Goal: Task Accomplishment & Management: Manage account settings

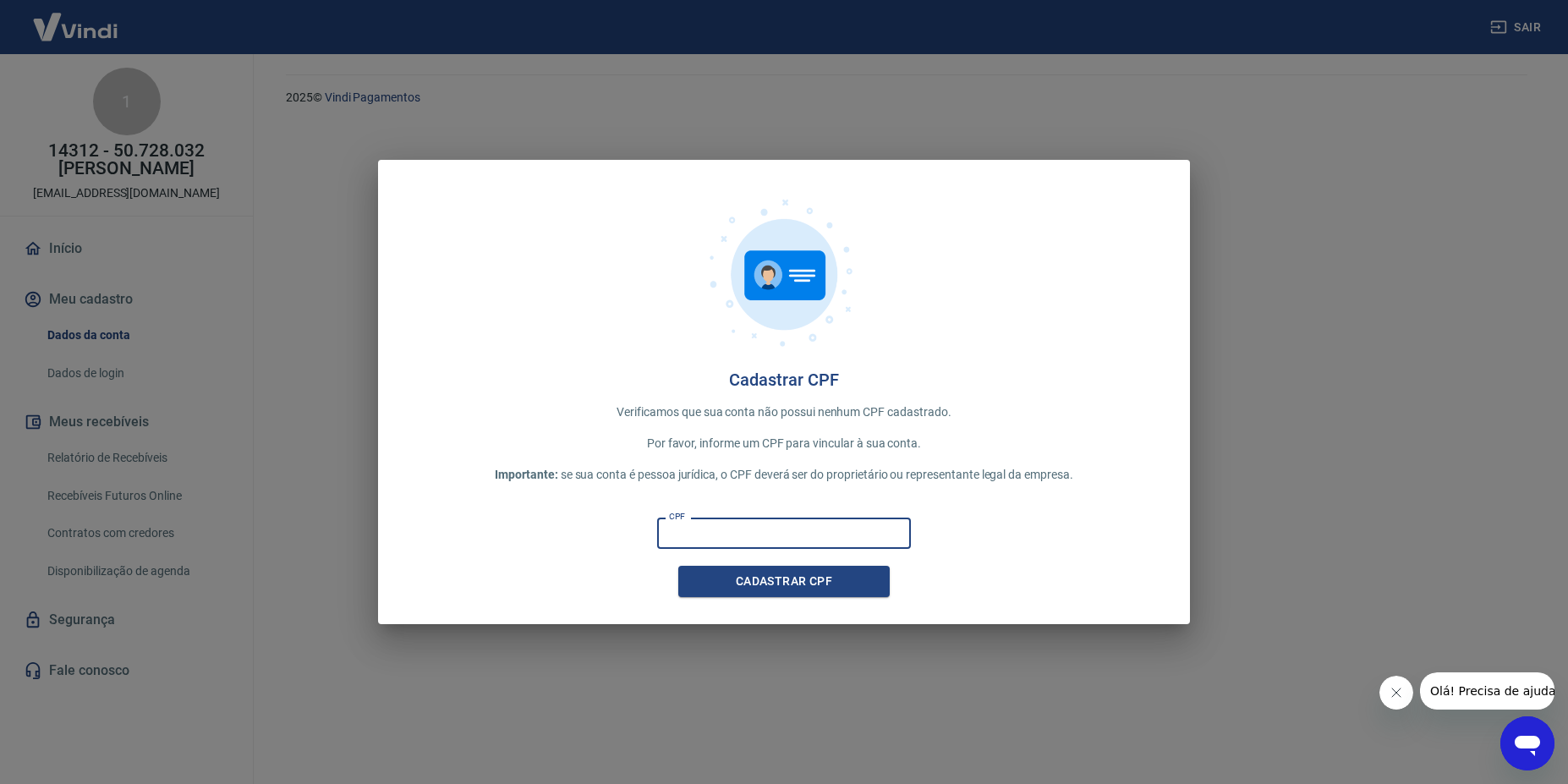
click at [813, 547] on input "CPF" at bounding box center [784, 533] width 254 height 32
type input "270.032.048-43"
click at [795, 582] on button "Cadastrar CPF" at bounding box center [784, 581] width 212 height 32
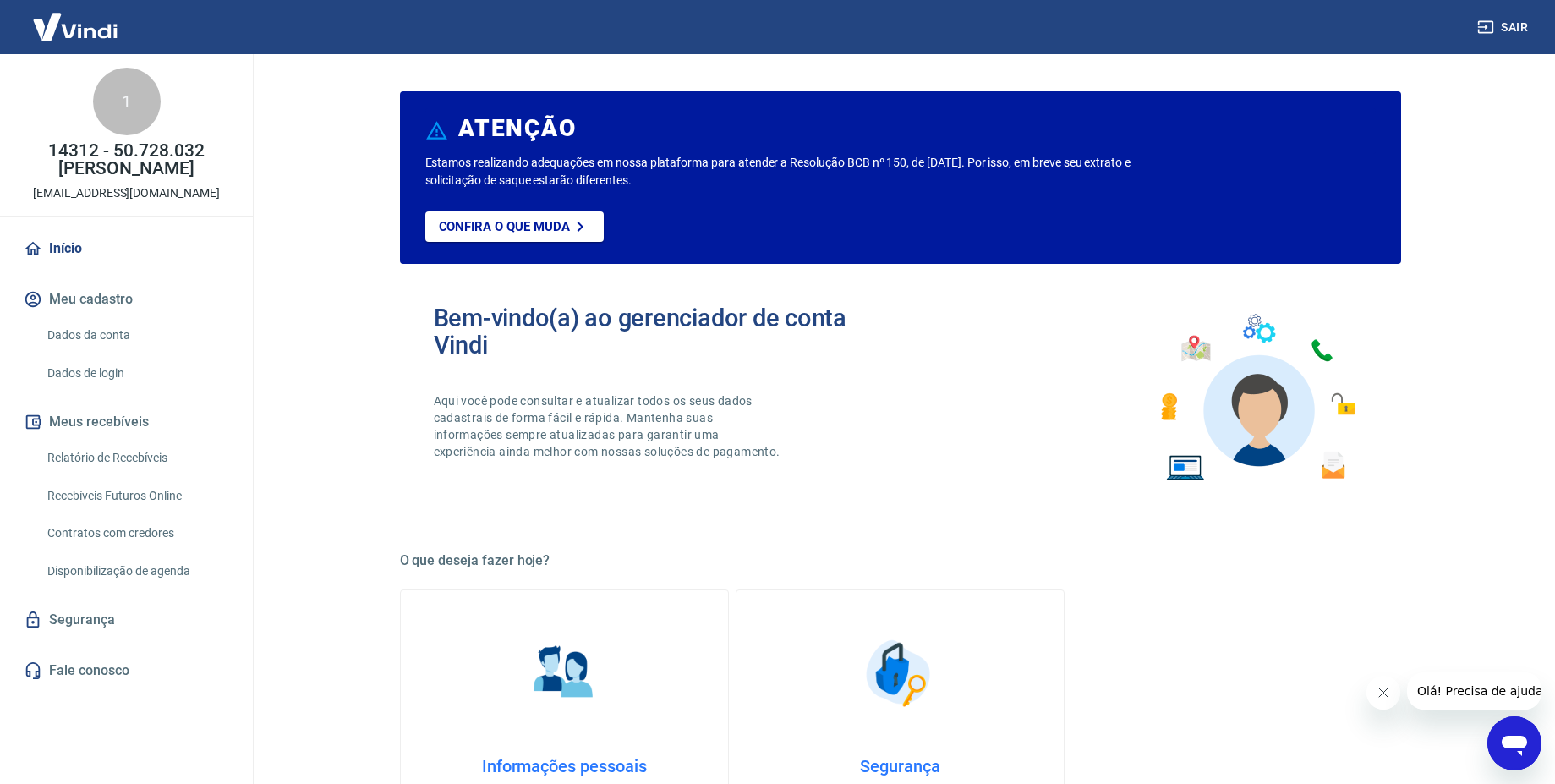
click at [78, 631] on link "Segurança" at bounding box center [126, 620] width 213 height 38
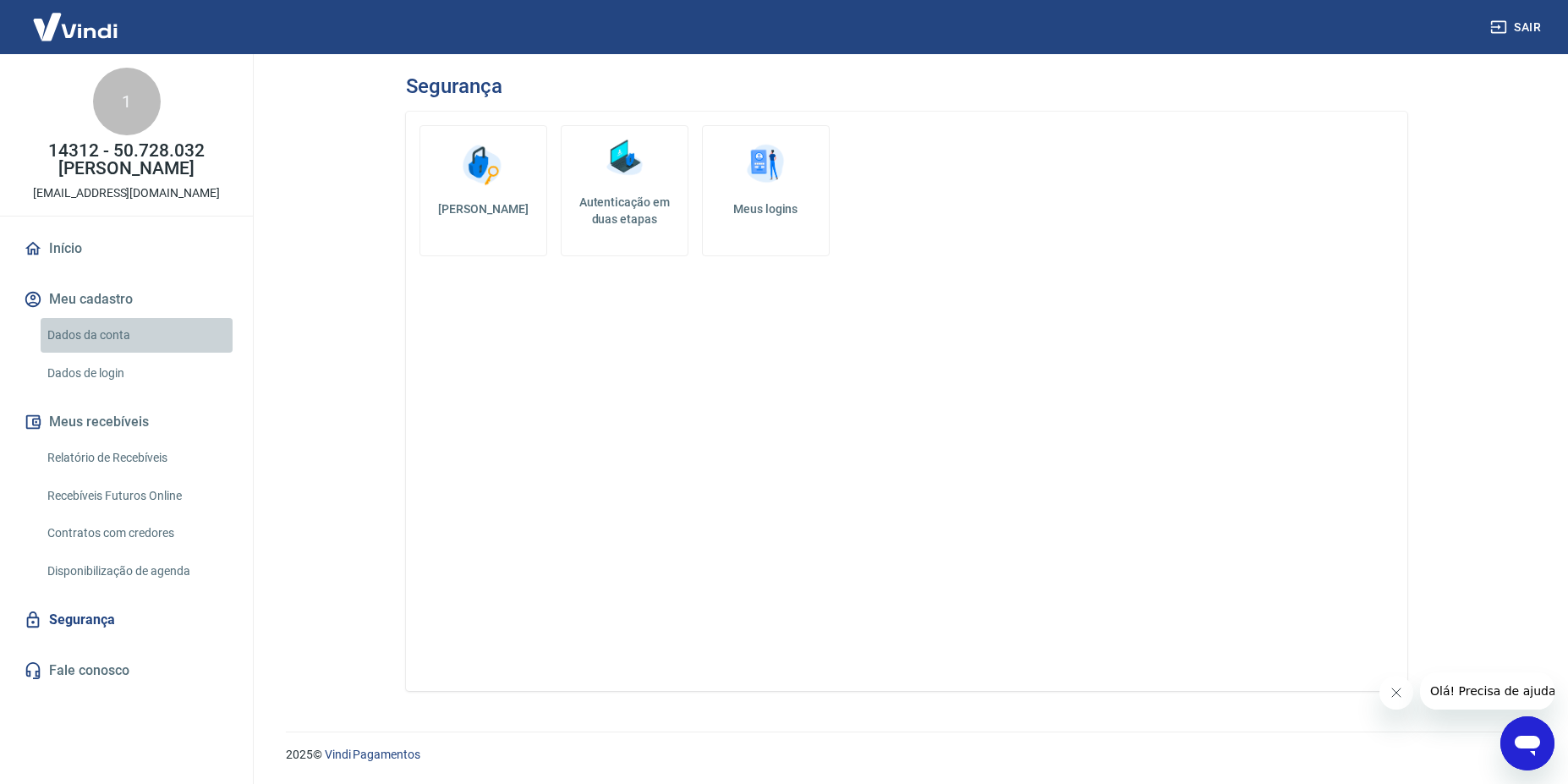
click at [95, 332] on link "Dados da conta" at bounding box center [136, 335] width 192 height 35
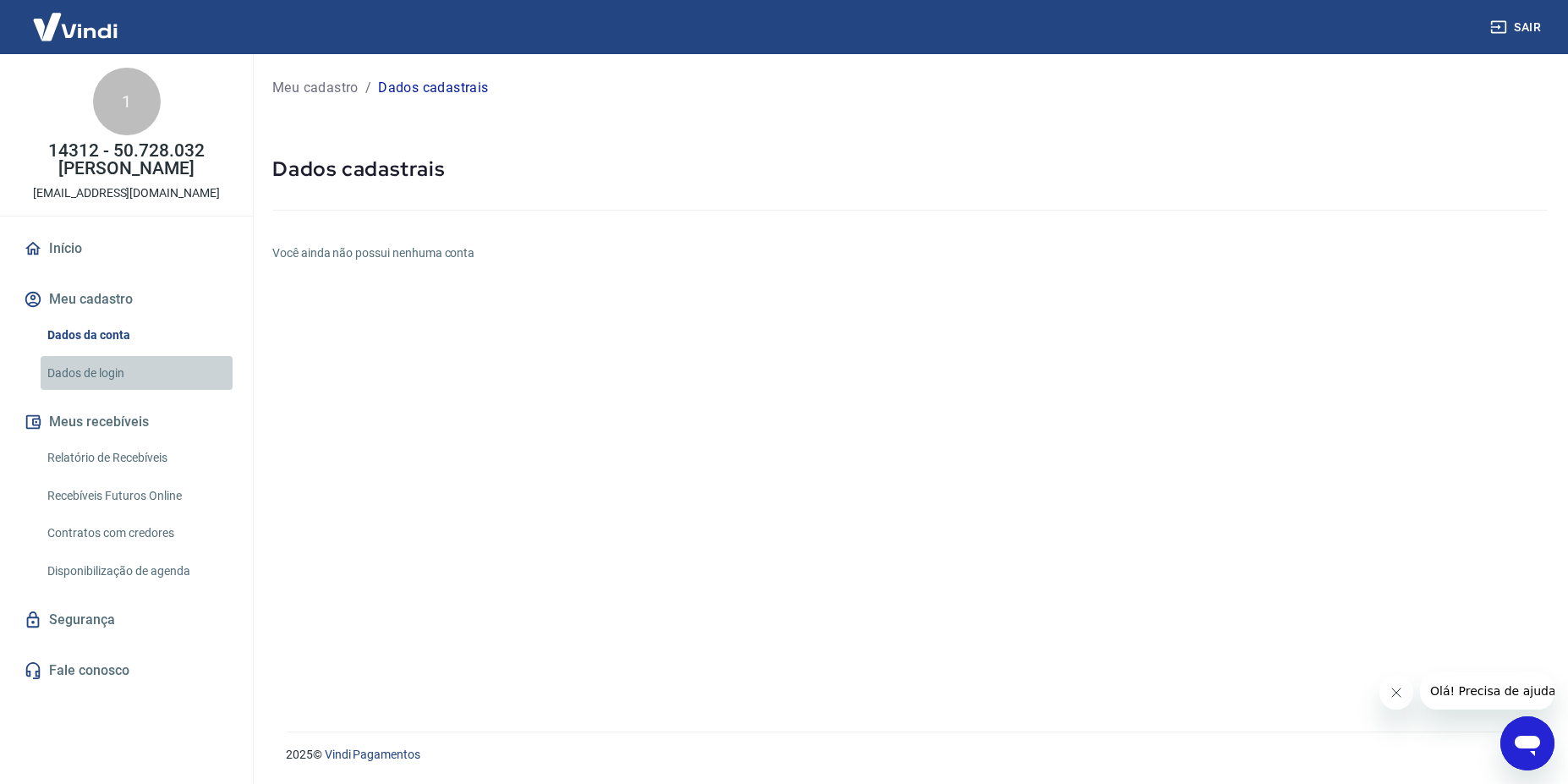
click at [88, 376] on link "Dados de login" at bounding box center [136, 374] width 192 height 35
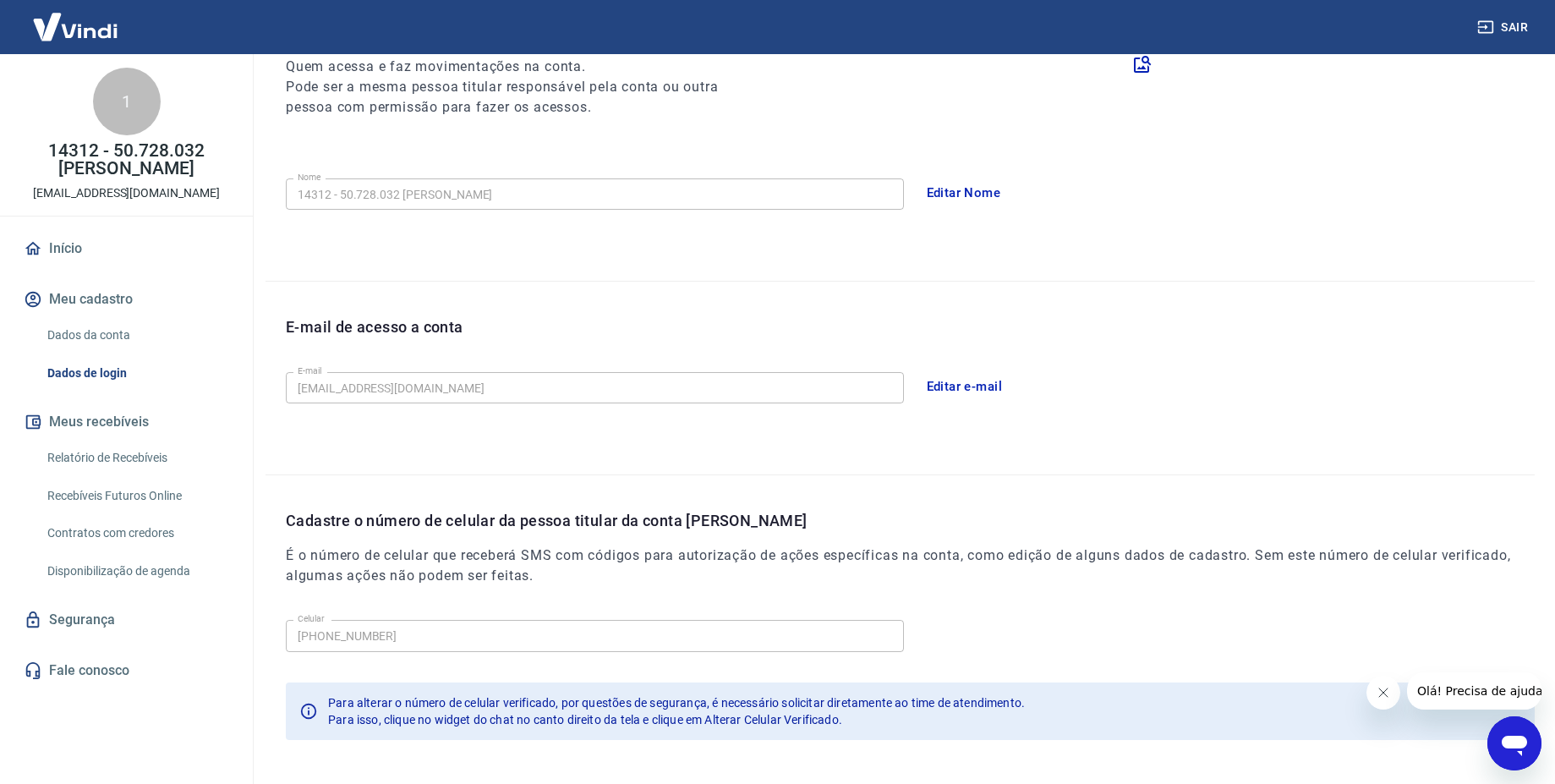
scroll to position [299, 0]
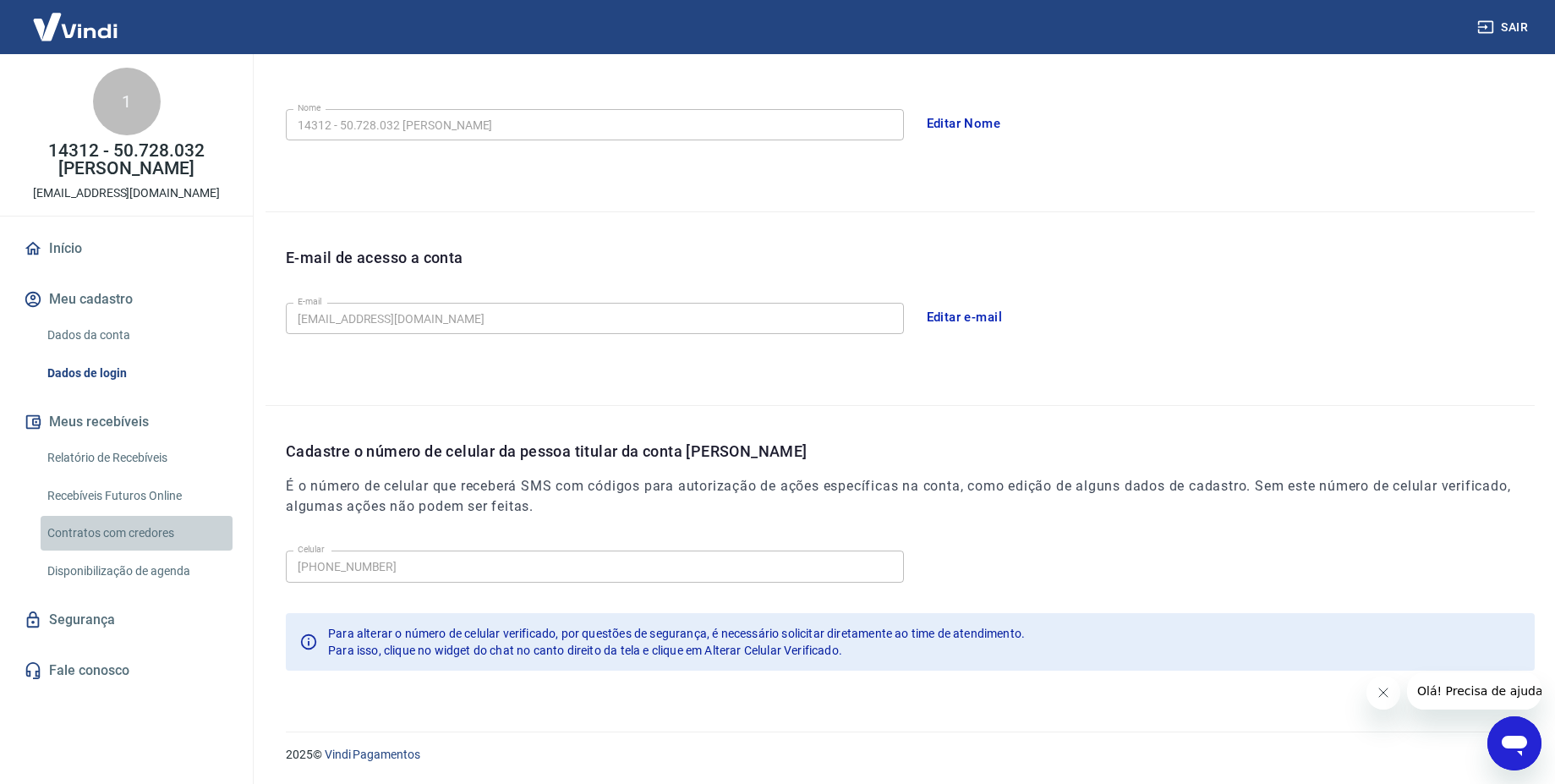
click at [122, 534] on link "Contratos com credores" at bounding box center [136, 533] width 192 height 35
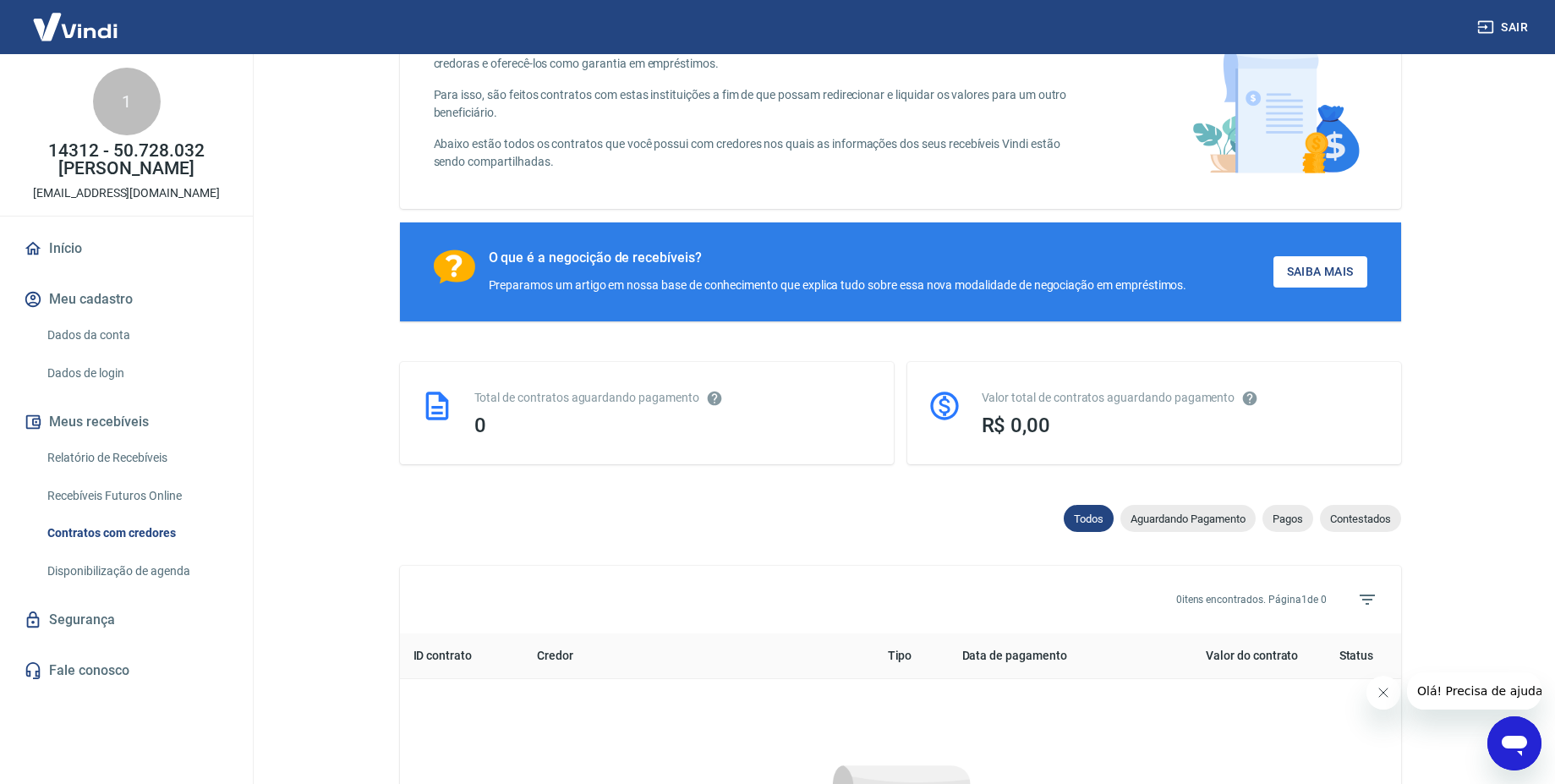
scroll to position [608, 0]
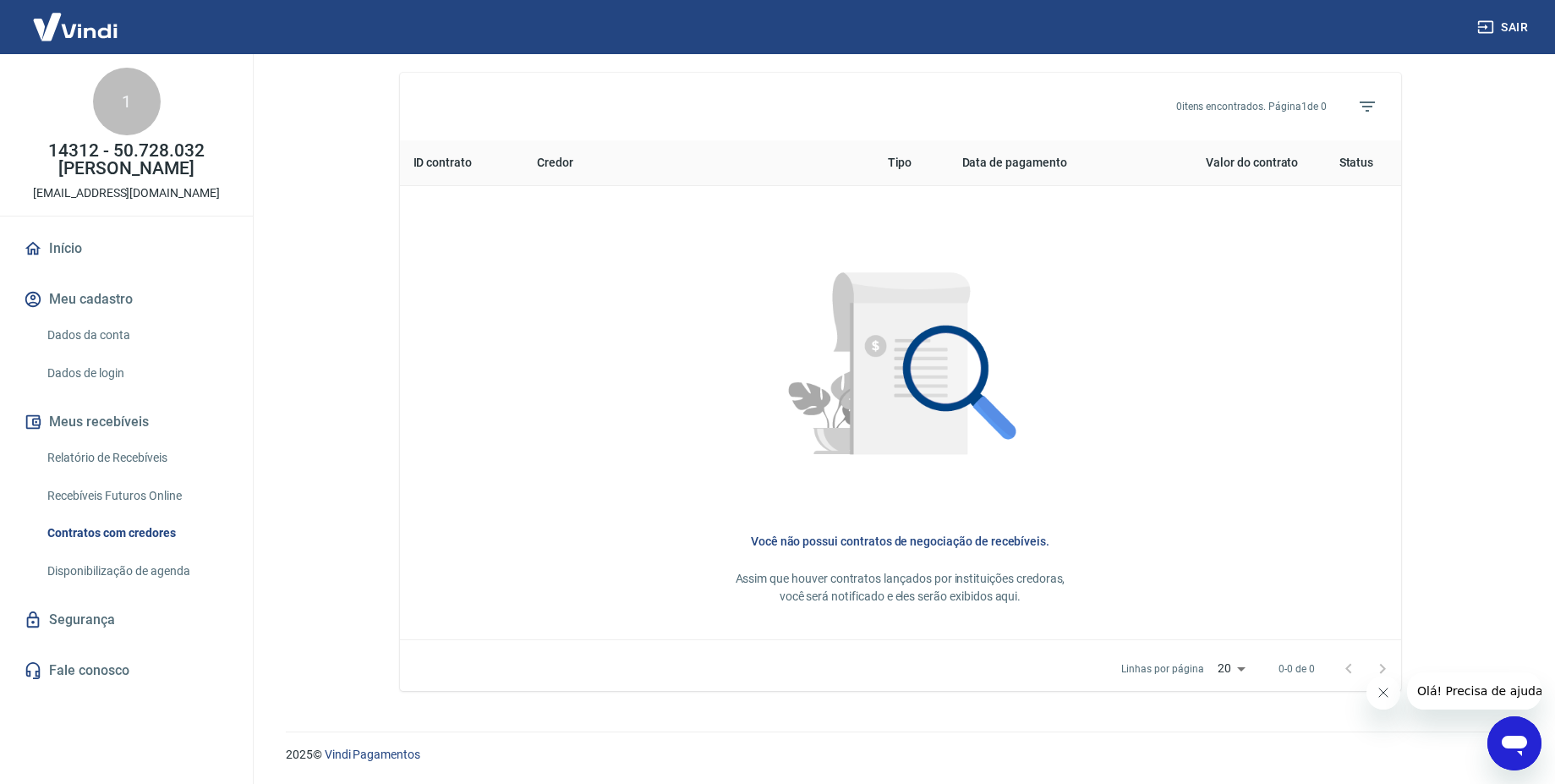
click at [108, 562] on link "Disponibilização de agenda" at bounding box center [136, 571] width 192 height 35
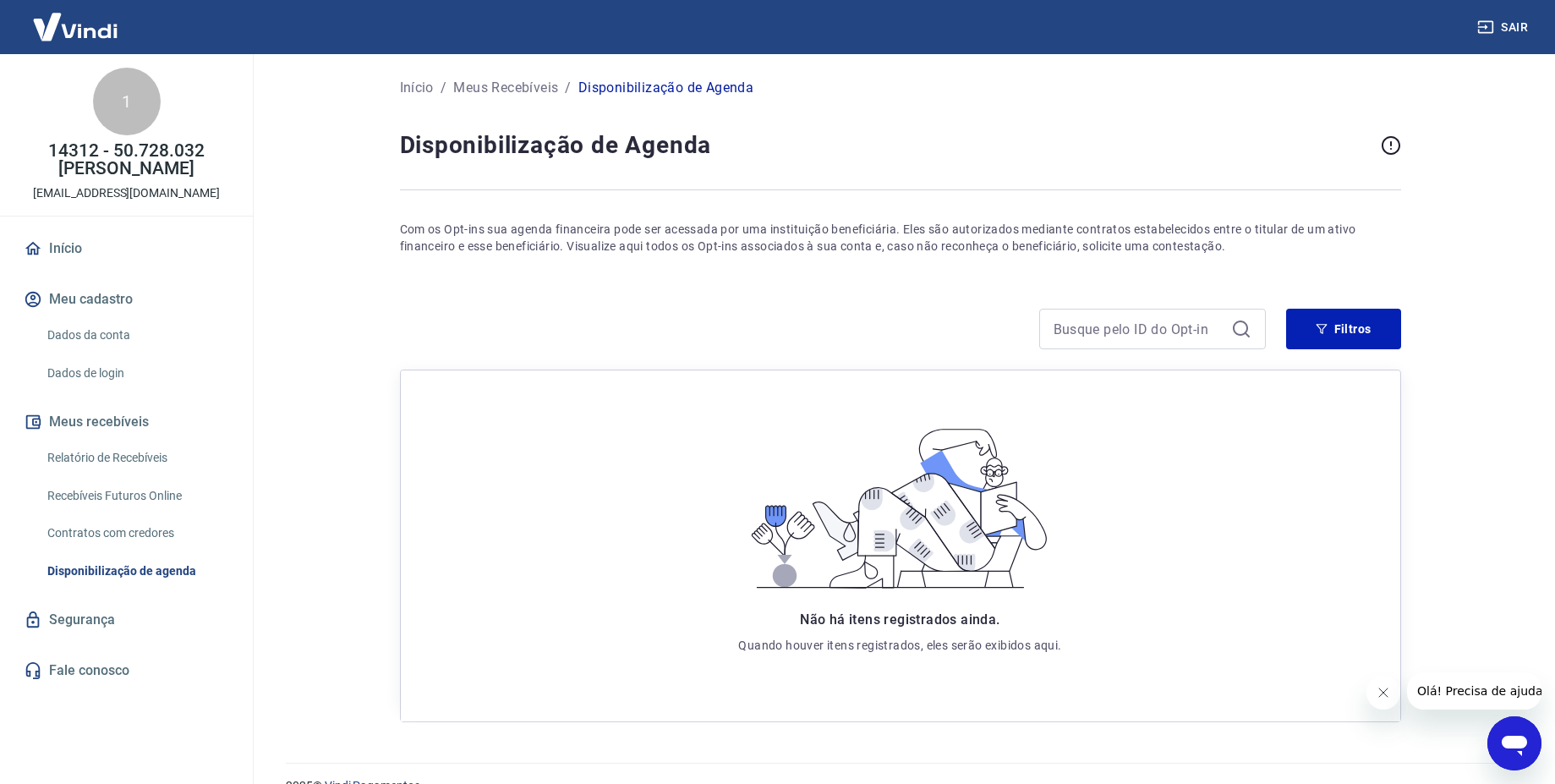
click at [102, 592] on div "Início Meu cadastro Dados da conta Dados de login Meus recebíveis Relatório de …" at bounding box center [126, 459] width 253 height 459
click at [86, 629] on link "Segurança" at bounding box center [126, 620] width 213 height 38
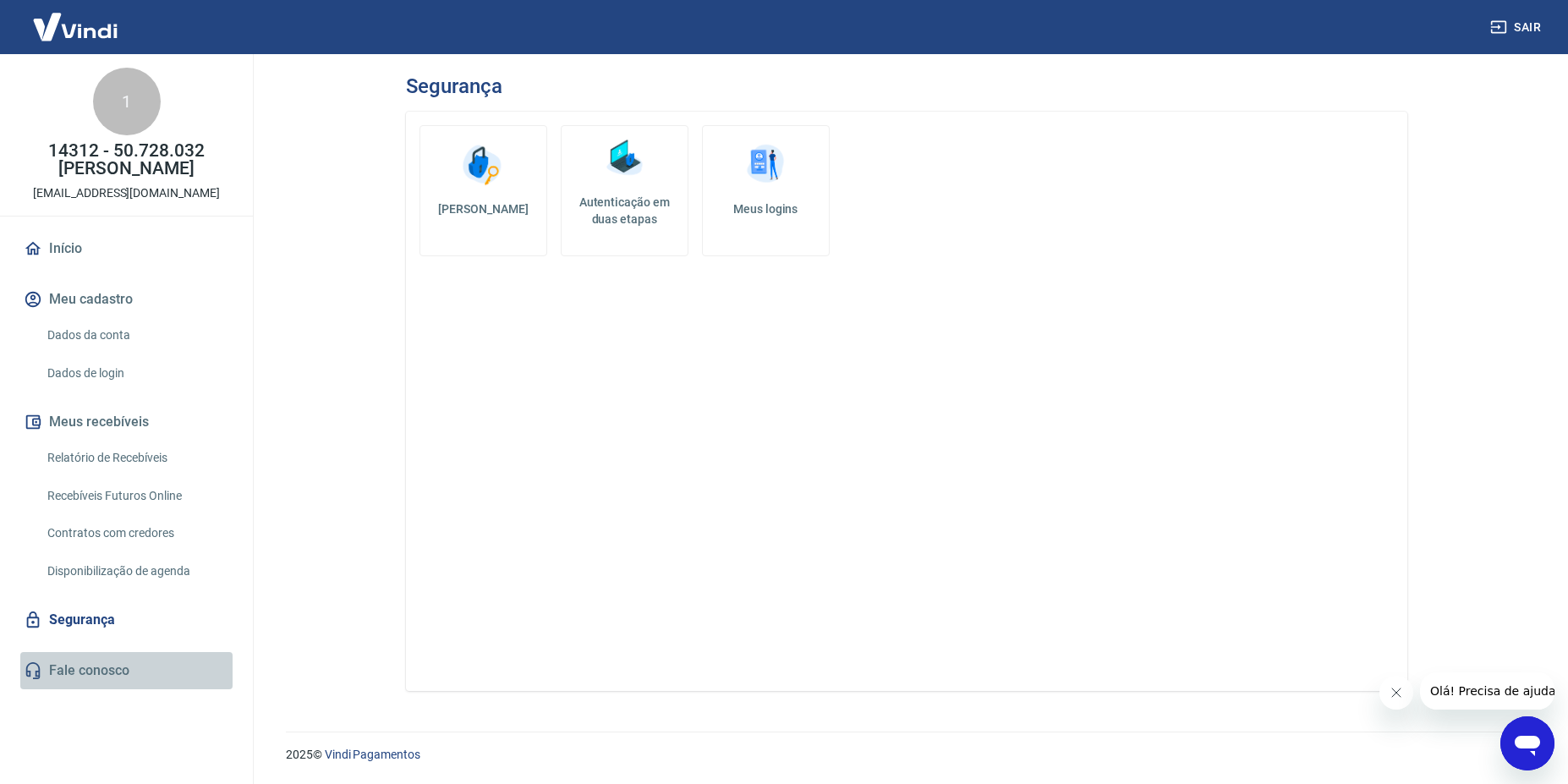
click at [89, 664] on link "Fale conosco" at bounding box center [126, 670] width 213 height 38
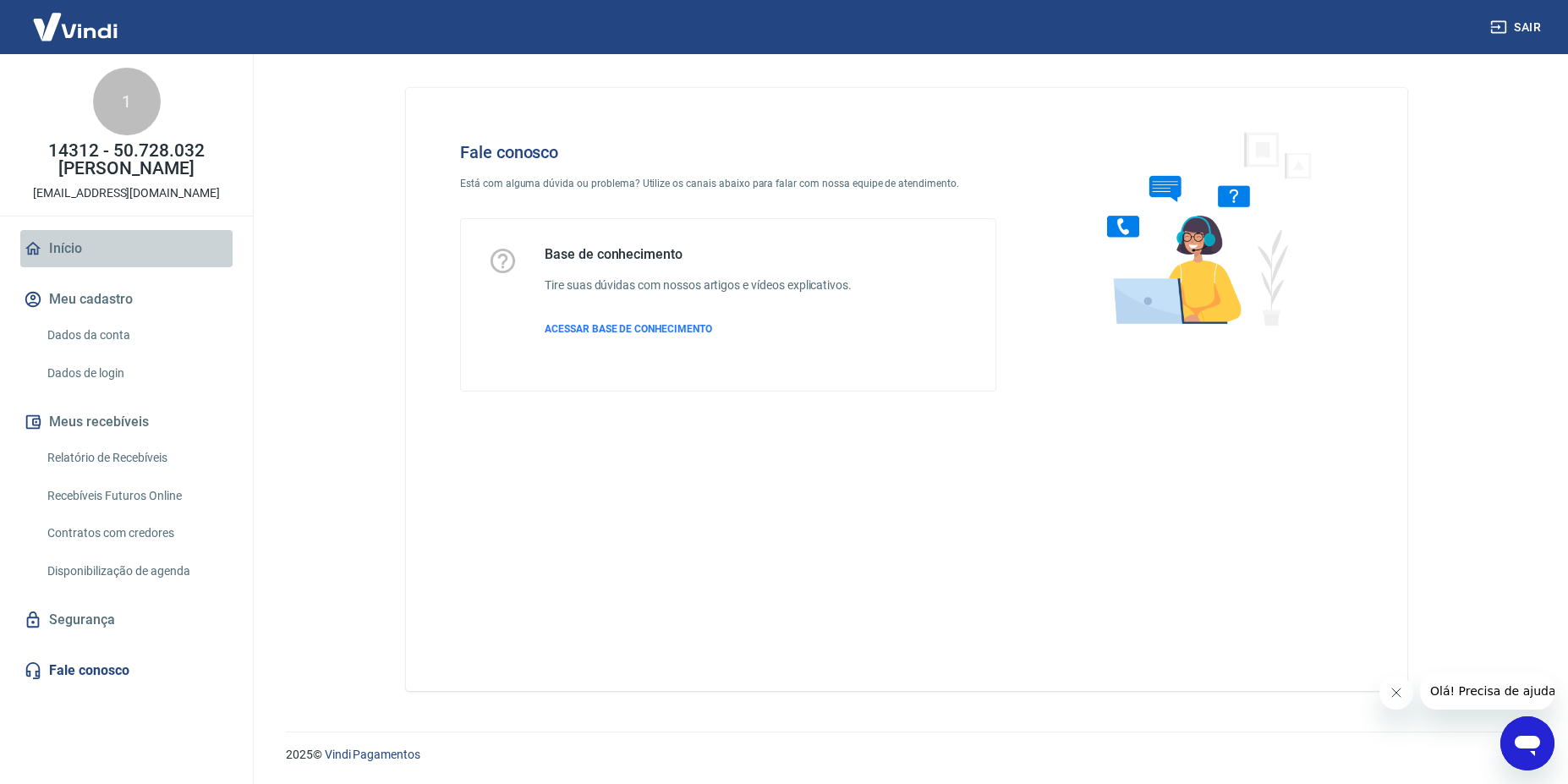
click at [69, 249] on link "Início" at bounding box center [126, 248] width 213 height 38
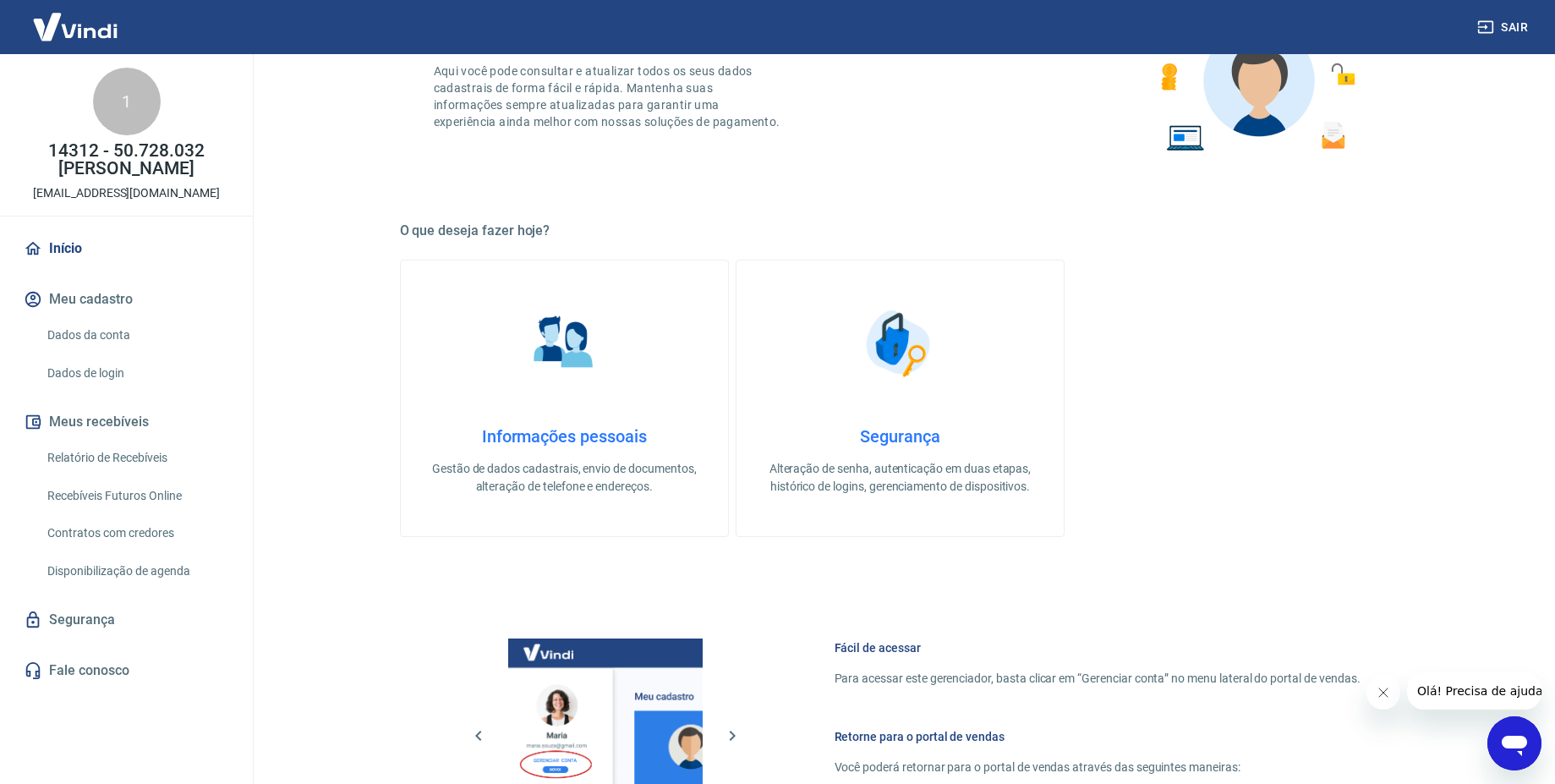
scroll to position [334, 0]
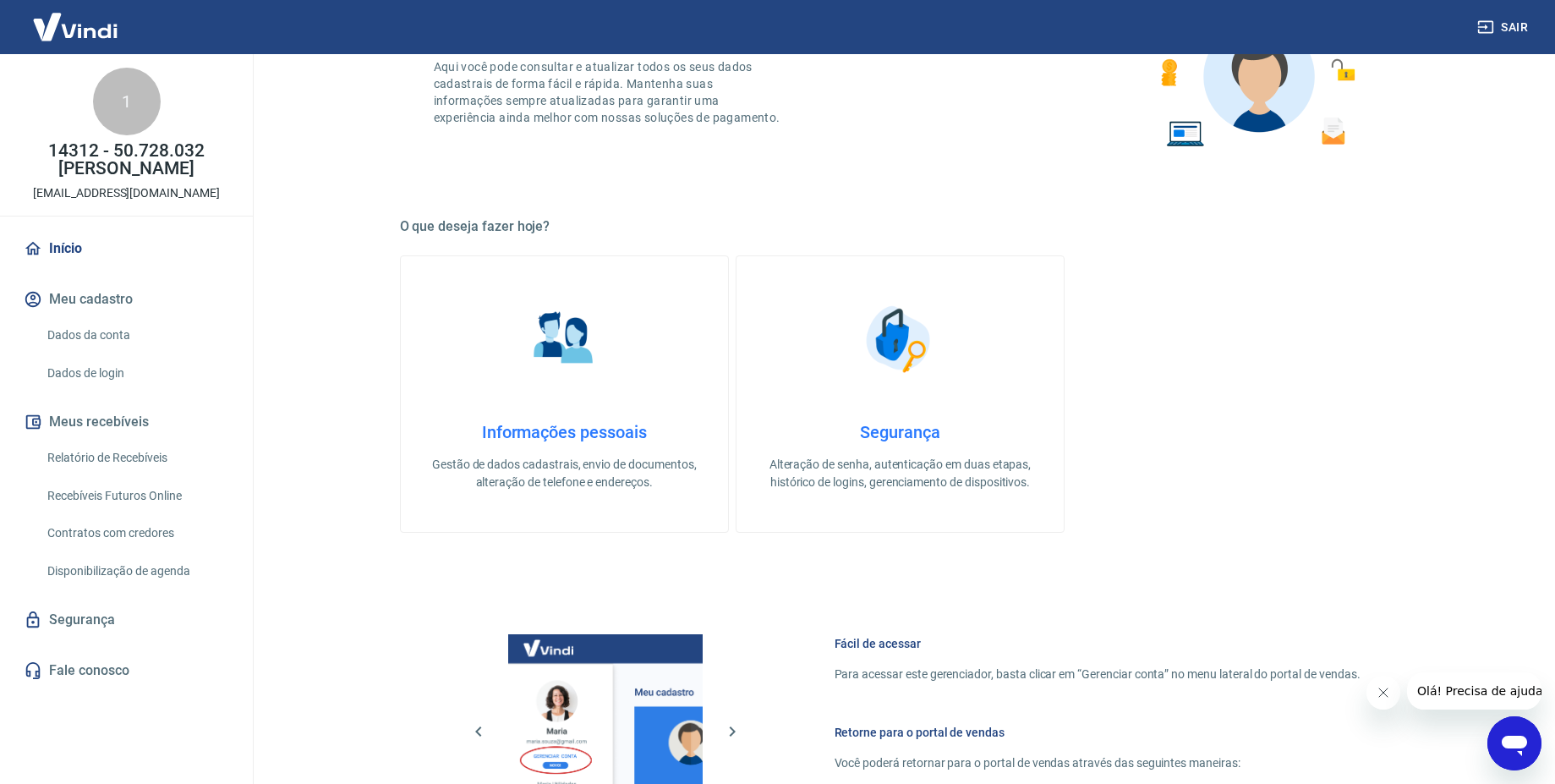
click at [592, 427] on h4 "Informações pessoais" at bounding box center [564, 431] width 273 height 20
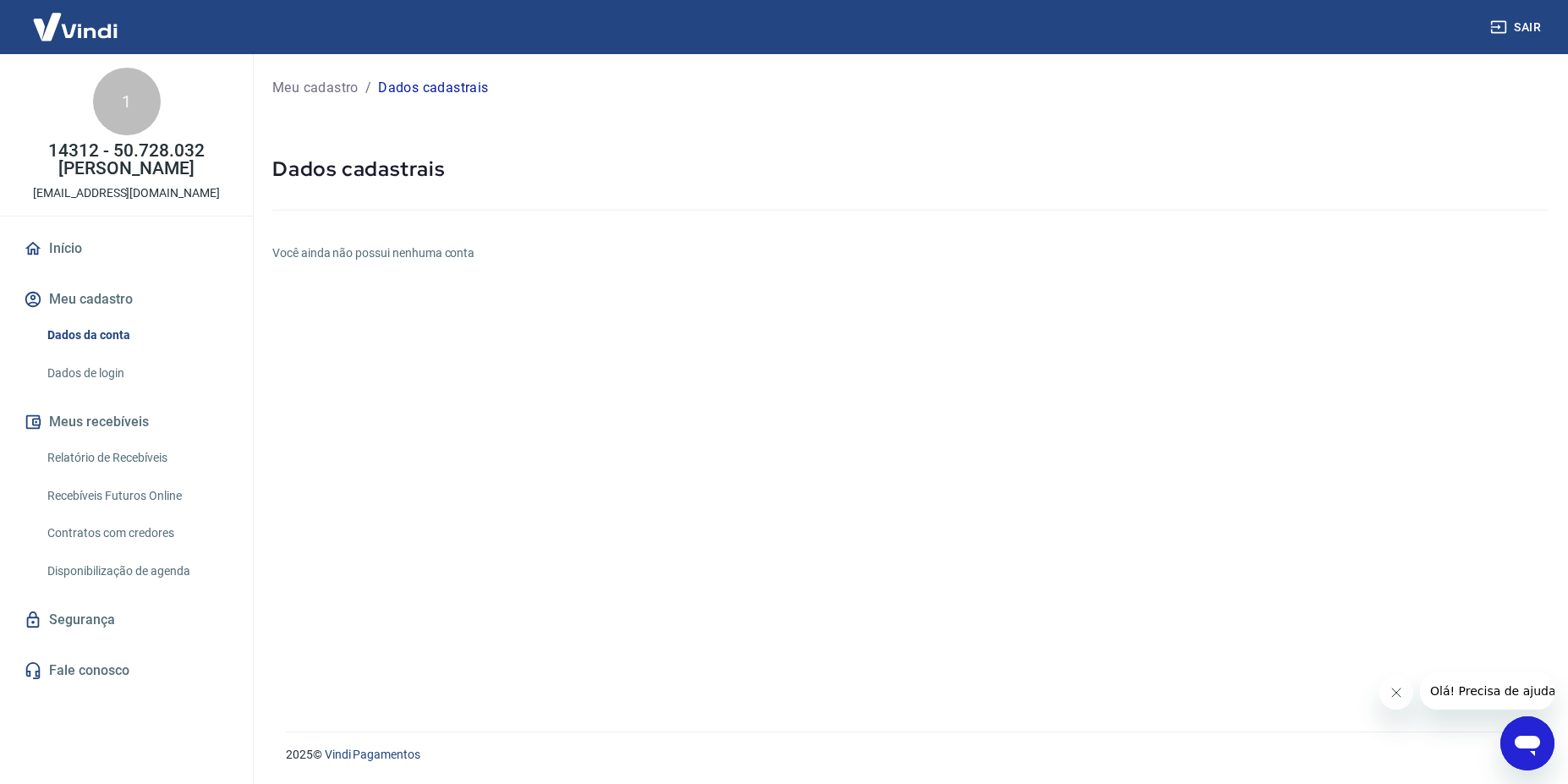
click at [1525, 732] on icon "Abrir janela de mensagens" at bounding box center [1528, 743] width 31 height 31
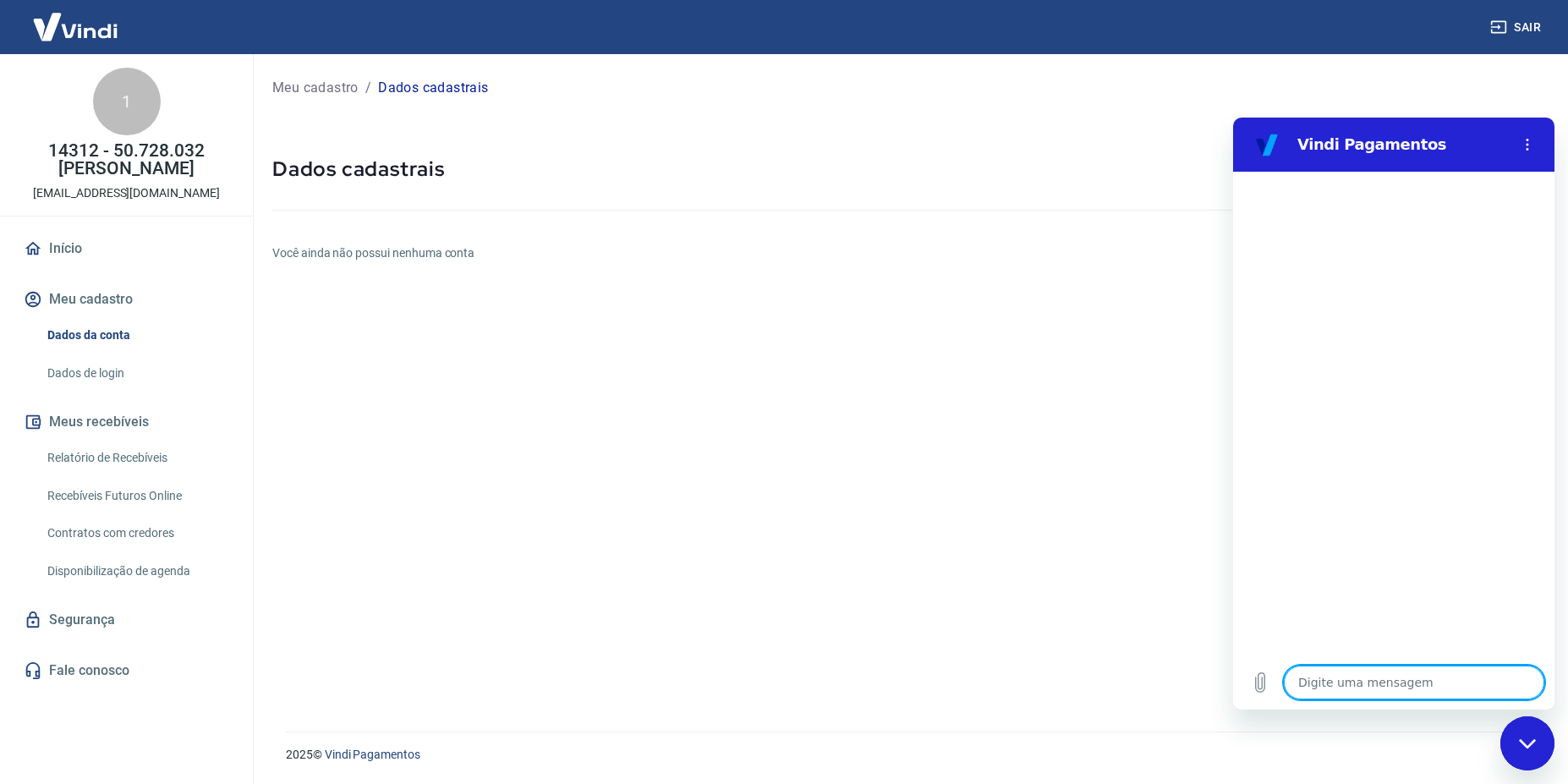
click at [1433, 683] on textarea at bounding box center [1415, 682] width 261 height 34
type textarea "4"
type textarea "x"
type textarea "4o"
type textarea "x"
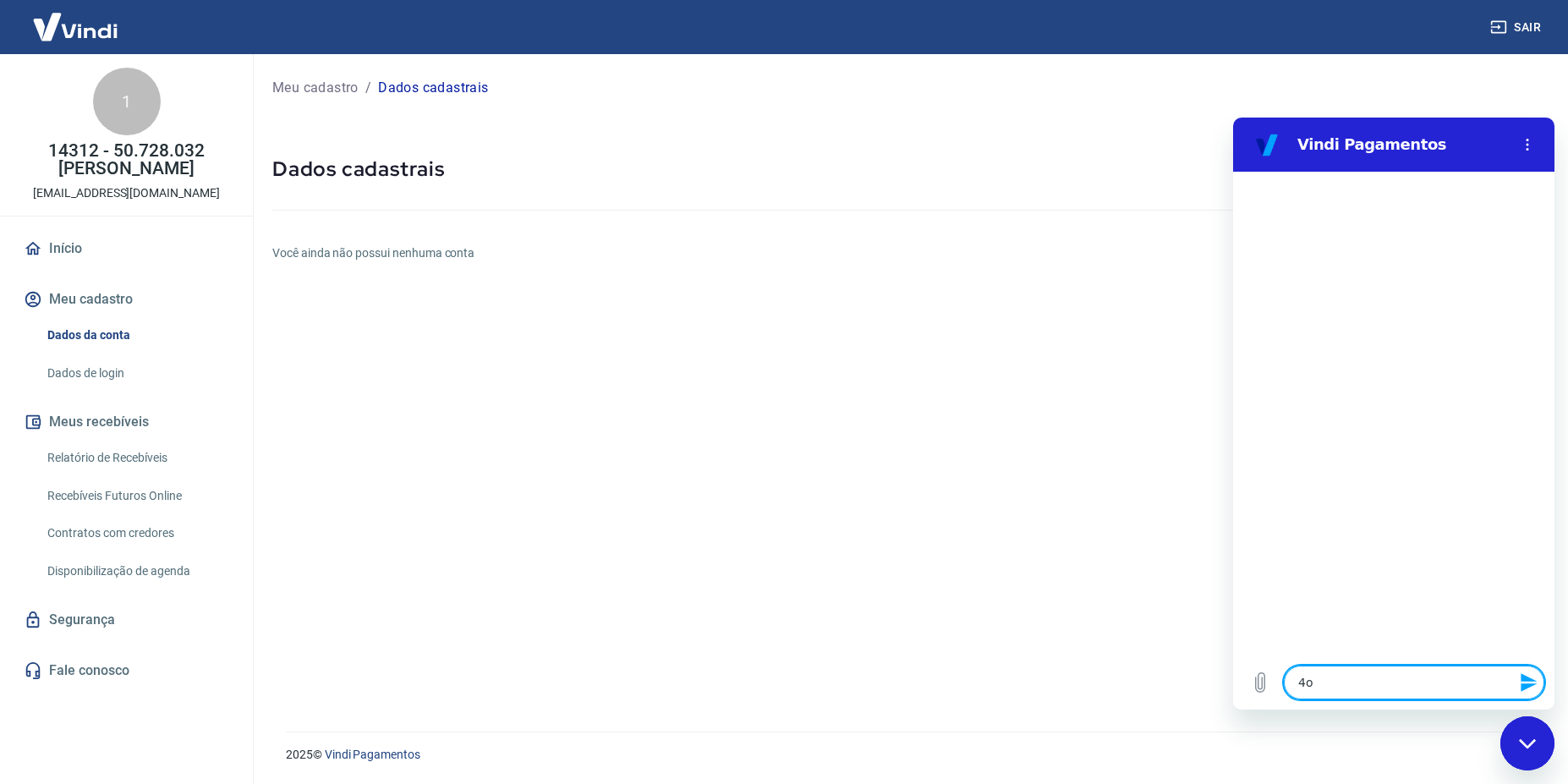
type textarea "4oi"
type textarea "x"
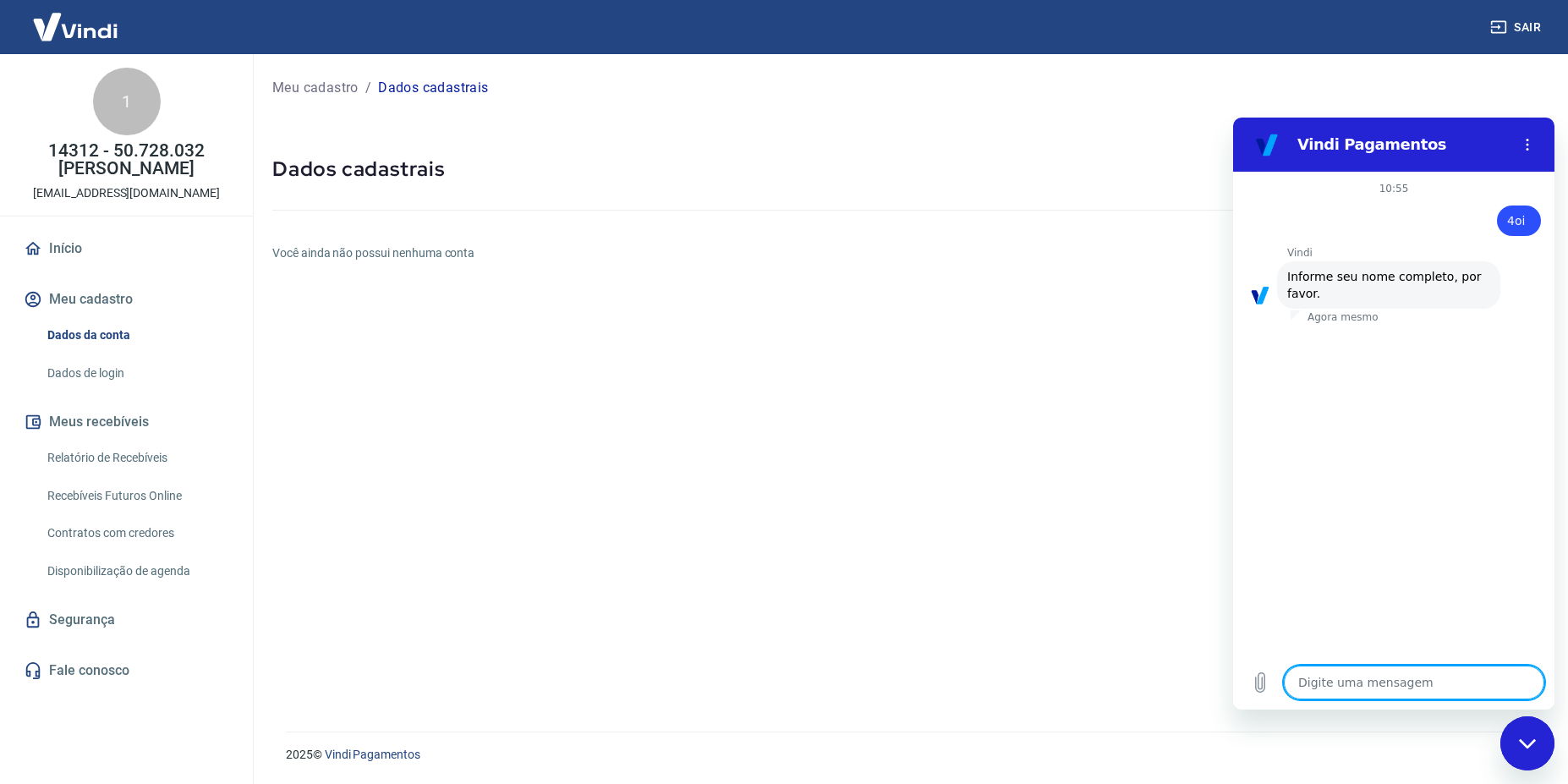
type textarea "f"
type textarea "x"
type textarea "fa"
type textarea "x"
type textarea "fab"
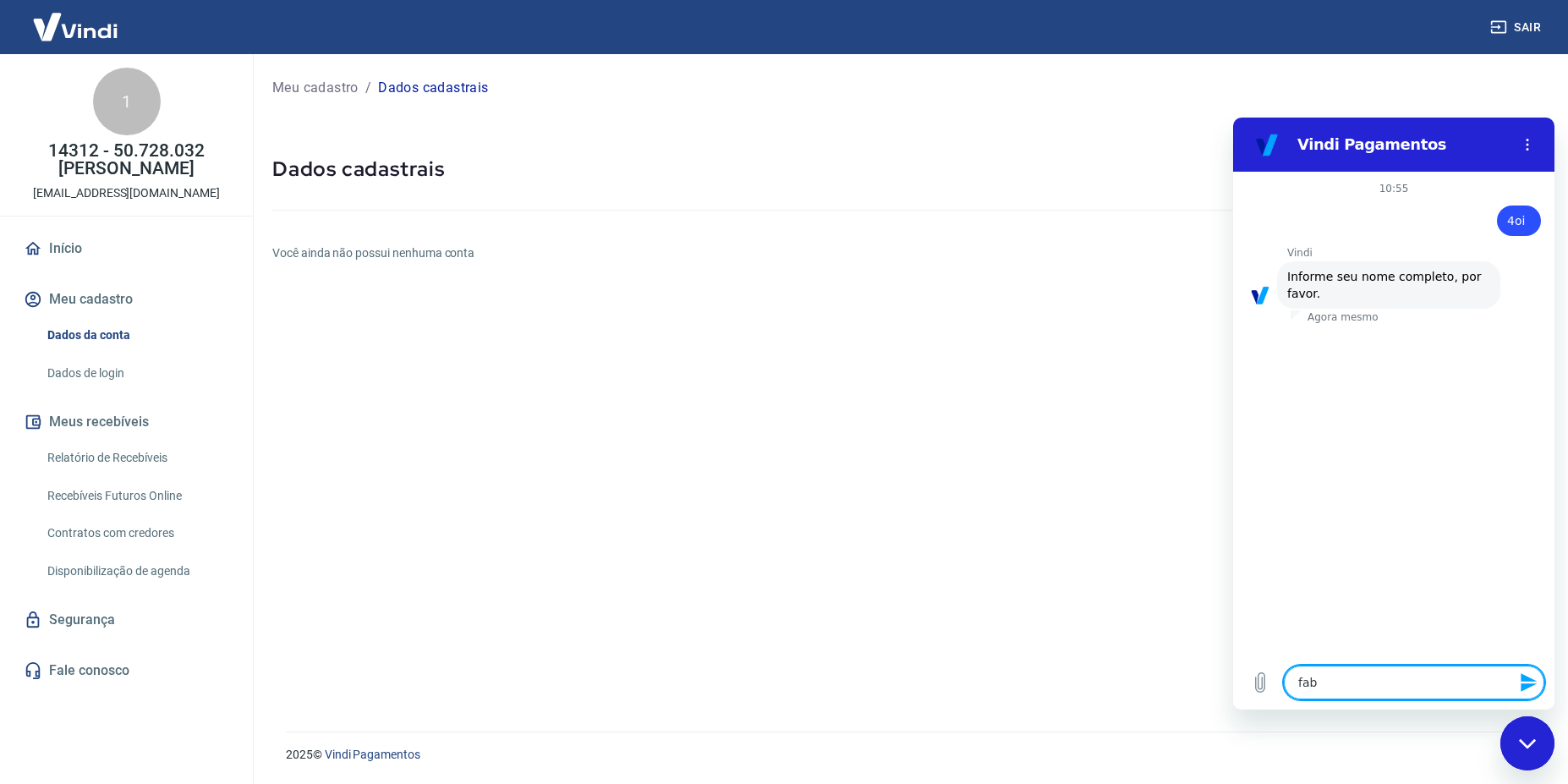
type textarea "x"
type textarea "fabi"
type textarea "x"
type textarea "[PERSON_NAME]"
type textarea "x"
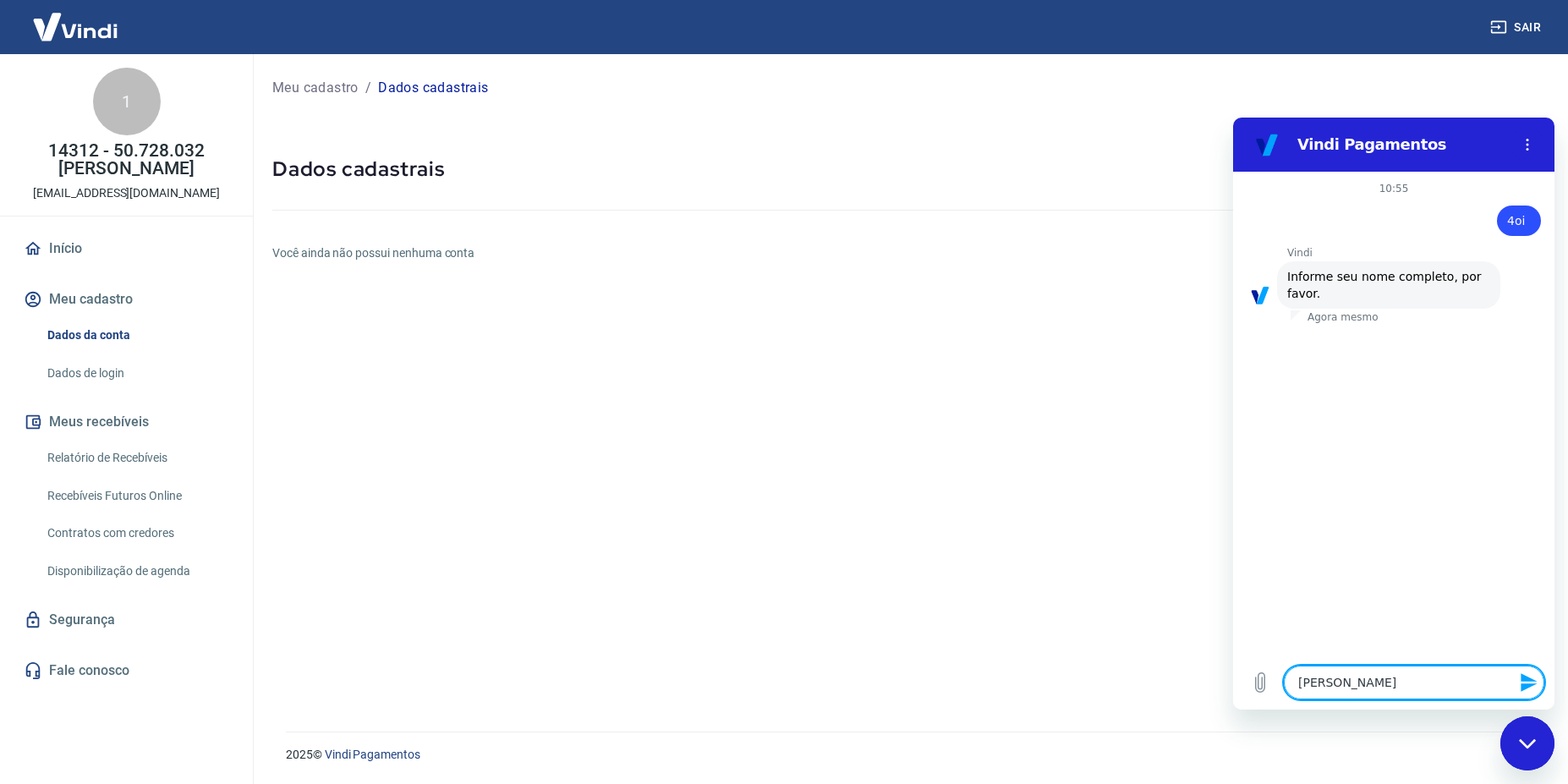
type textarea "[PERSON_NAME]"
type textarea "x"
type textarea "[PERSON_NAME]"
type textarea "x"
type textarea "[PERSON_NAME]"
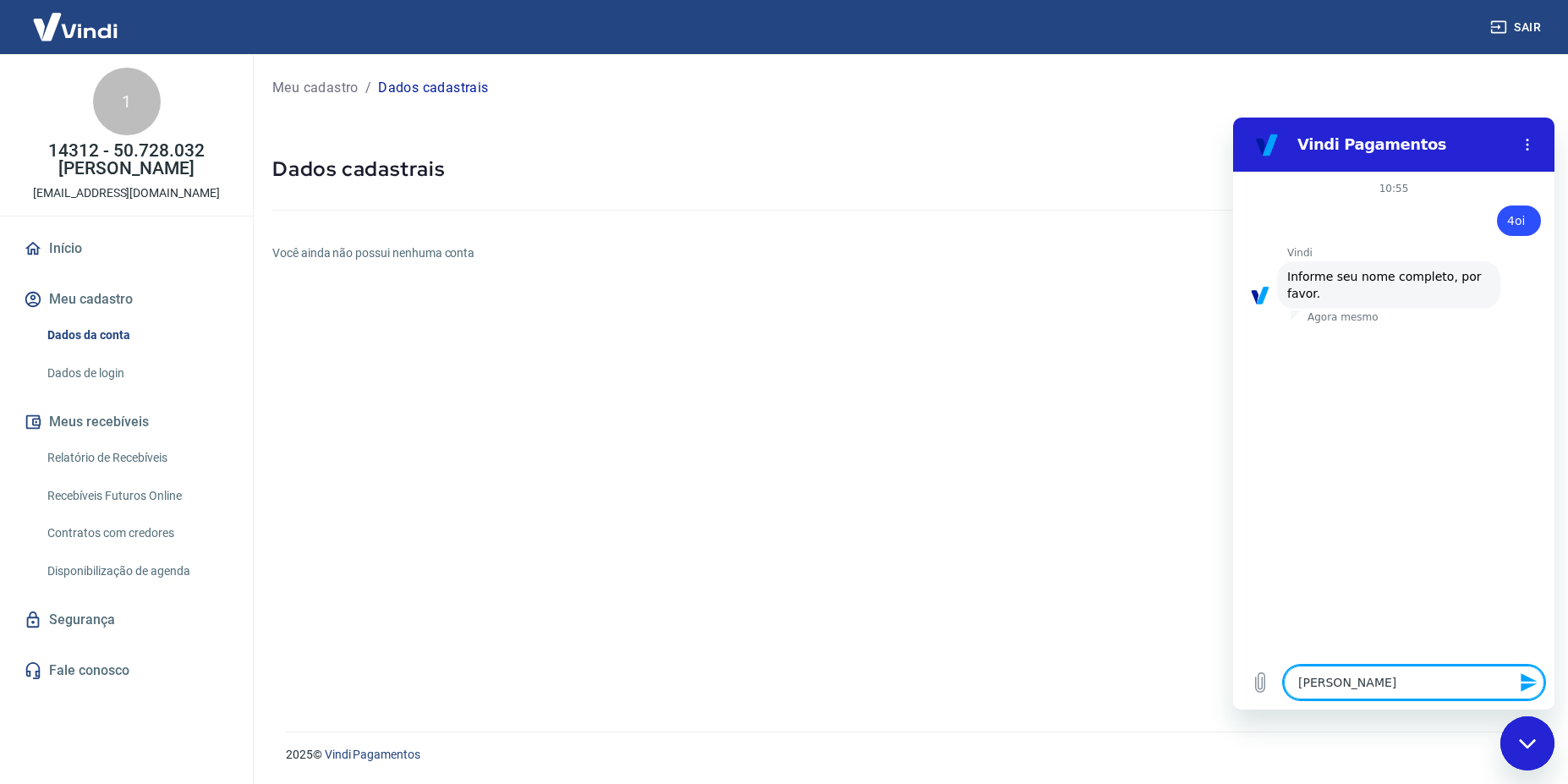
type textarea "x"
type textarea "[PERSON_NAME]"
type textarea "x"
type textarea "[PERSON_NAME]"
type textarea "x"
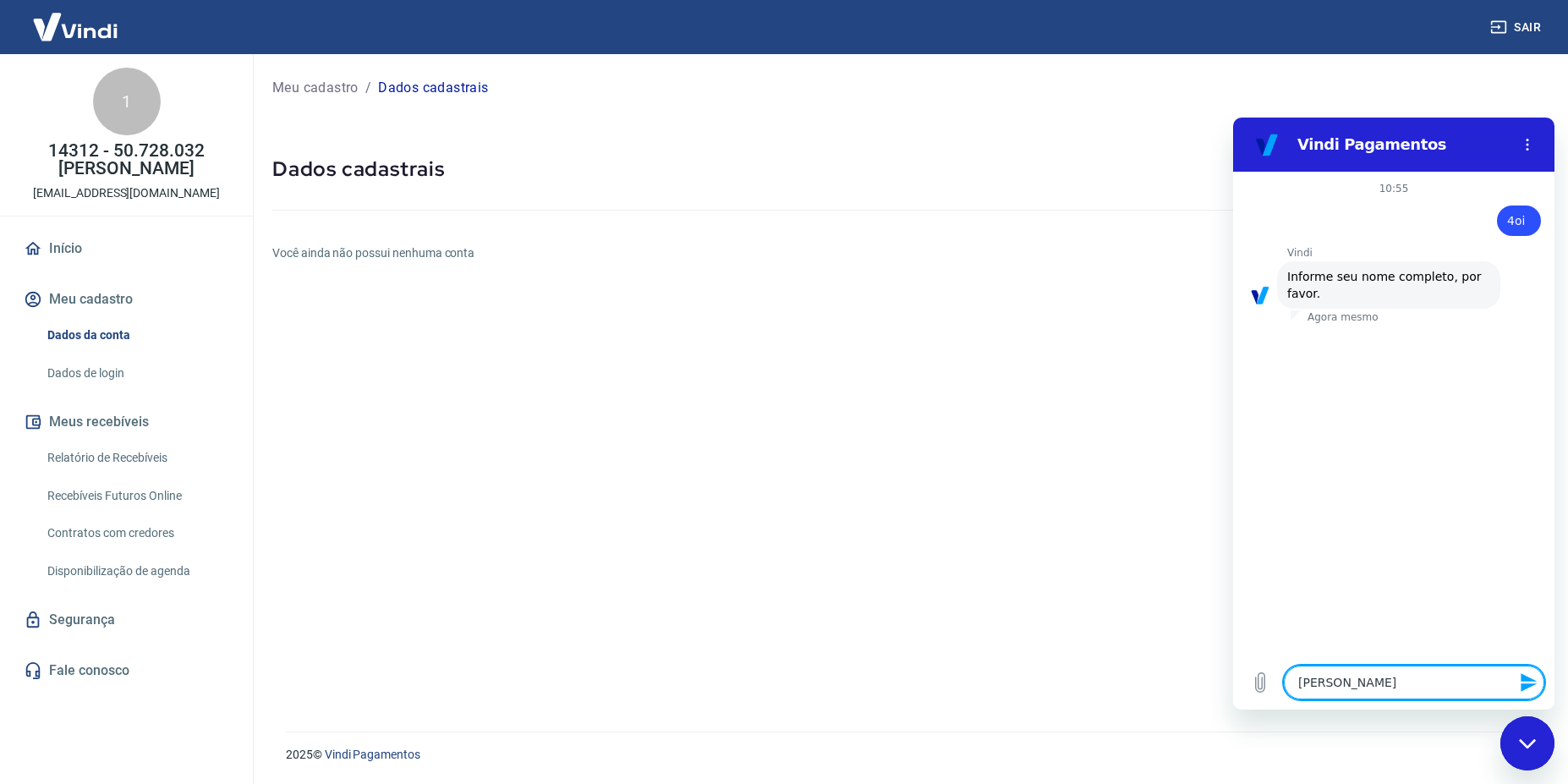
type textarea "[PERSON_NAME]"
type textarea "x"
type textarea "[PERSON_NAME]"
type textarea "x"
type textarea "[PERSON_NAME]"
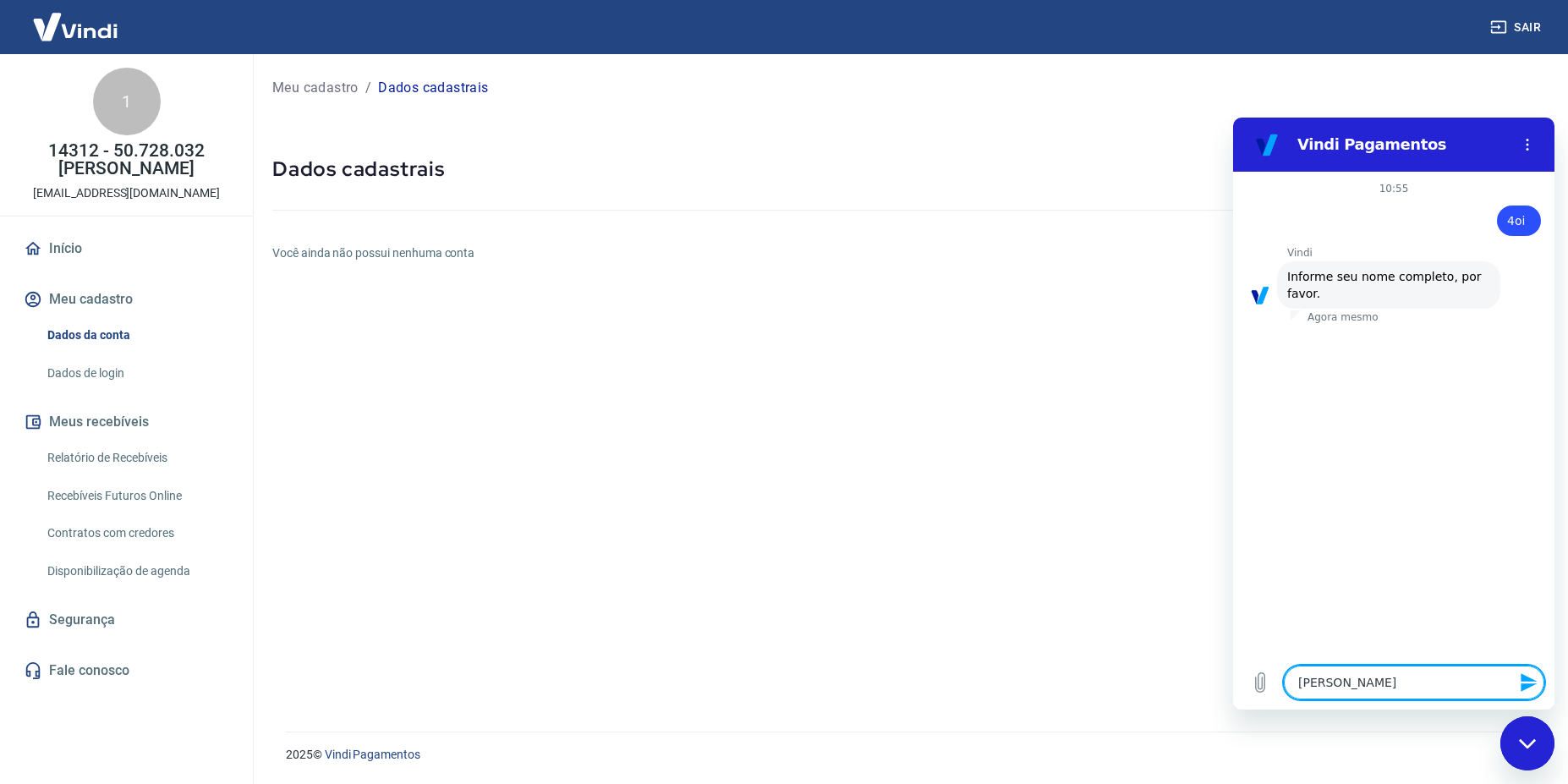
type textarea "x"
type textarea "[PERSON_NAME]"
type textarea "x"
type textarea "[PERSON_NAME] b"
type textarea "x"
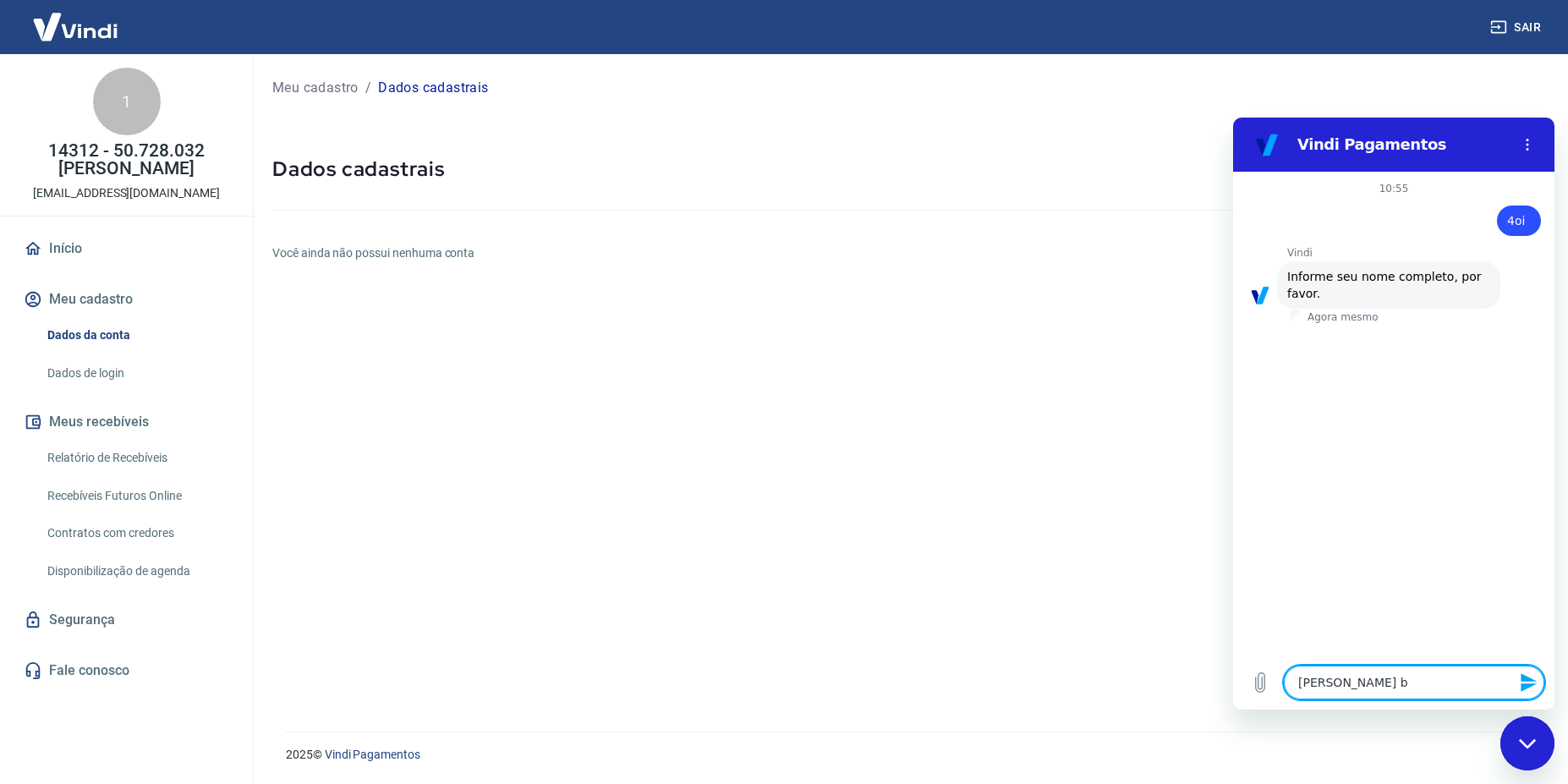
type textarea "[PERSON_NAME] ba"
type textarea "x"
type textarea "[PERSON_NAME] ban"
type textarea "x"
type textarea "[PERSON_NAME]"
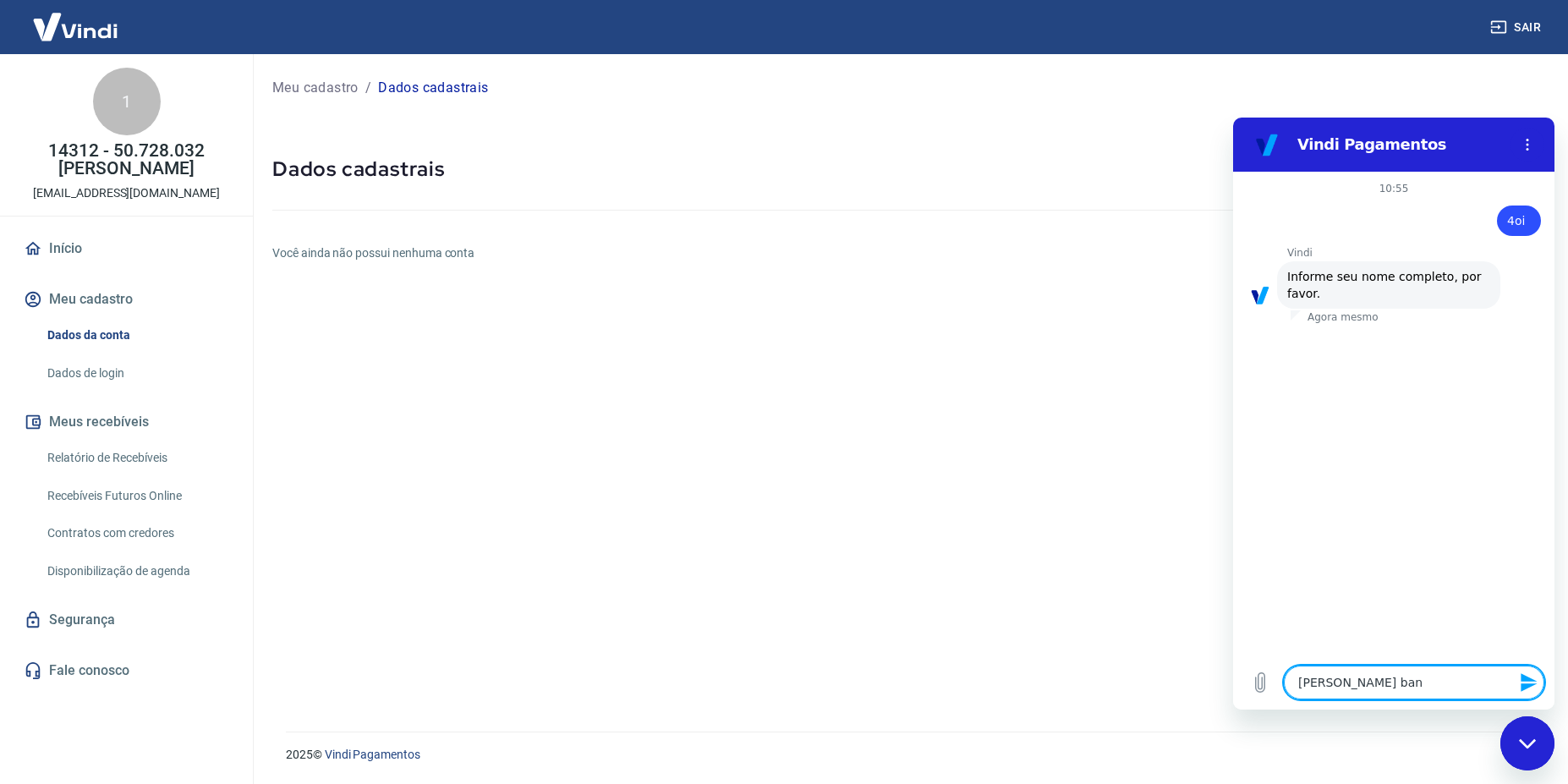
type textarea "x"
type textarea "w"
type textarea "x"
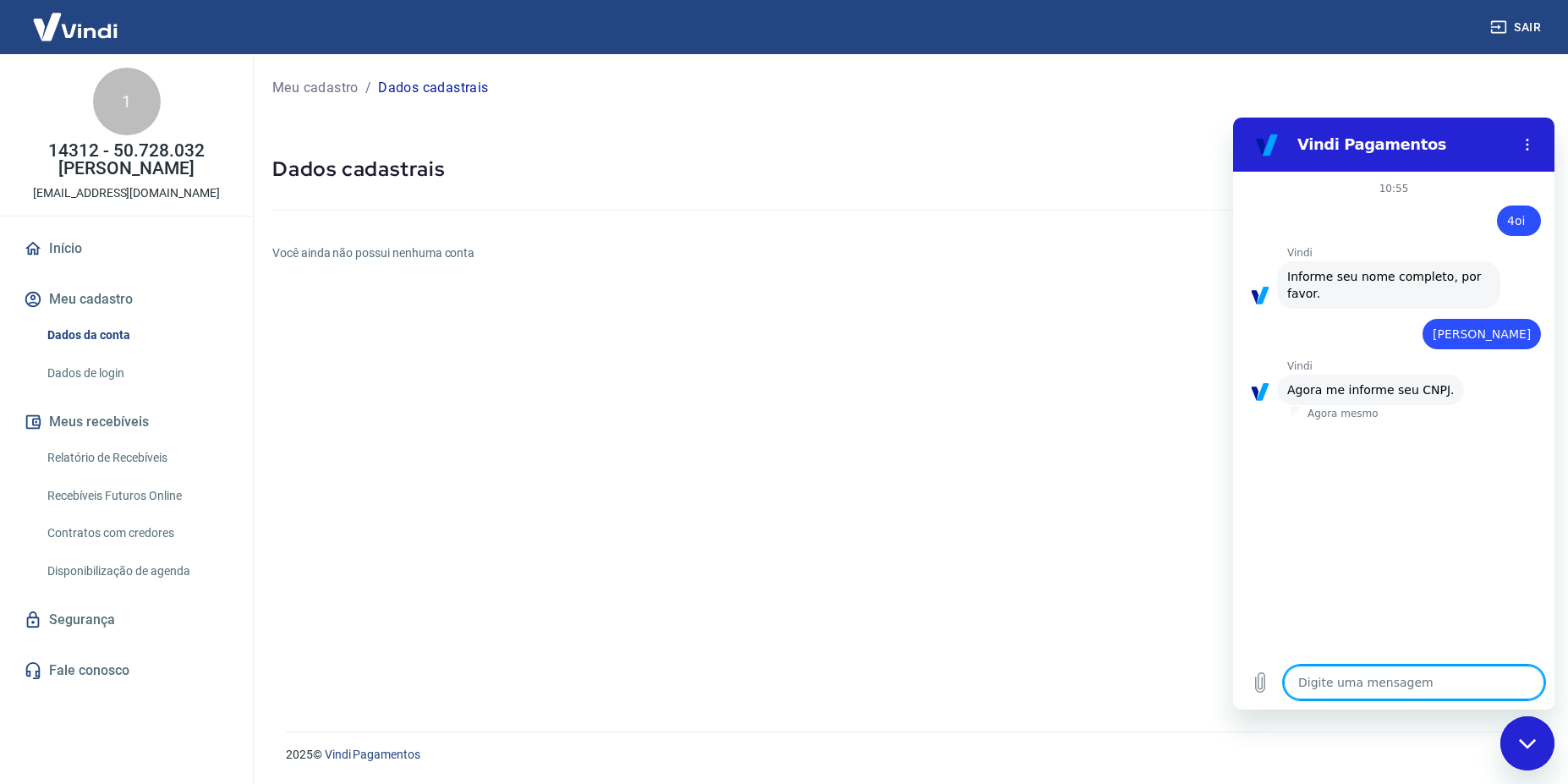
paste textarea "50.728.032/0001-86"
type textarea "50.728.032/0001-86"
type textarea "x"
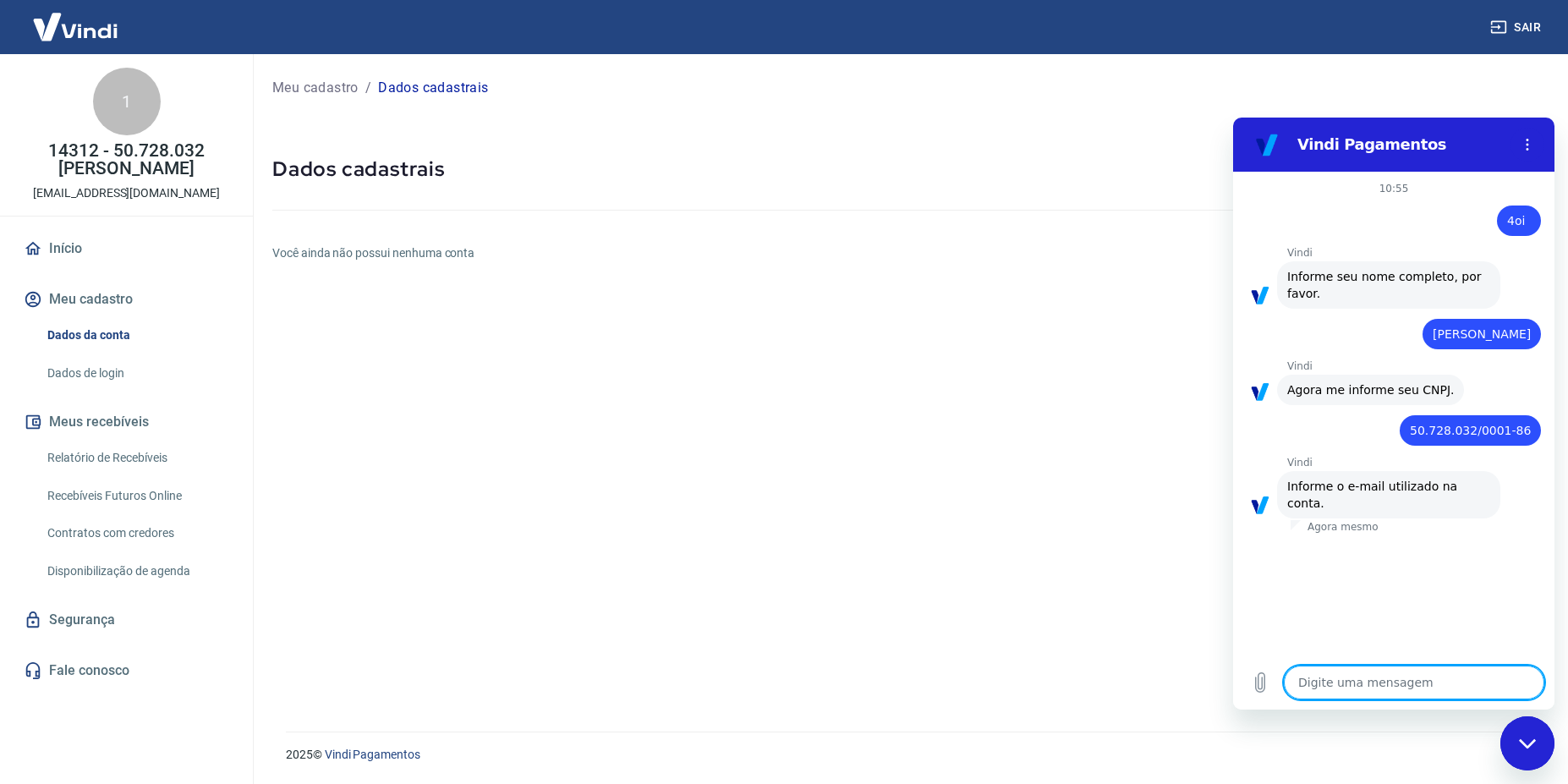
click at [139, 189] on p "[EMAIL_ADDRESS][DOMAIN_NAME]" at bounding box center [127, 193] width 187 height 18
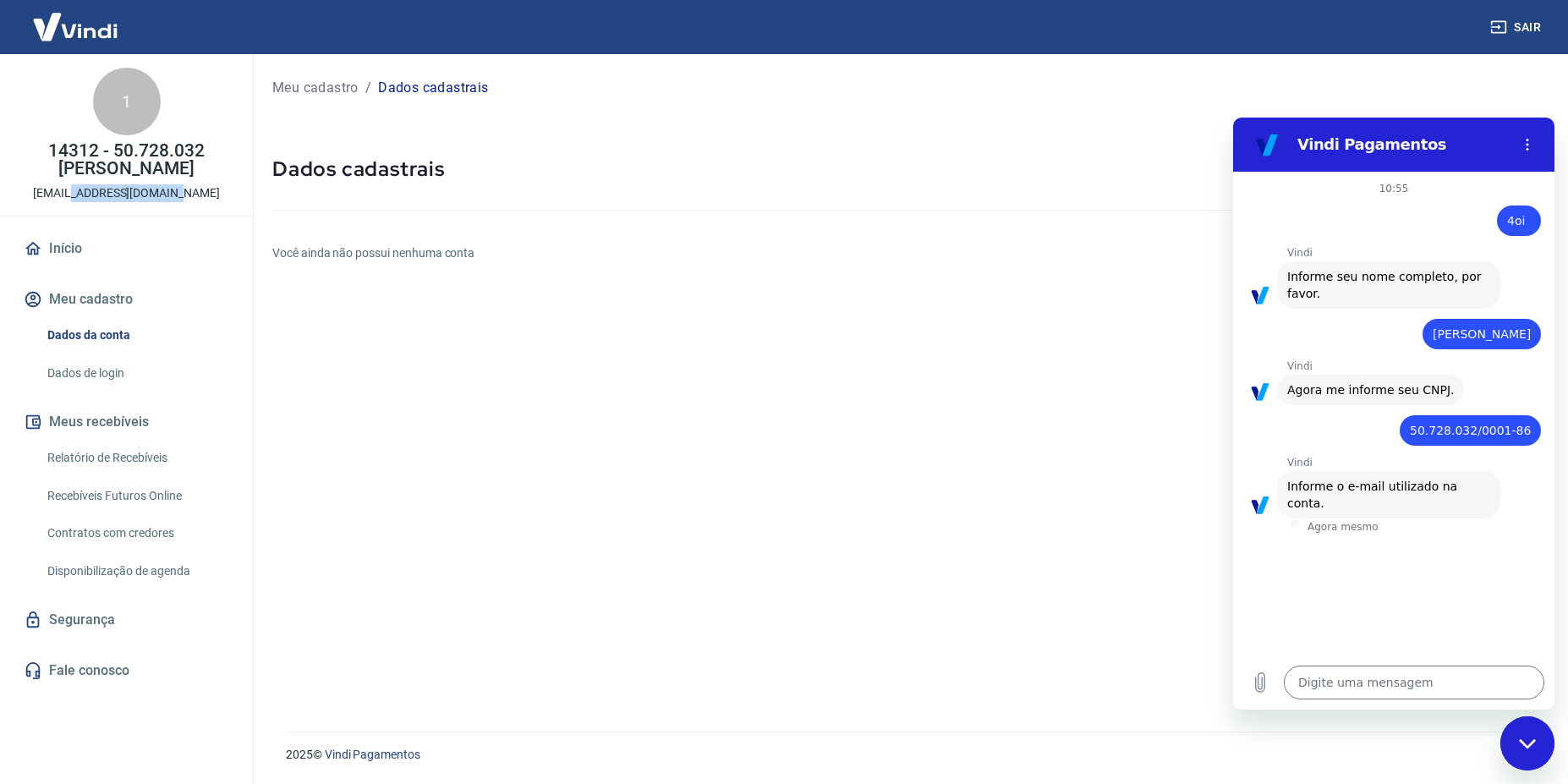
click at [139, 189] on p "[EMAIL_ADDRESS][DOMAIN_NAME]" at bounding box center [127, 193] width 187 height 18
copy div "1 14312 - 50.728.032 [PERSON_NAME]"
click at [1321, 683] on textarea at bounding box center [1415, 682] width 261 height 34
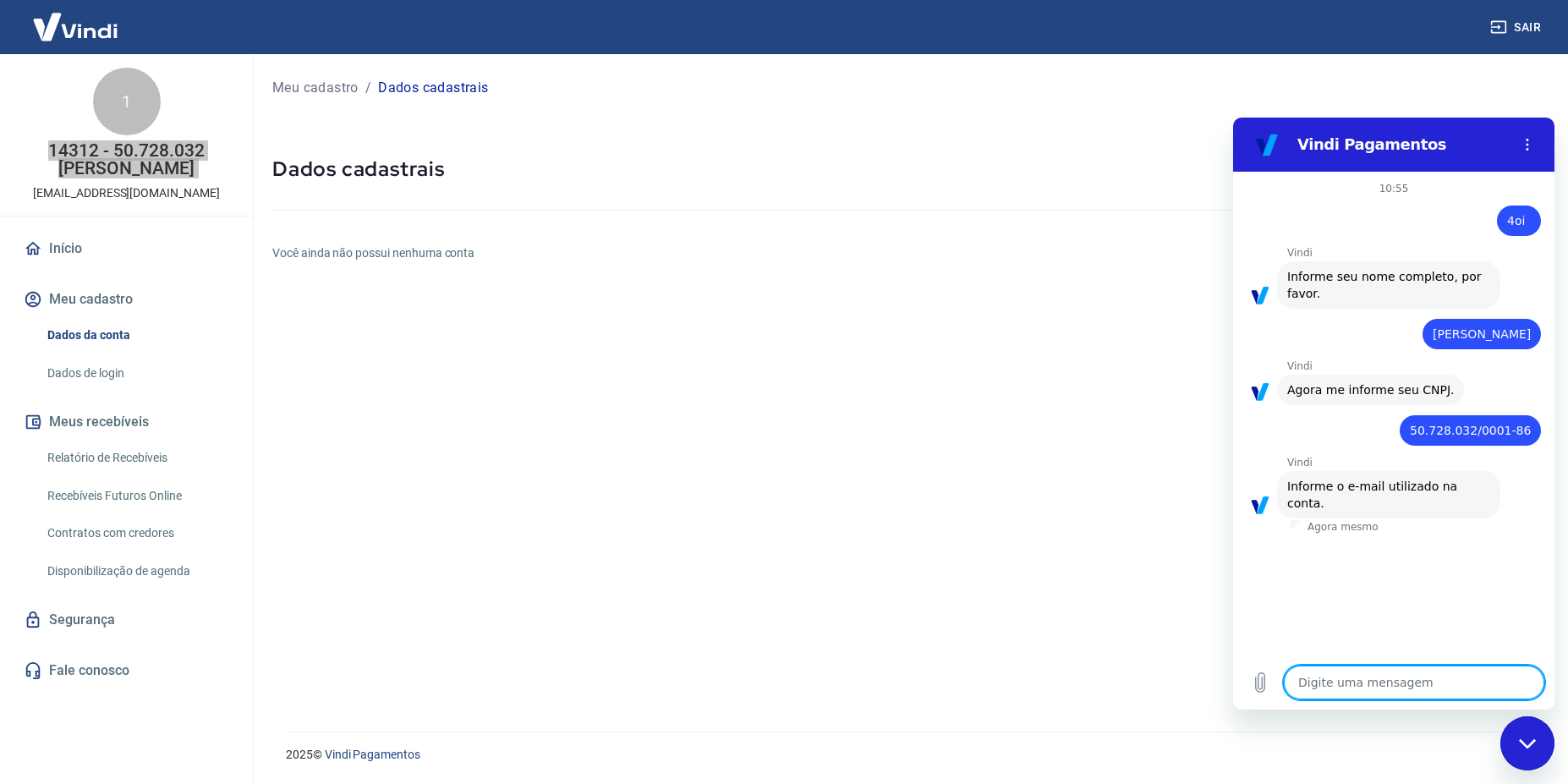
paste textarea "[EMAIL_ADDRESS][DOMAIN_NAME]"
type textarea "[EMAIL_ADDRESS][DOMAIN_NAME]"
type textarea "x"
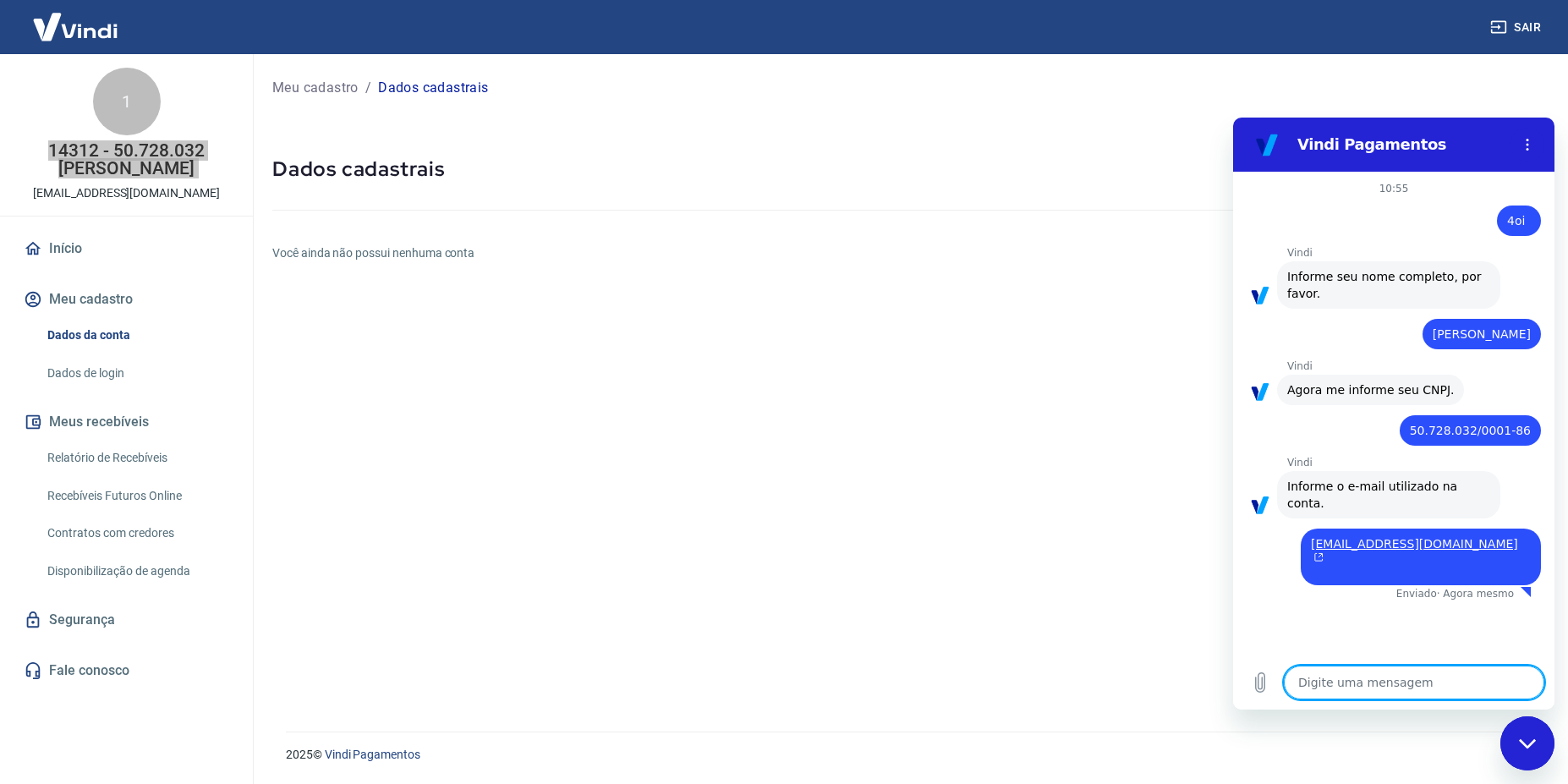
type textarea "x"
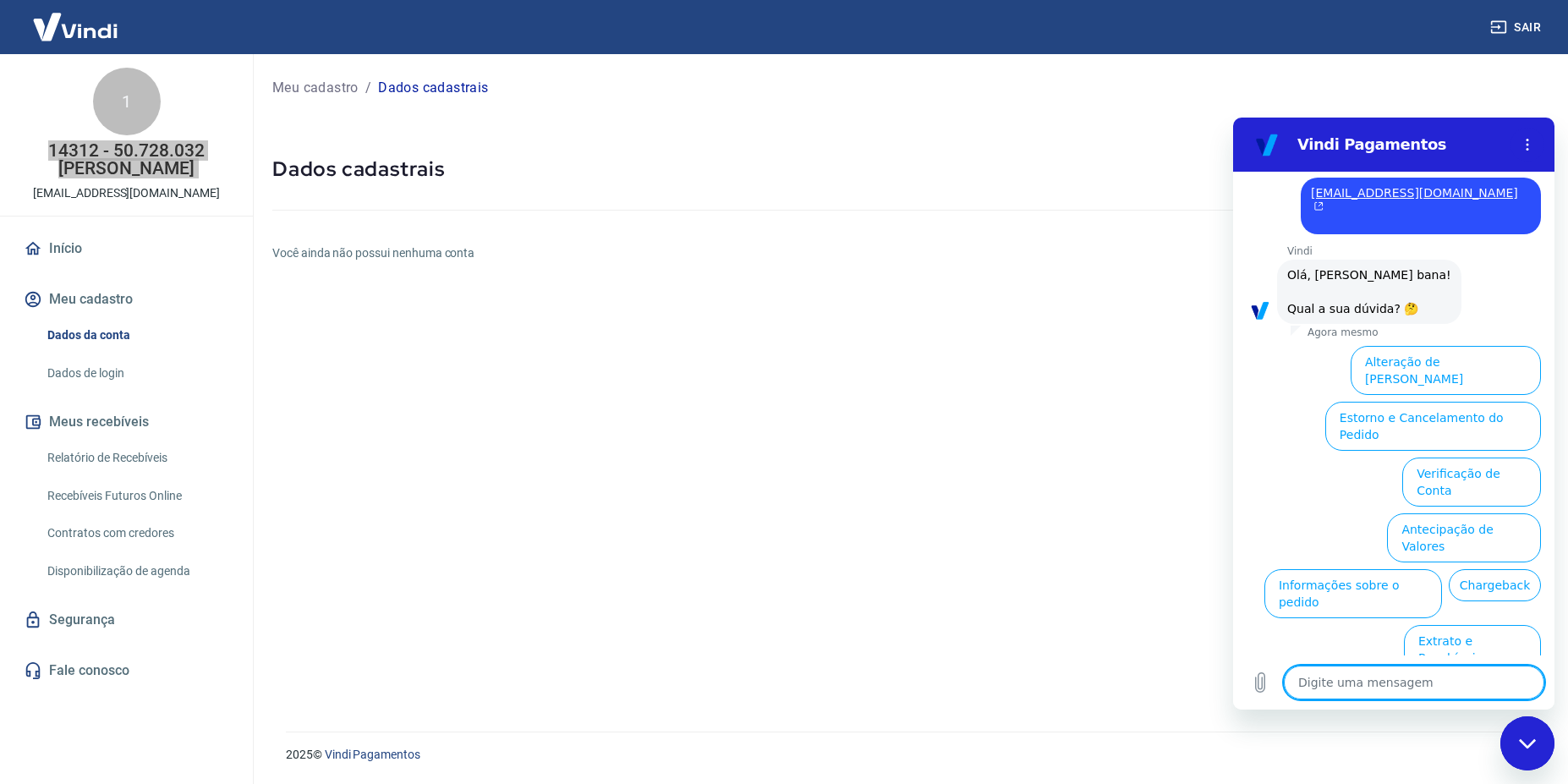
scroll to position [372, 0]
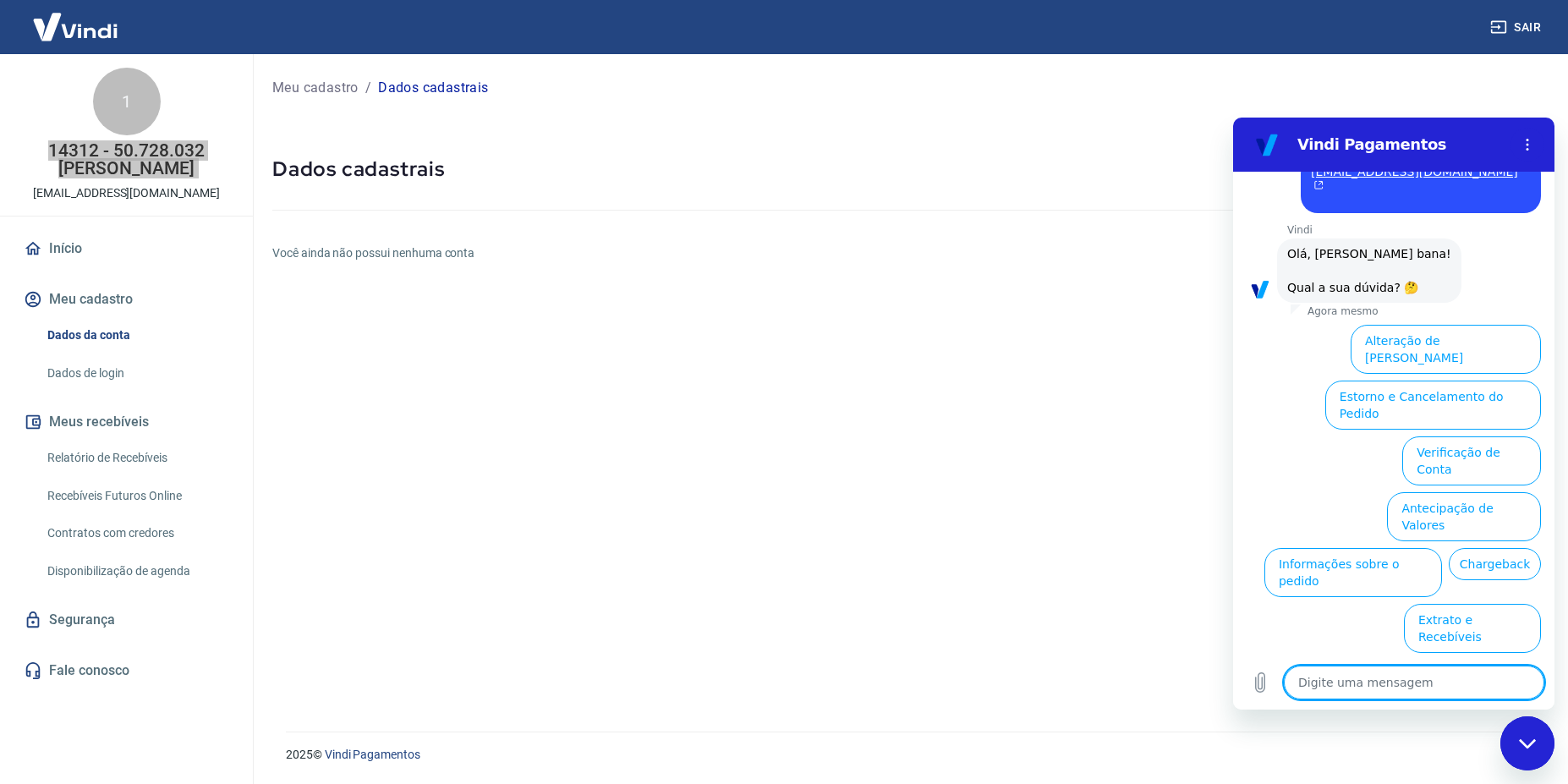
type textarea "e"
type textarea "x"
type textarea "er"
type textarea "x"
type textarea "err"
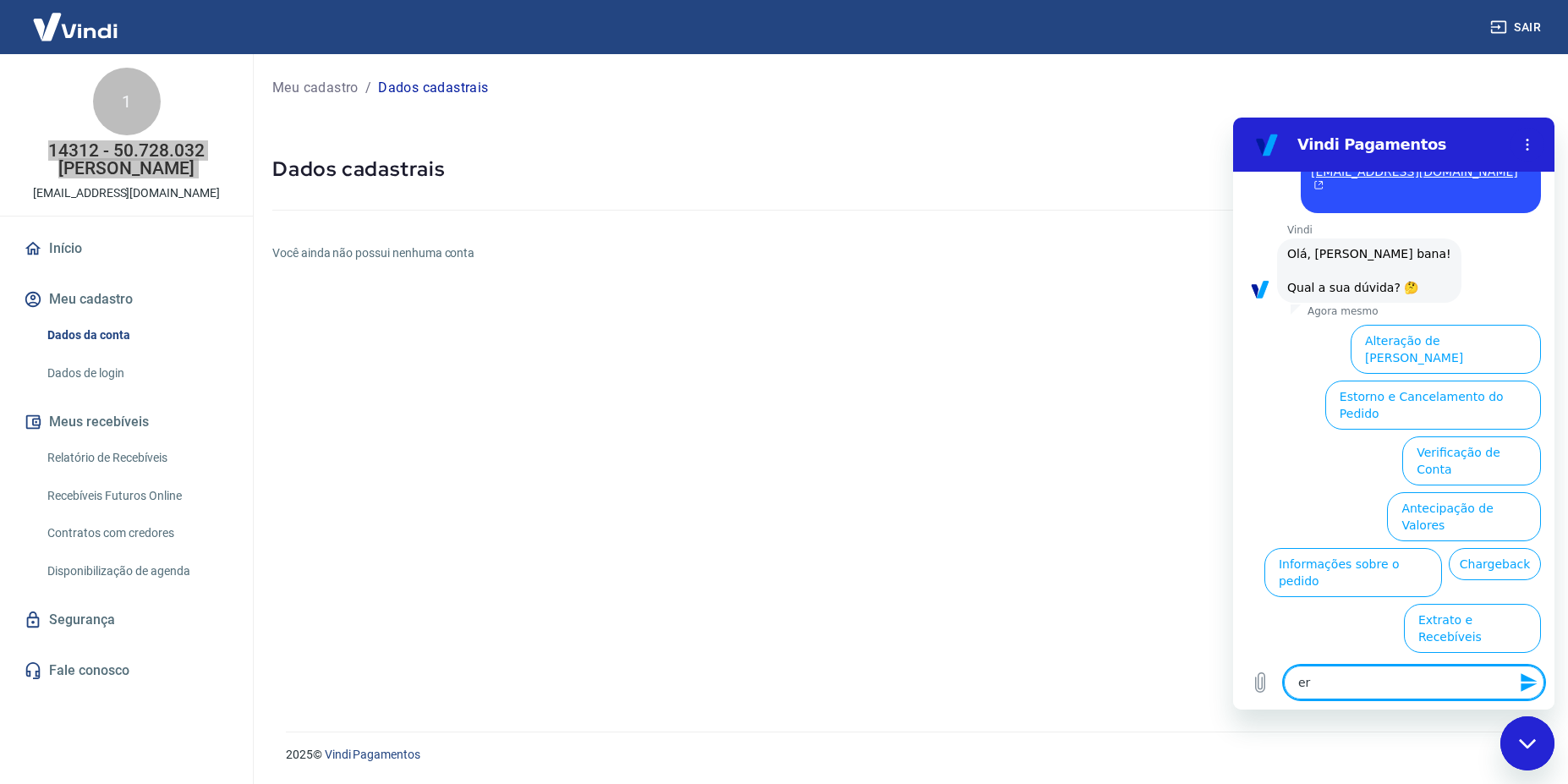
type textarea "x"
type textarea "erro"
type textarea "x"
type textarea "erro"
type textarea "x"
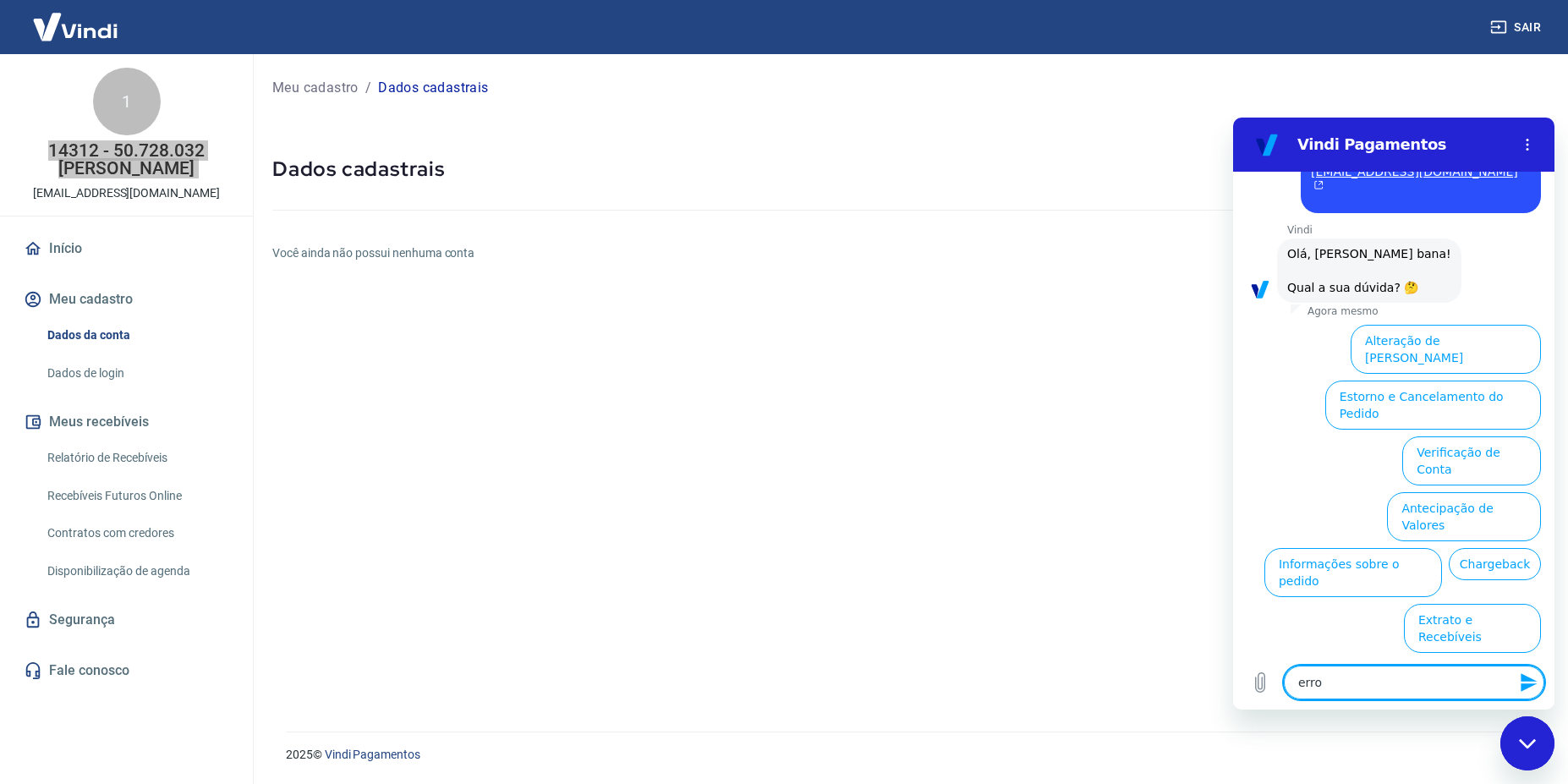
type textarea "erro n"
type textarea "x"
type textarea "erro na"
type textarea "x"
type textarea "erro na"
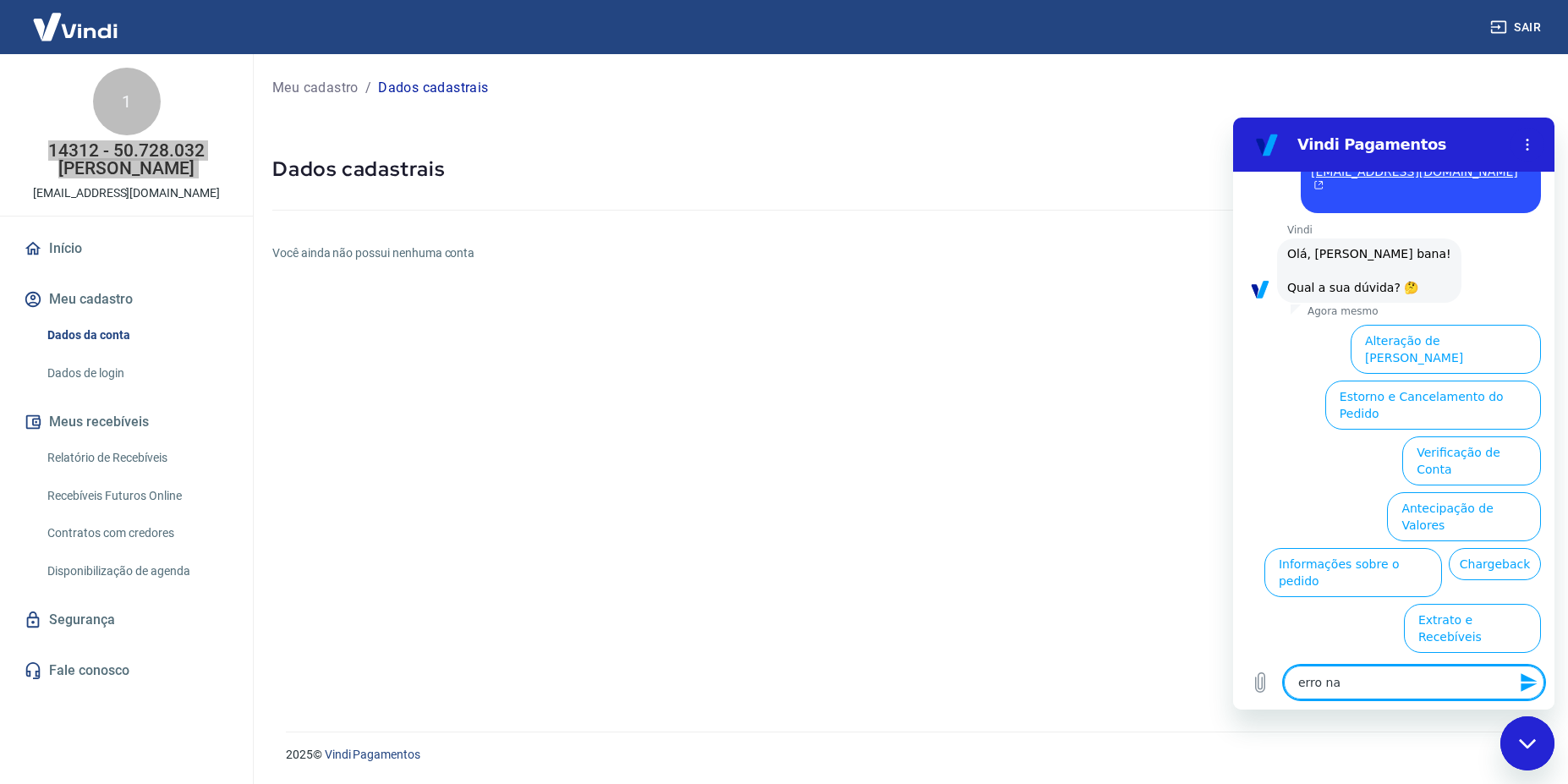
type textarea "x"
type textarea "erro na t"
type textarea "x"
type textarea "erro na tr"
type textarea "x"
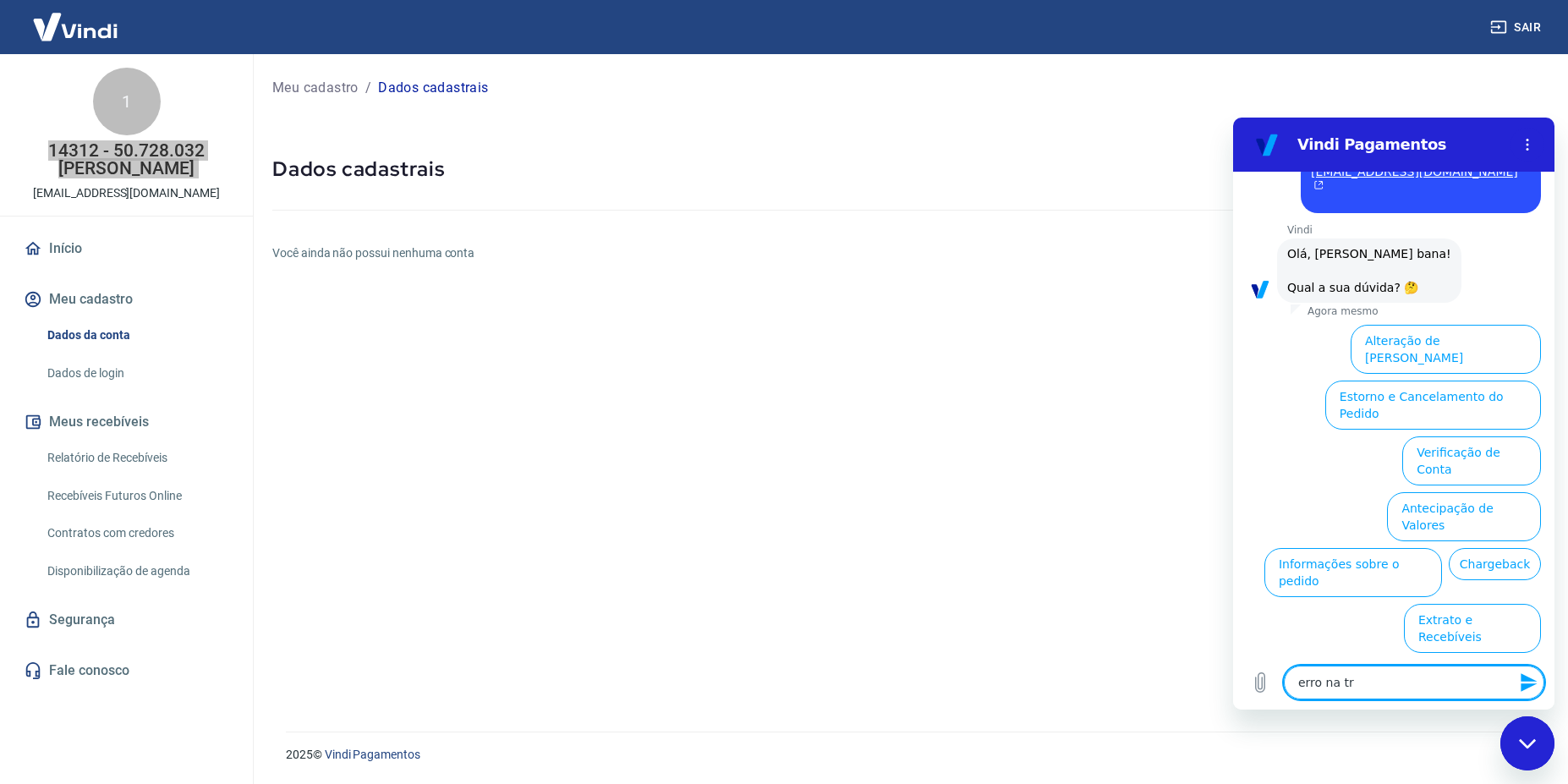
type textarea "erro na tra"
type textarea "x"
type textarea "erro na tray"
type textarea "x"
type textarea "erro na tray,"
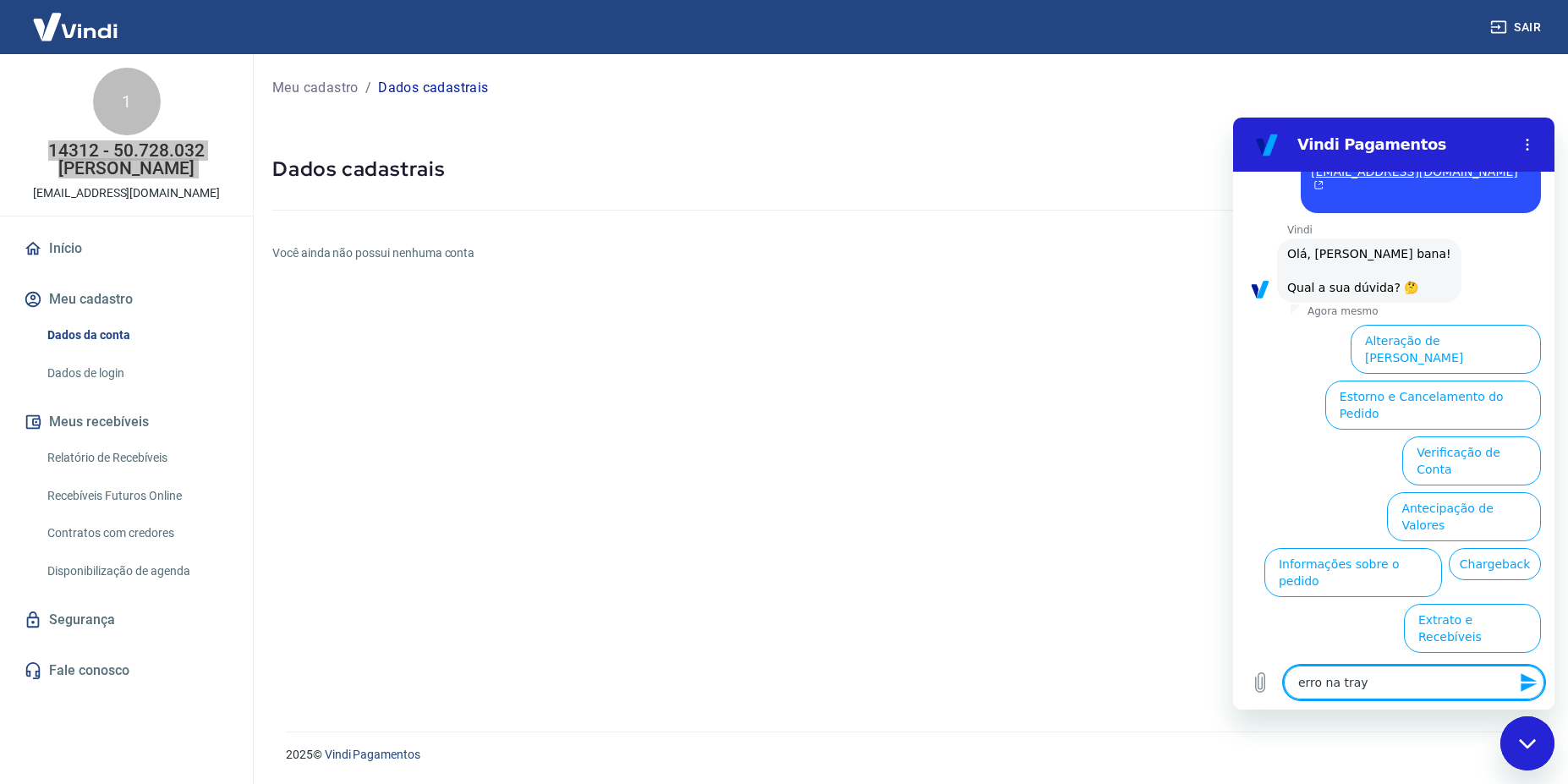
type textarea "x"
type textarea "erro na tray,"
type textarea "x"
type textarea "erro na tray, n"
type textarea "x"
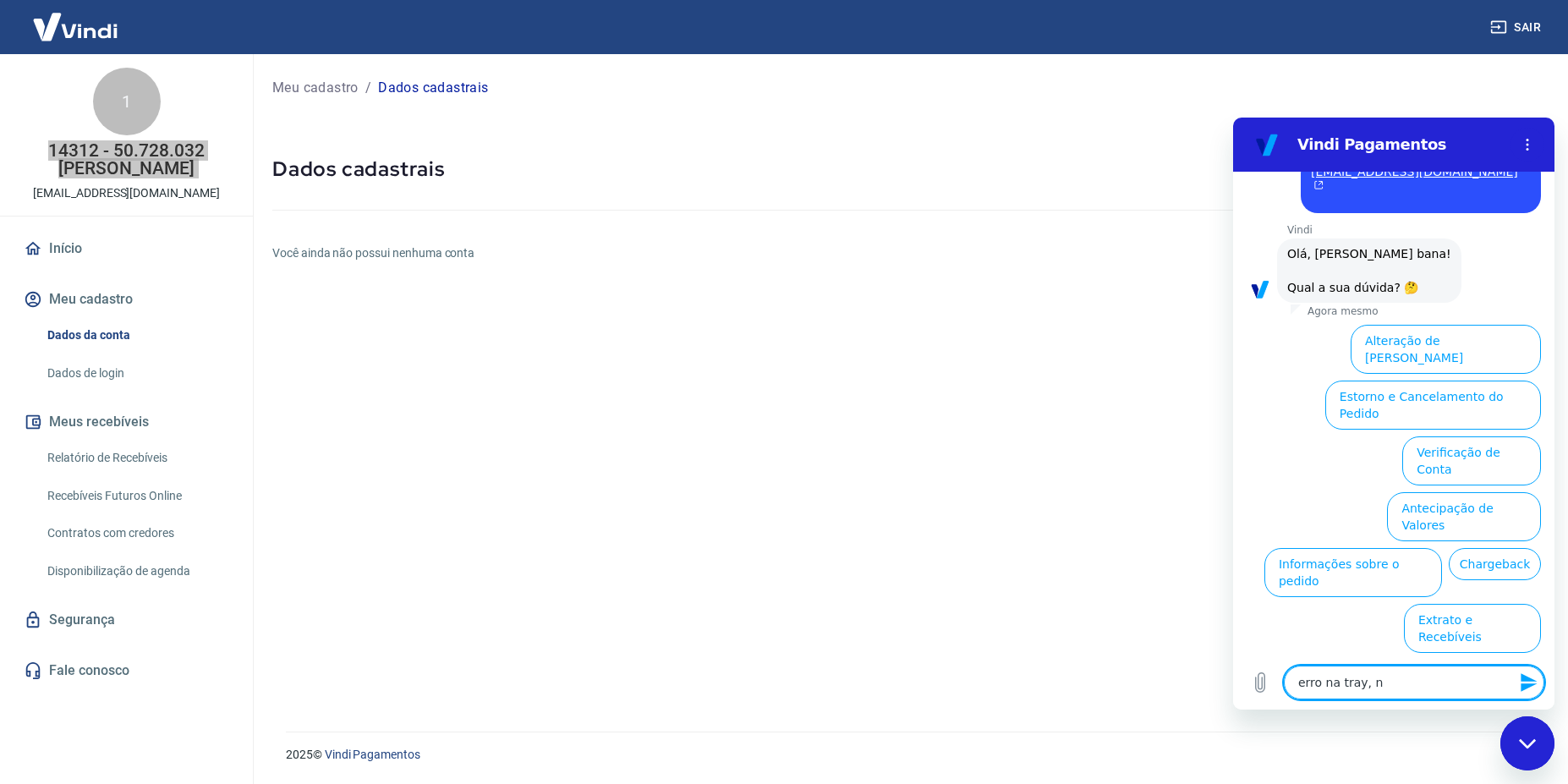
type textarea "erro na tray, na"
type textarea "x"
type textarea "erro na tray, nao"
type textarea "x"
type textarea "erro na tray, nao"
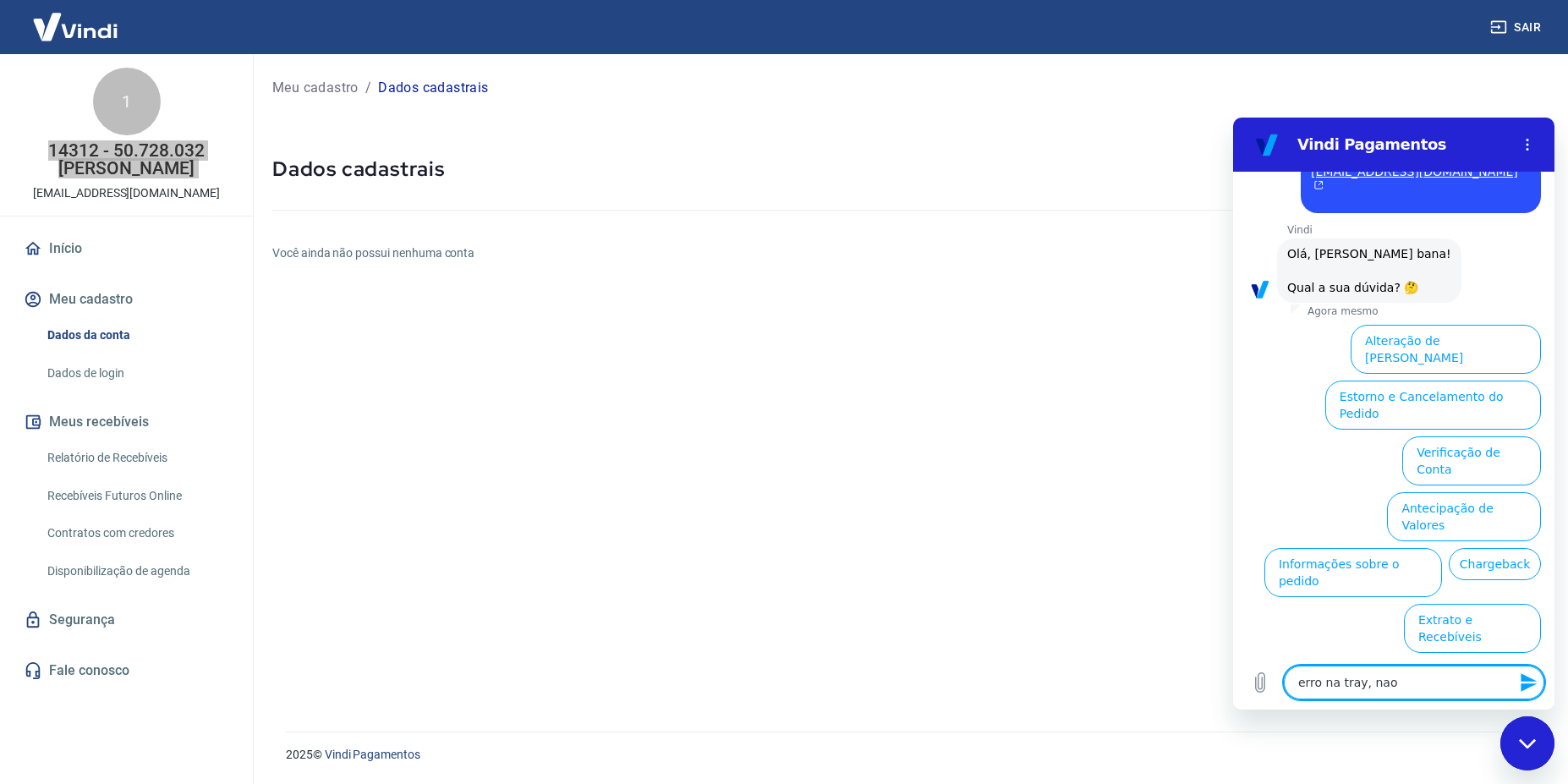
type textarea "x"
type textarea "erro na tray, [PERSON_NAME]"
type textarea "x"
type textarea "erro na tray, nao co"
type textarea "x"
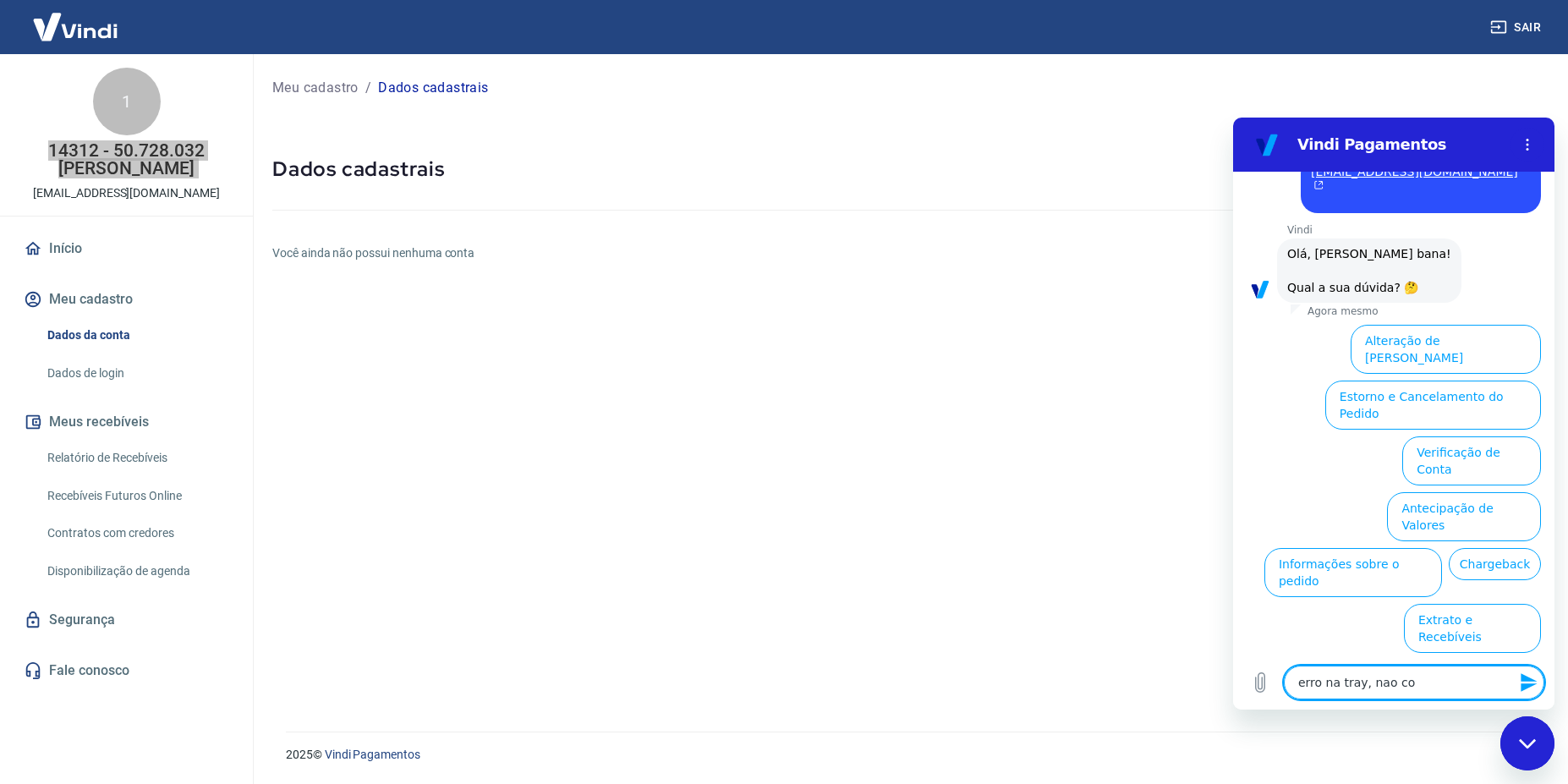
type textarea "erro na tray, nao con"
type textarea "x"
type textarea "erro na tray, [PERSON_NAME]"
type textarea "x"
type textarea "erro na tray, [PERSON_NAME]"
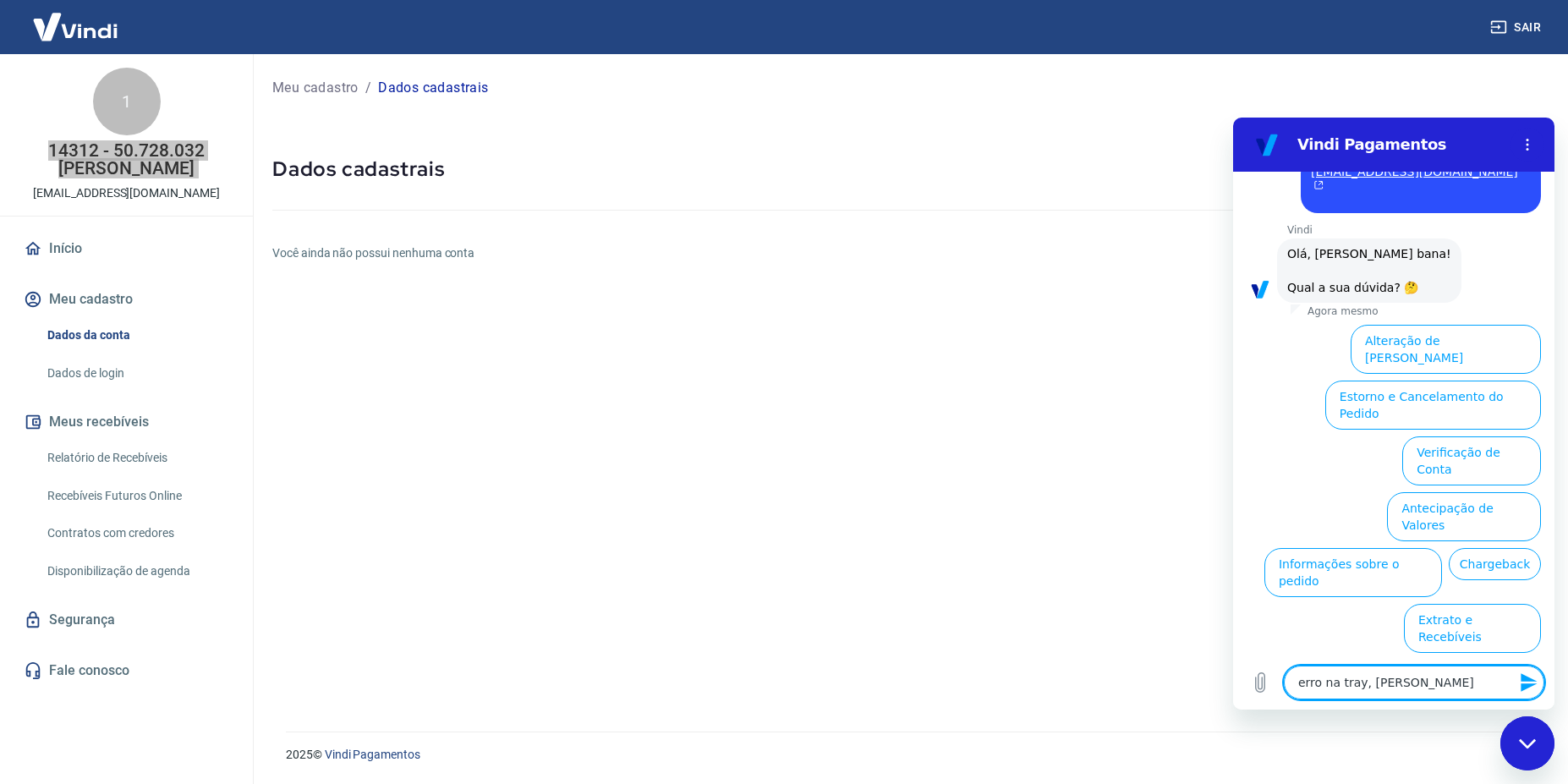
type textarea "x"
type textarea "erro na tray, nao conseg"
type textarea "x"
type textarea "erro na tray, nao consegu"
type textarea "x"
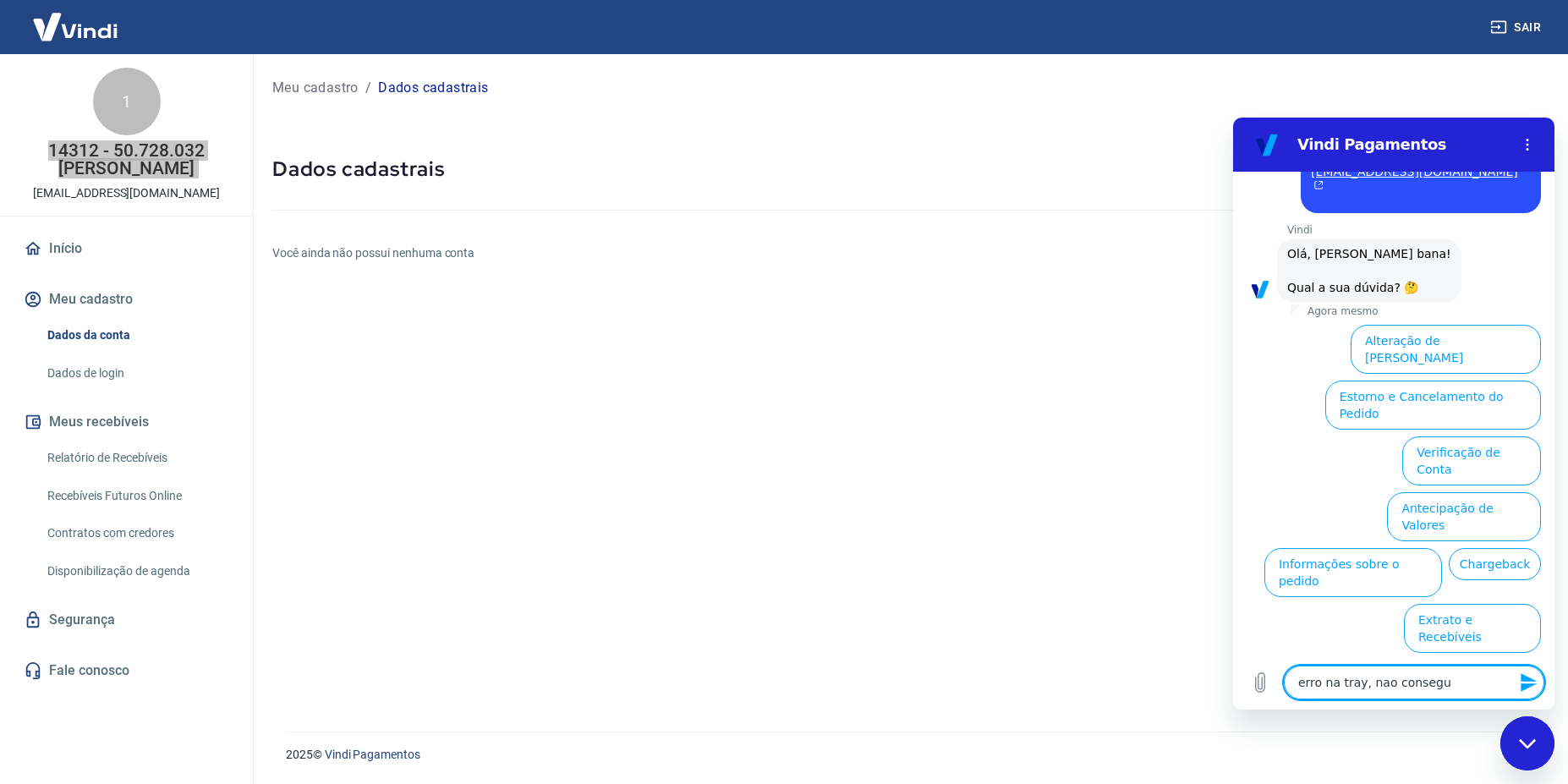
type textarea "erro na tray, [PERSON_NAME]"
type textarea "x"
type textarea "erro na tray, [PERSON_NAME]"
type textarea "x"
type textarea "erro na tray, nao conseguimo"
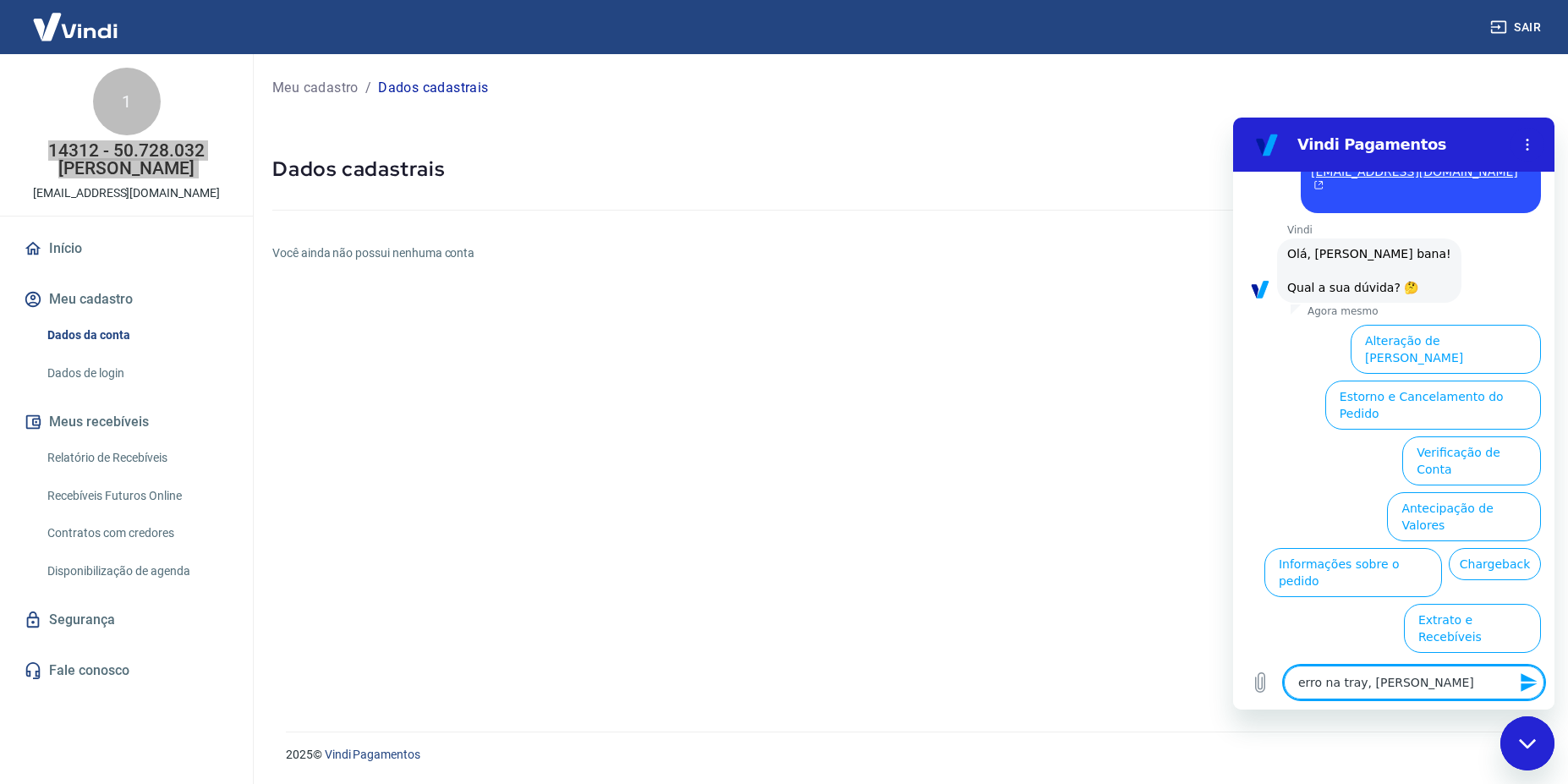
type textarea "x"
type textarea "erro na tray, nao conseguimos"
type textarea "x"
type textarea "erro na tray, nao conseguimos"
type textarea "x"
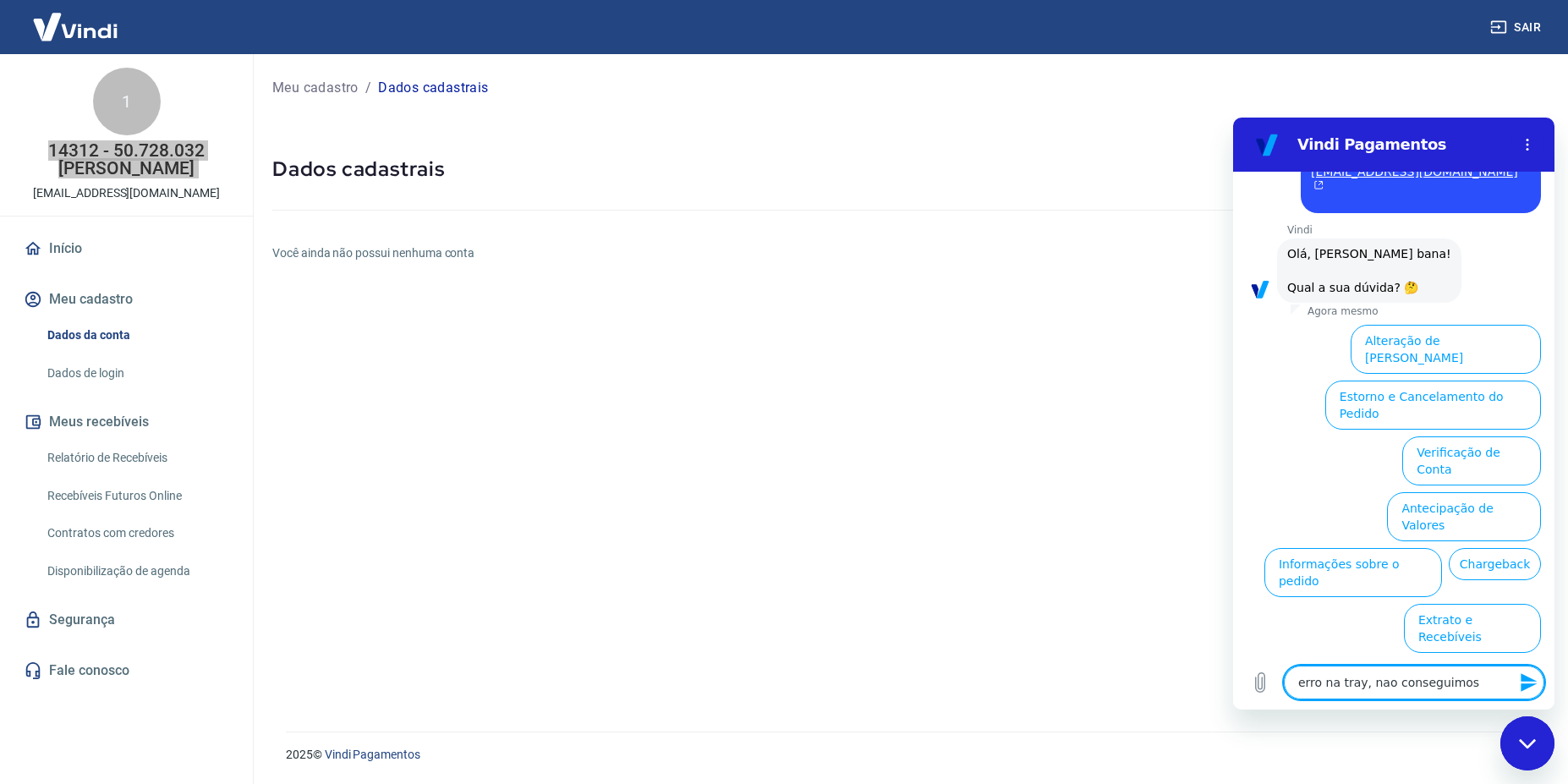
type textarea "erro na tray, nao conseguimos a"
type textarea "x"
type textarea "erro na tray, [PERSON_NAME] conseguimos at"
type textarea "x"
type textarea "erro na tray, nao conseguimos ati"
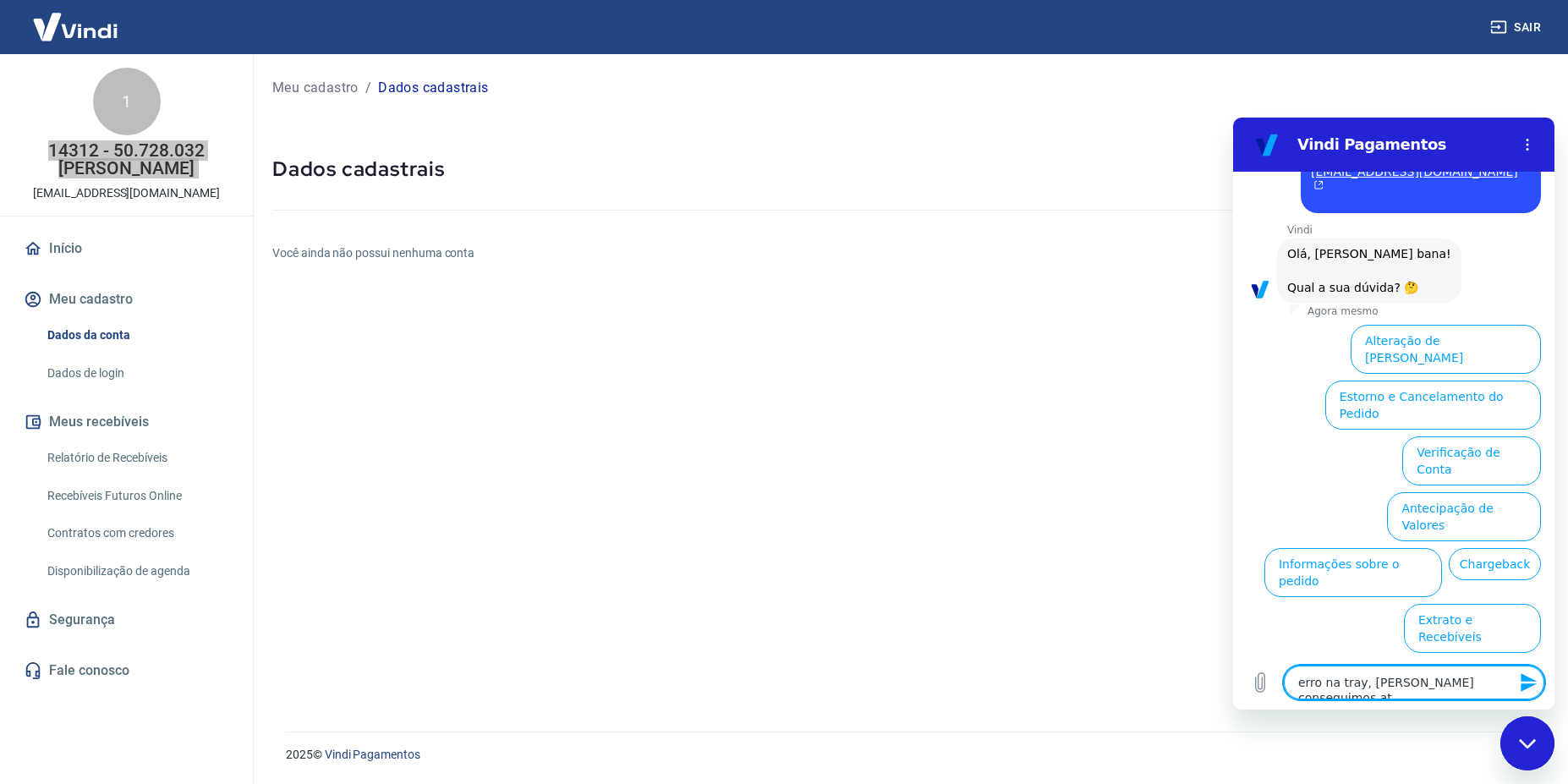
type textarea "x"
type textarea "erro na tray, nao conseguimos ativ"
type textarea "x"
type textarea "erro na tray, nao conseguimos ativa"
type textarea "x"
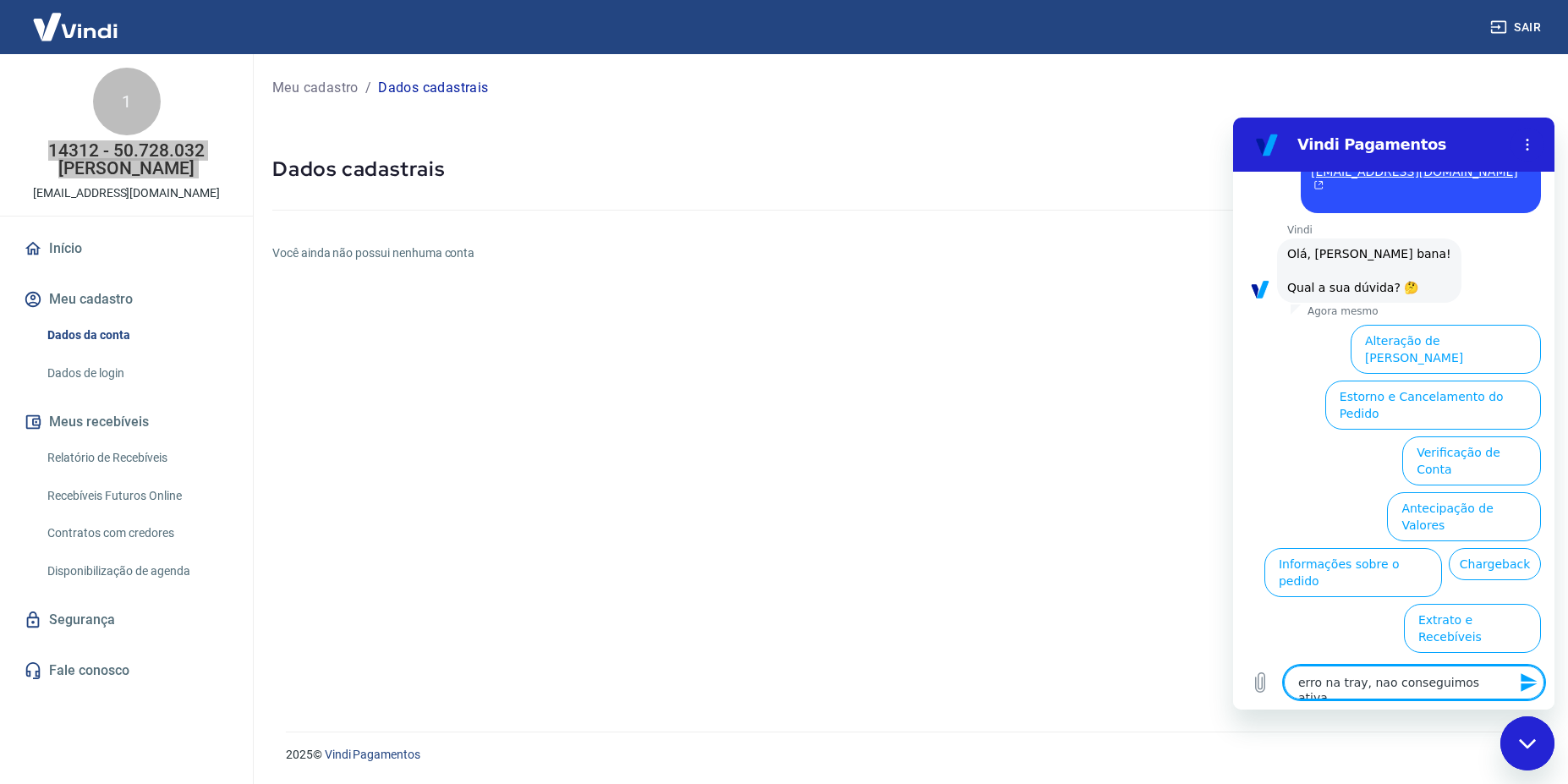
type textarea "erro na tray, nao conseguimos ativar"
type textarea "x"
type textarea "erro na tray, nao conseguimos ativar"
type textarea "x"
type textarea "erro na tray, nao conseguimos ativar a"
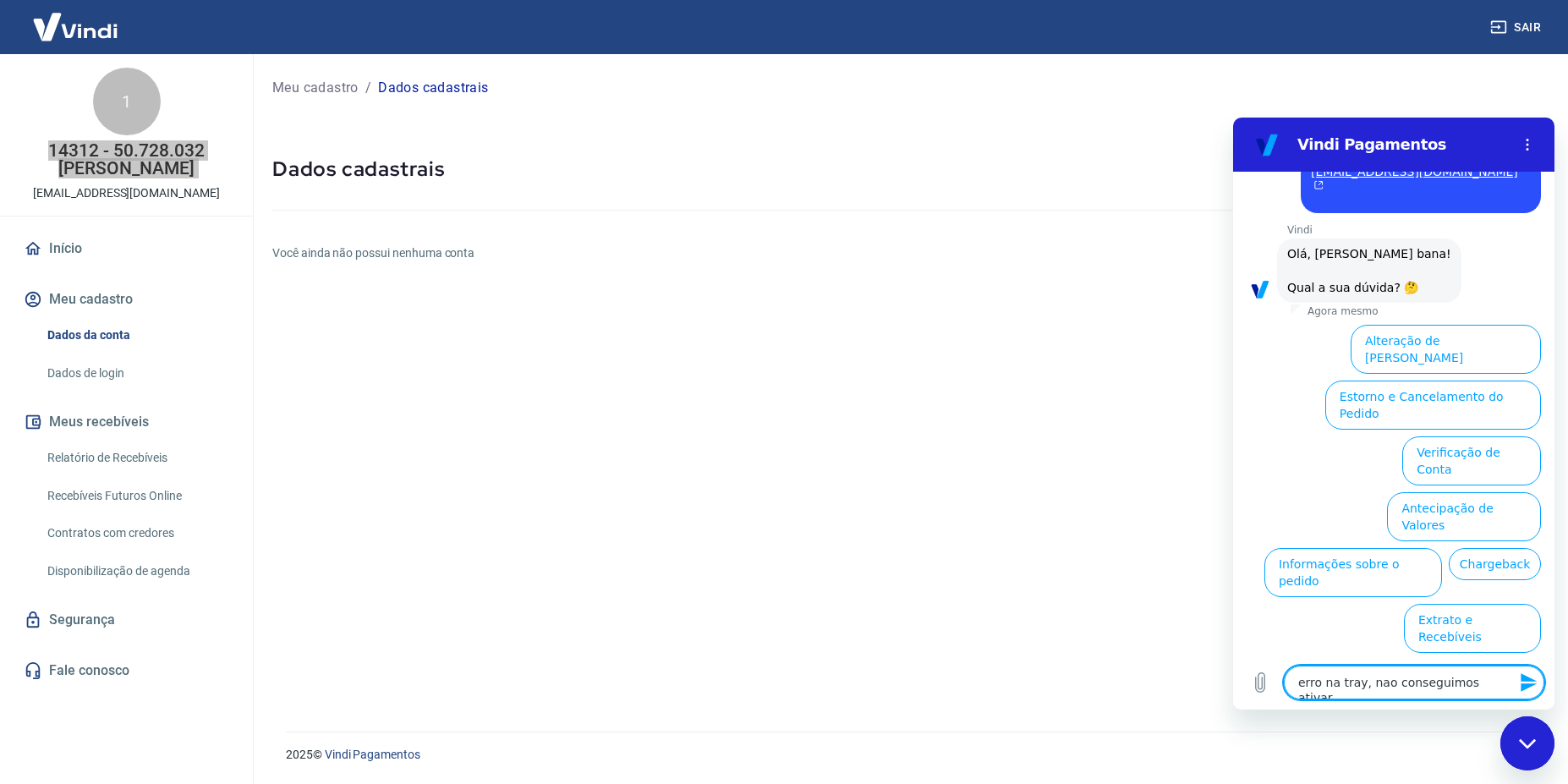
type textarea "x"
type textarea "erro na tray, nao conseguimos ativar a"
type textarea "x"
type textarea "erro na tray, nao conseguimos ativar a c"
type textarea "x"
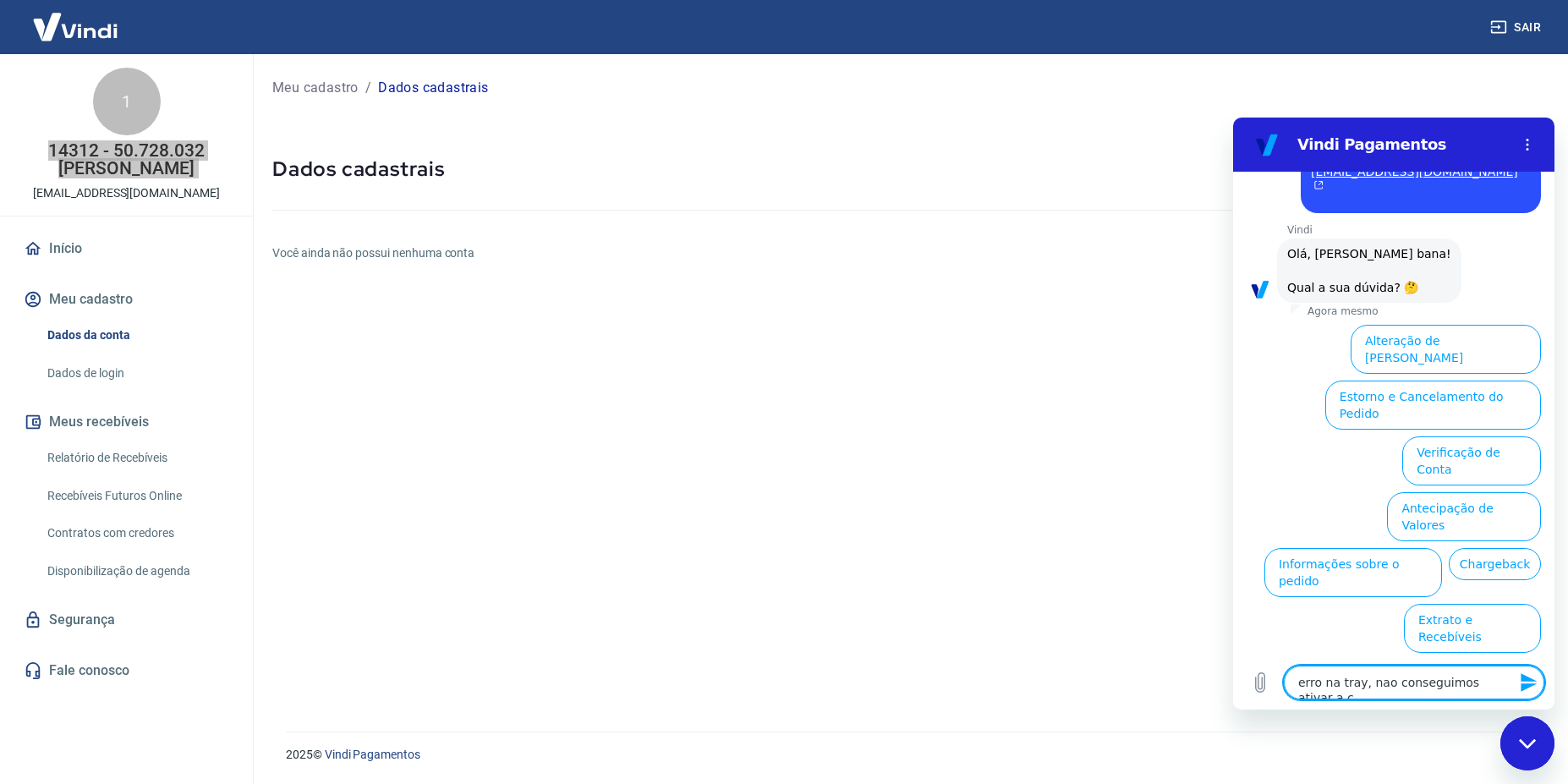
type textarea "erro na tray, nao conseguimos ativar a co"
type textarea "x"
type textarea "erro na tray, nao conseguimos ativar a con"
type textarea "x"
type textarea "erro na tray, nao conseguimos ativar a cont"
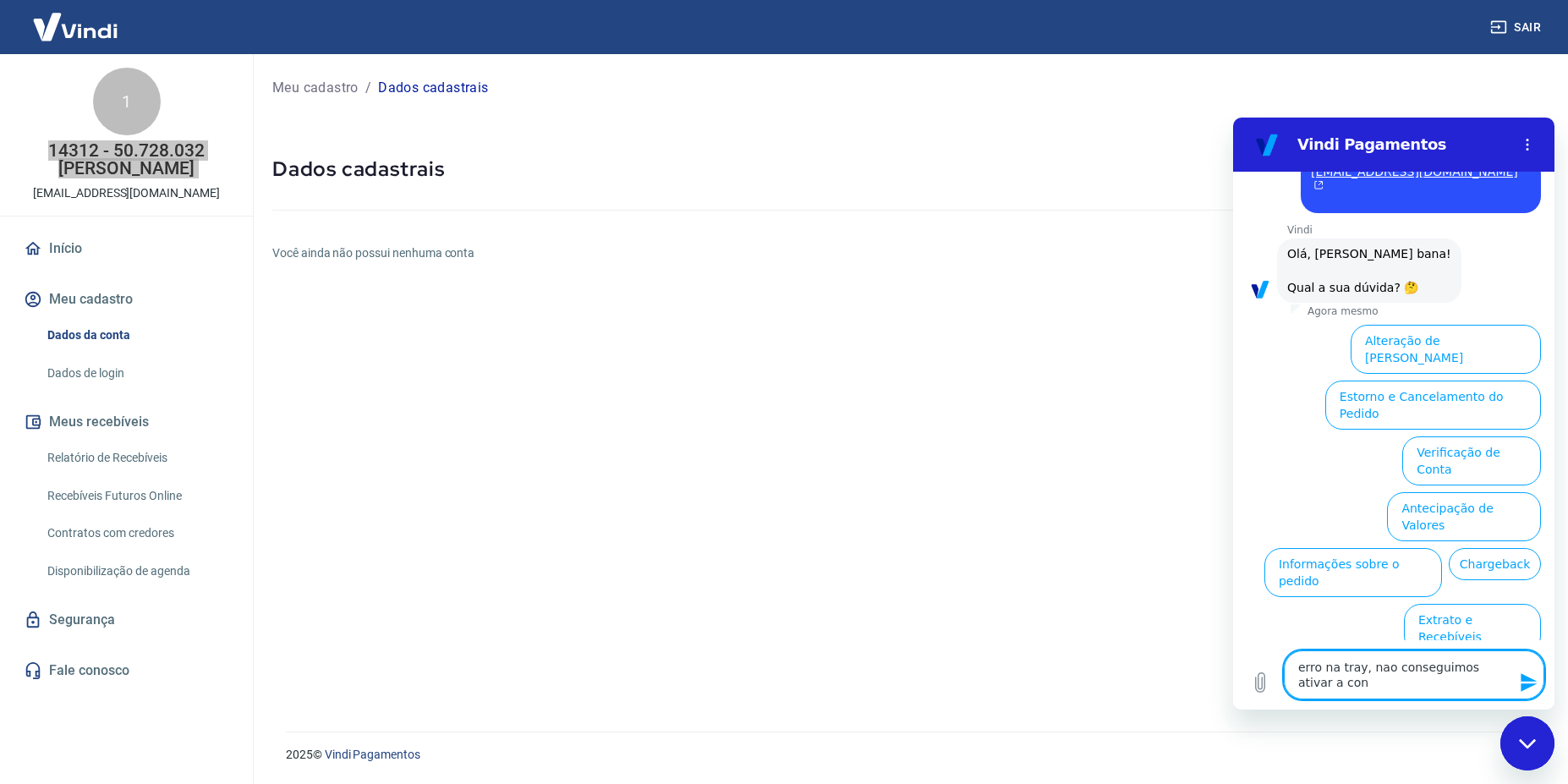
type textarea "x"
type textarea "erro na tray, nao conseguimos ativar a conta"
type textarea "x"
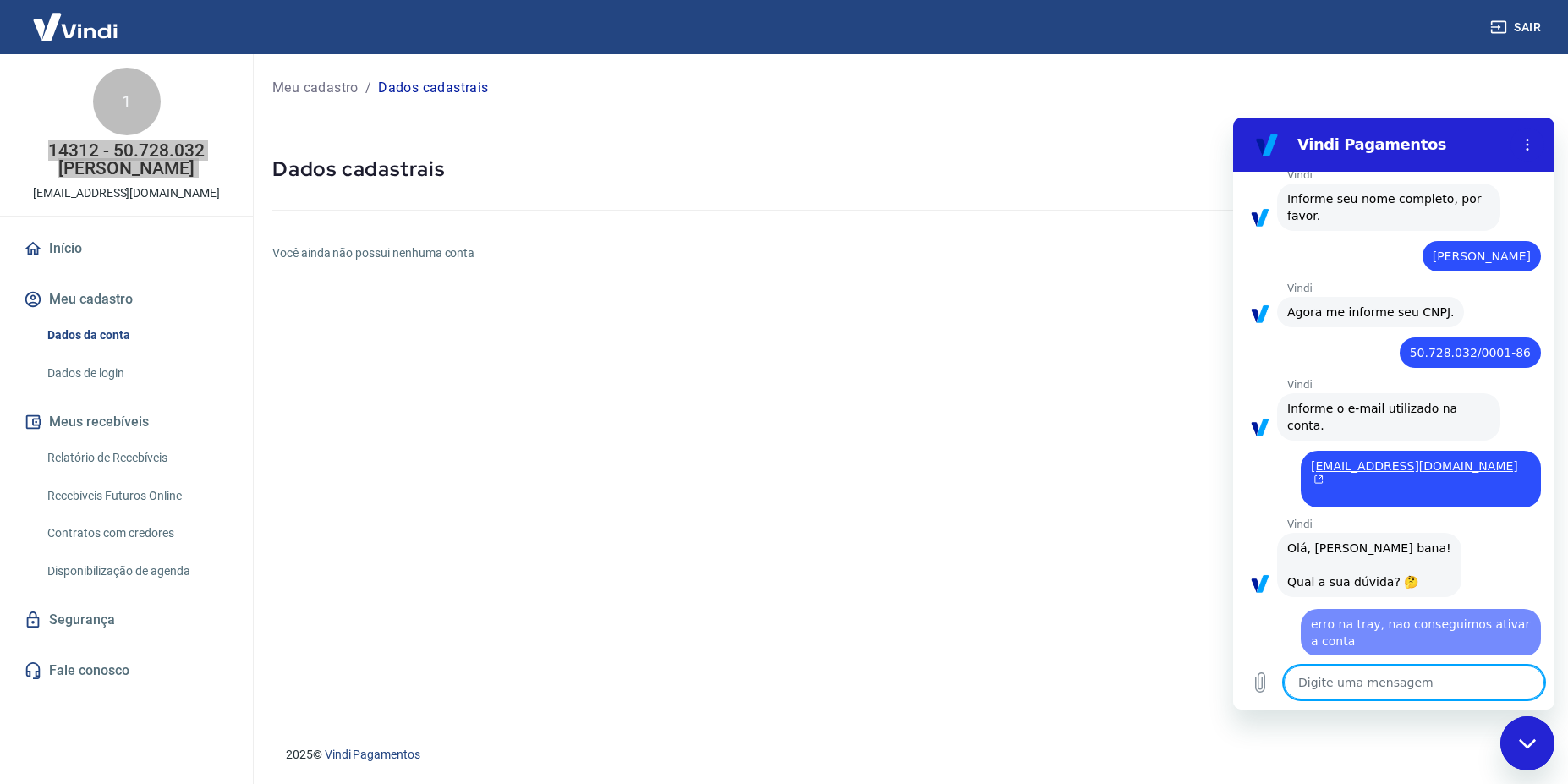
type textarea "x"
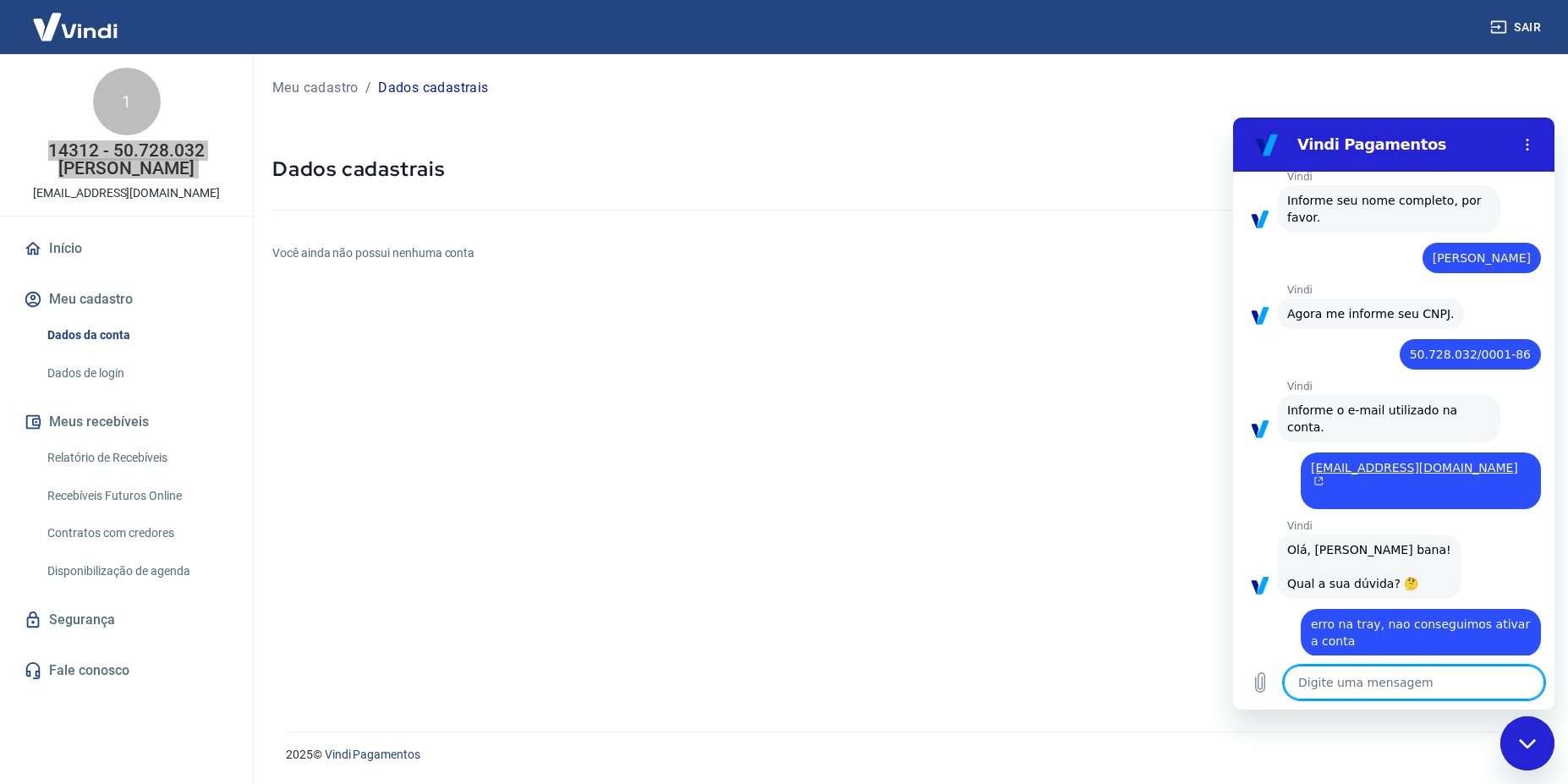
type textarea "p"
type textarea "x"
type textarea "pr"
type textarea "x"
type textarea "pre"
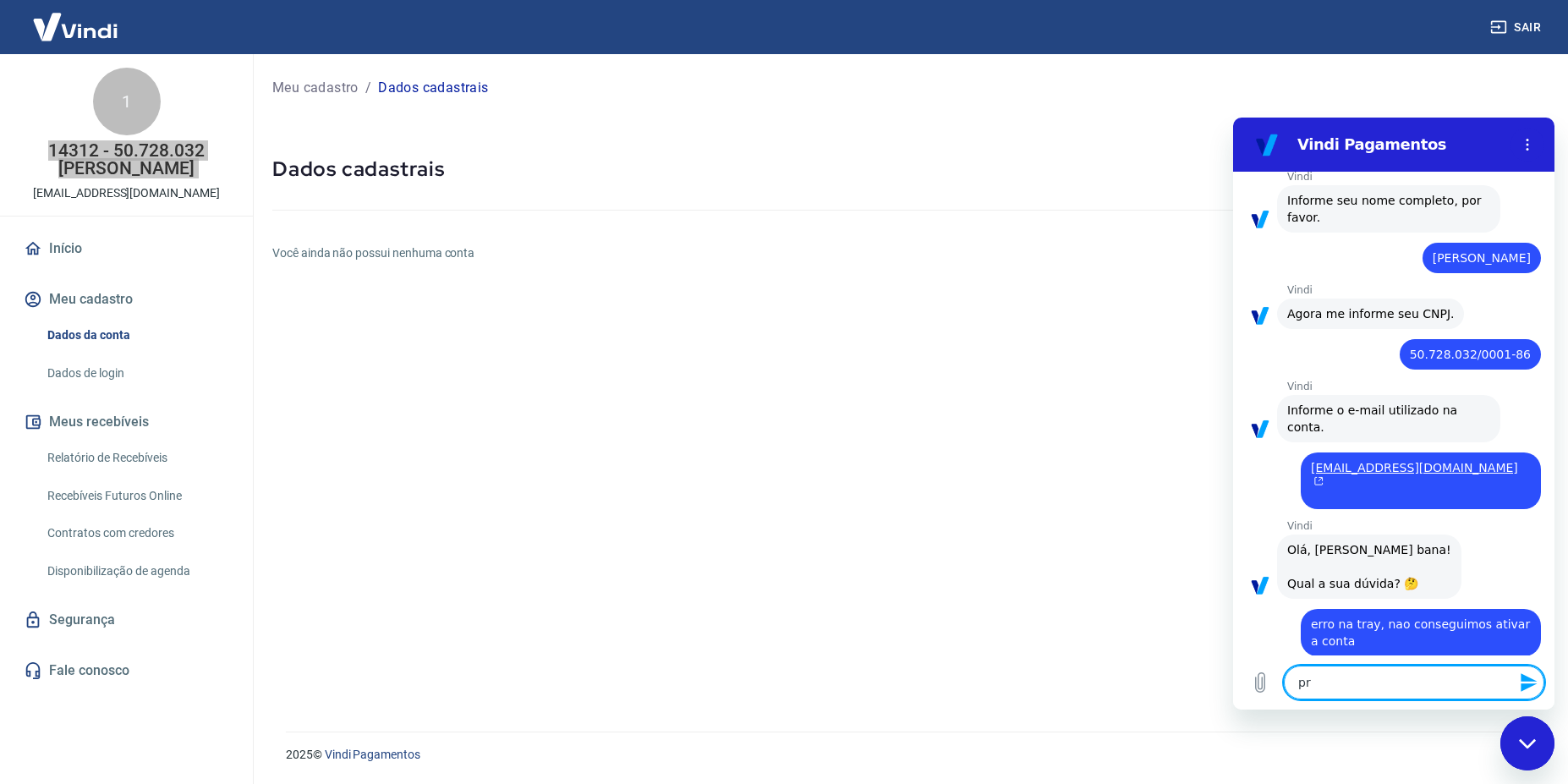
type textarea "x"
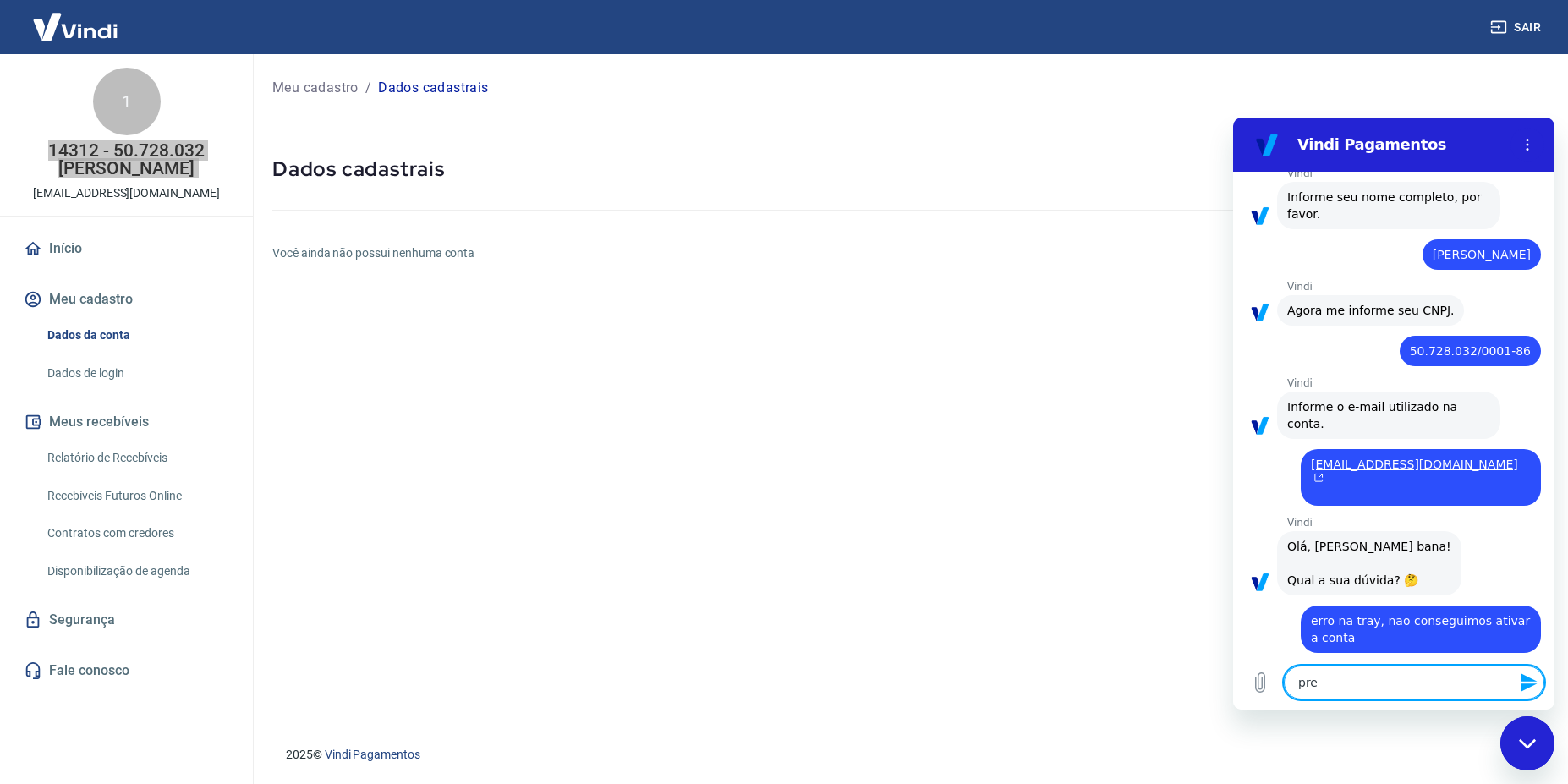
type textarea "prec"
type textarea "x"
type textarea "preci"
type textarea "x"
type textarea "precis"
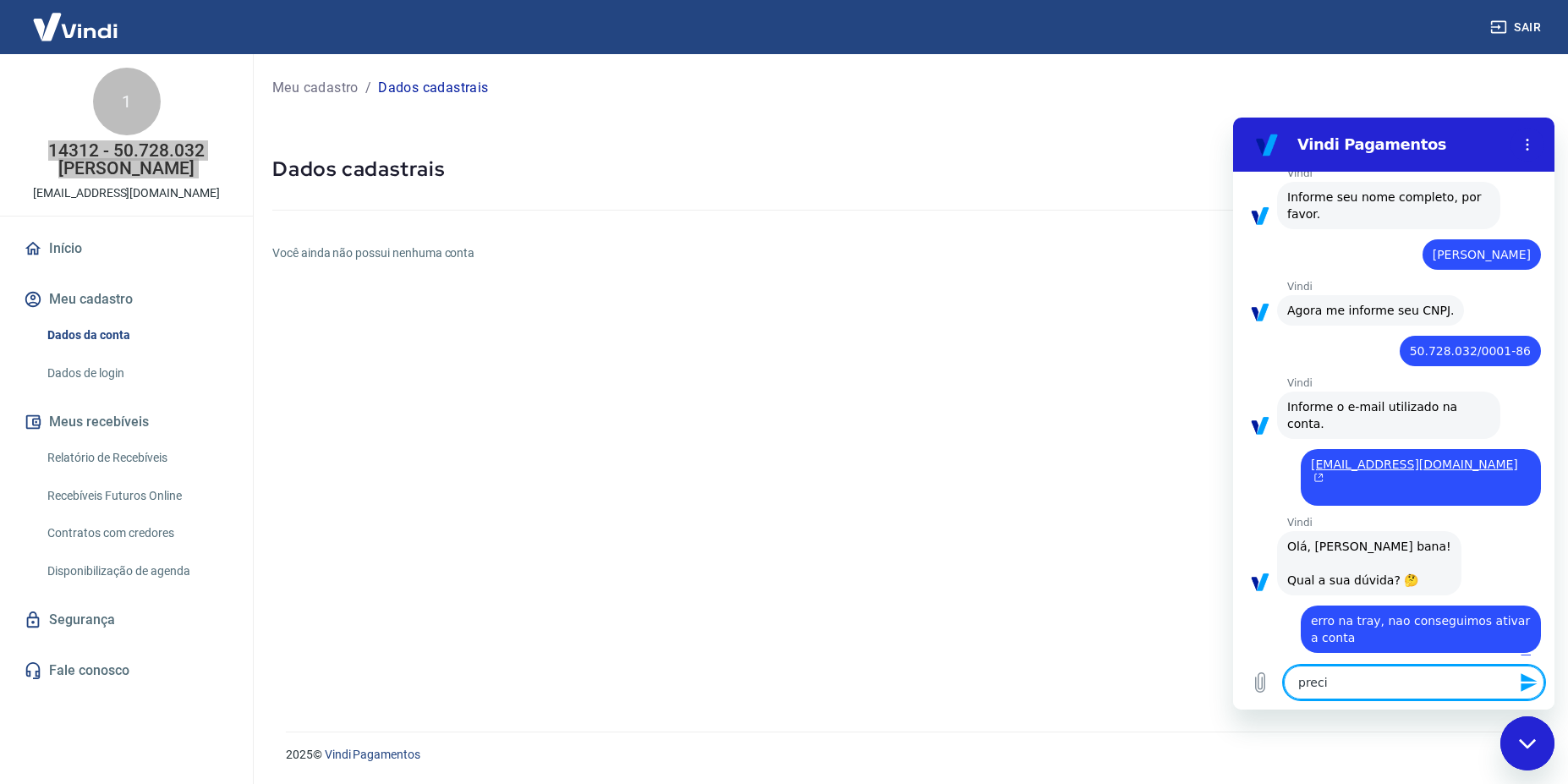
type textarea "x"
type textarea "preciso"
type textarea "x"
type textarea "preciso"
type textarea "x"
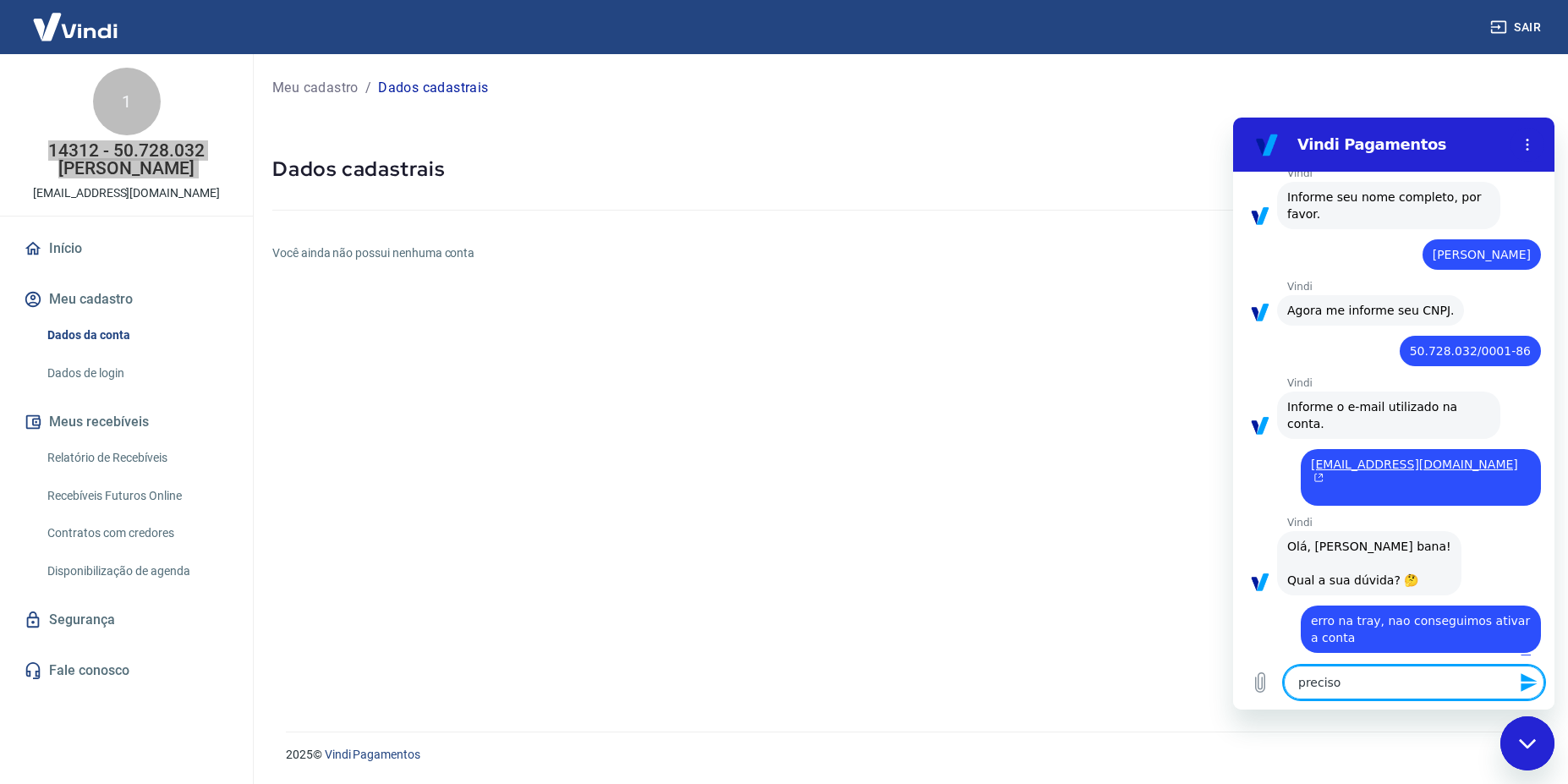
type textarea "preciso e"
type textarea "x"
type textarea "preciso en"
type textarea "x"
type textarea "preciso env"
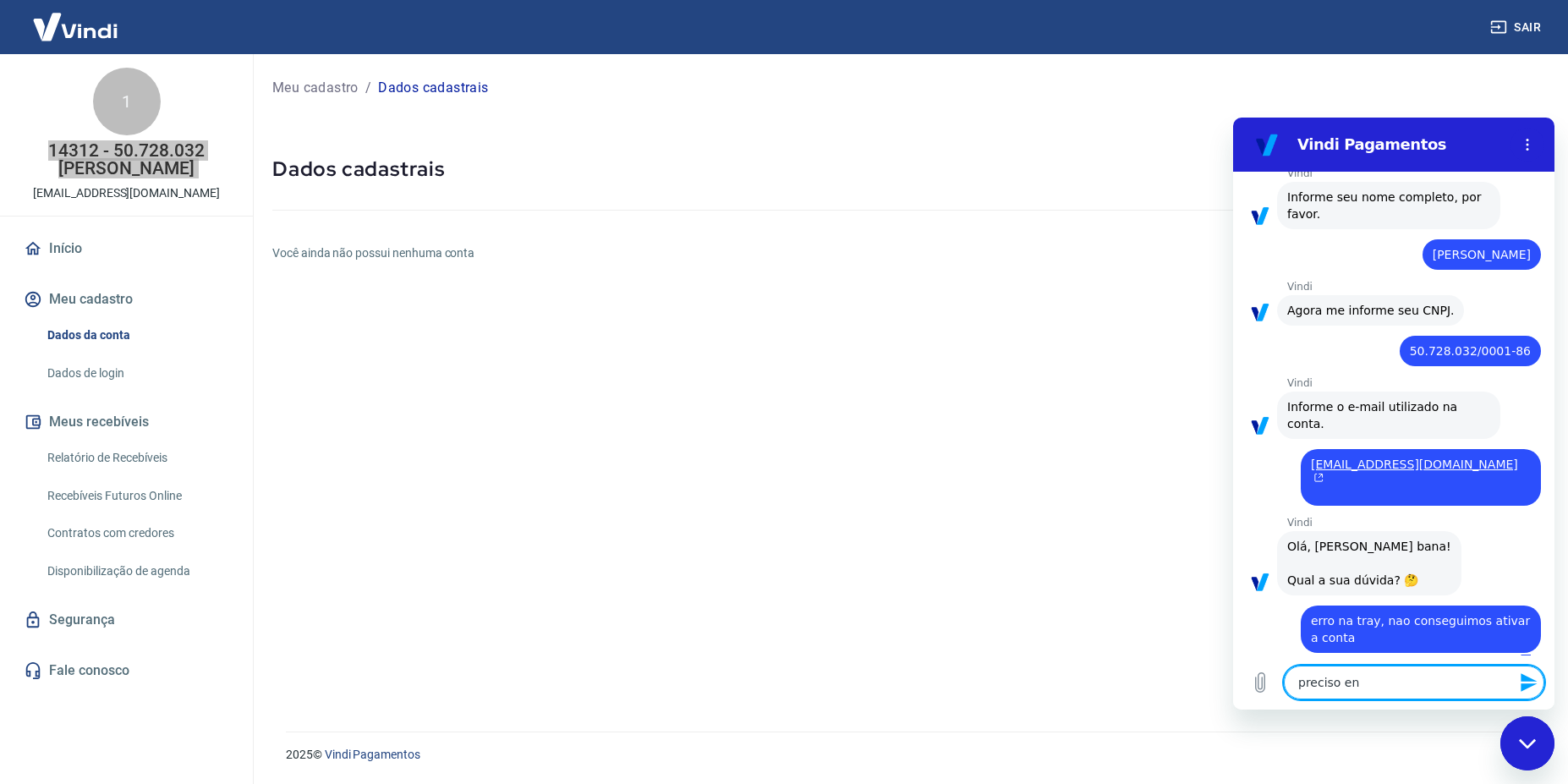
type textarea "x"
type textarea "preciso envi"
type textarea "x"
type textarea "preciso envia"
type textarea "x"
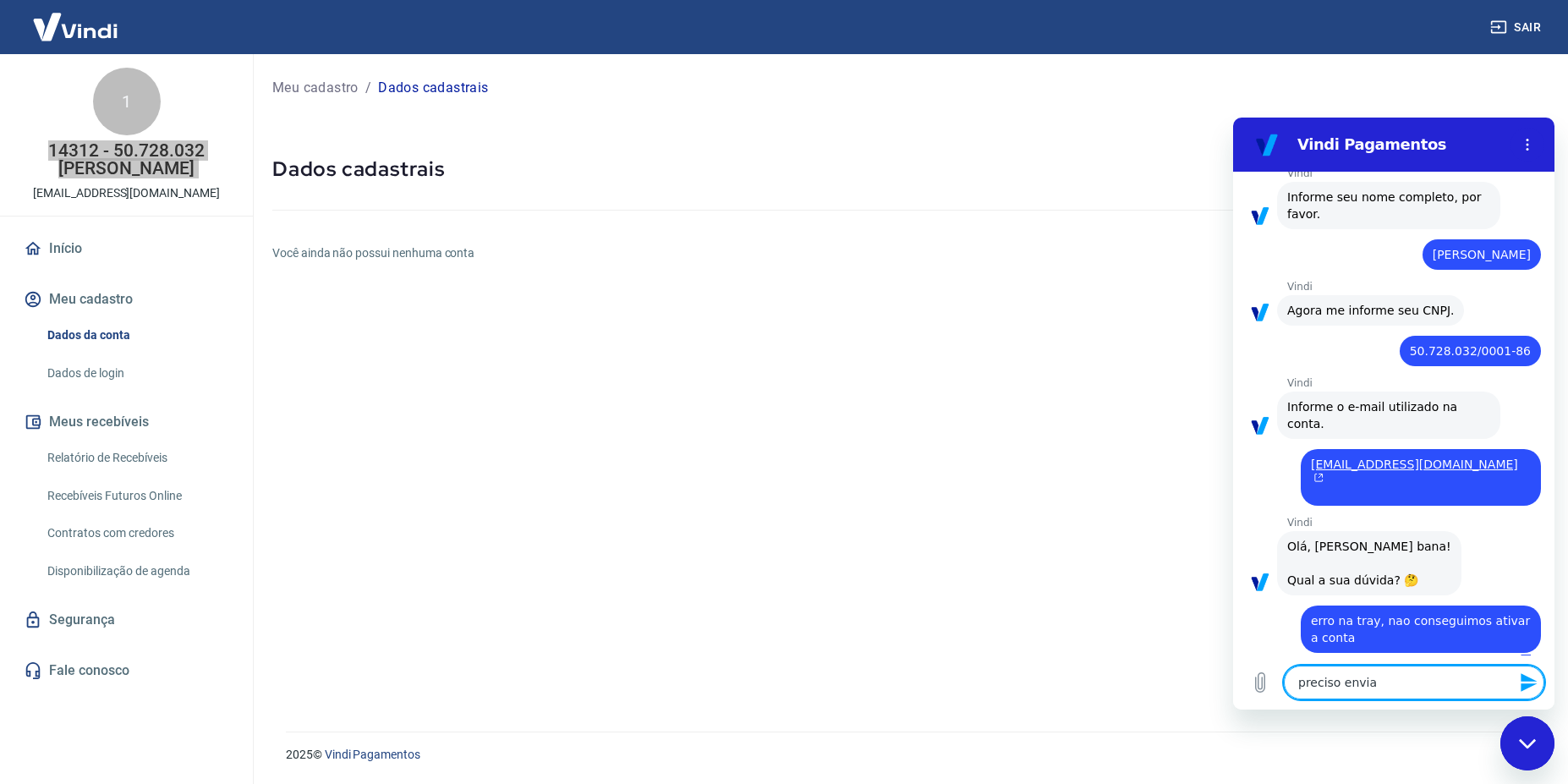
type textarea "preciso enviar"
type textarea "x"
type textarea "preciso enviar"
type textarea "x"
type textarea "preciso enviar o"
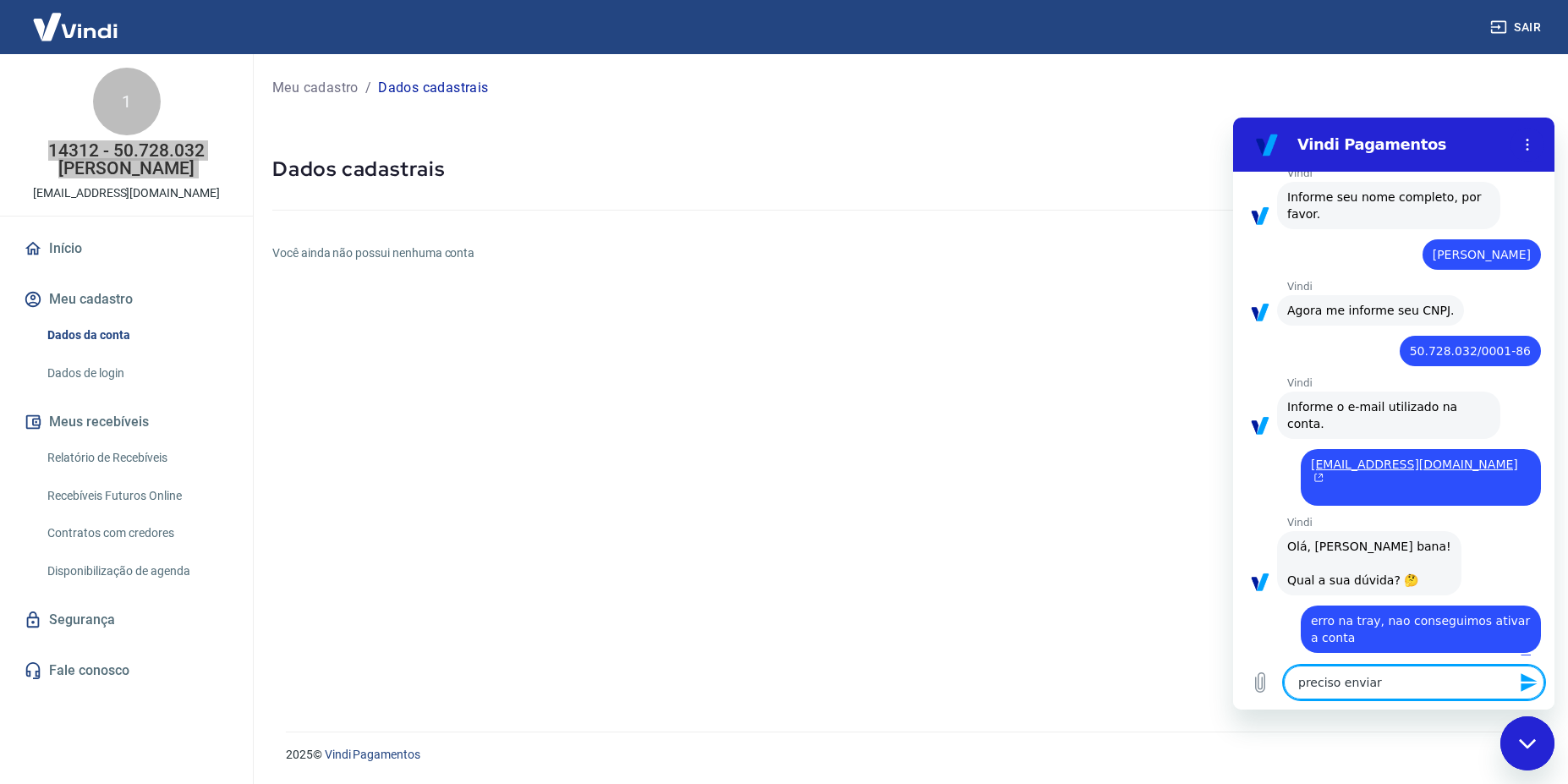
type textarea "x"
type textarea "preciso enviar o"
type textarea "x"
type textarea "preciso enviar o d"
type textarea "x"
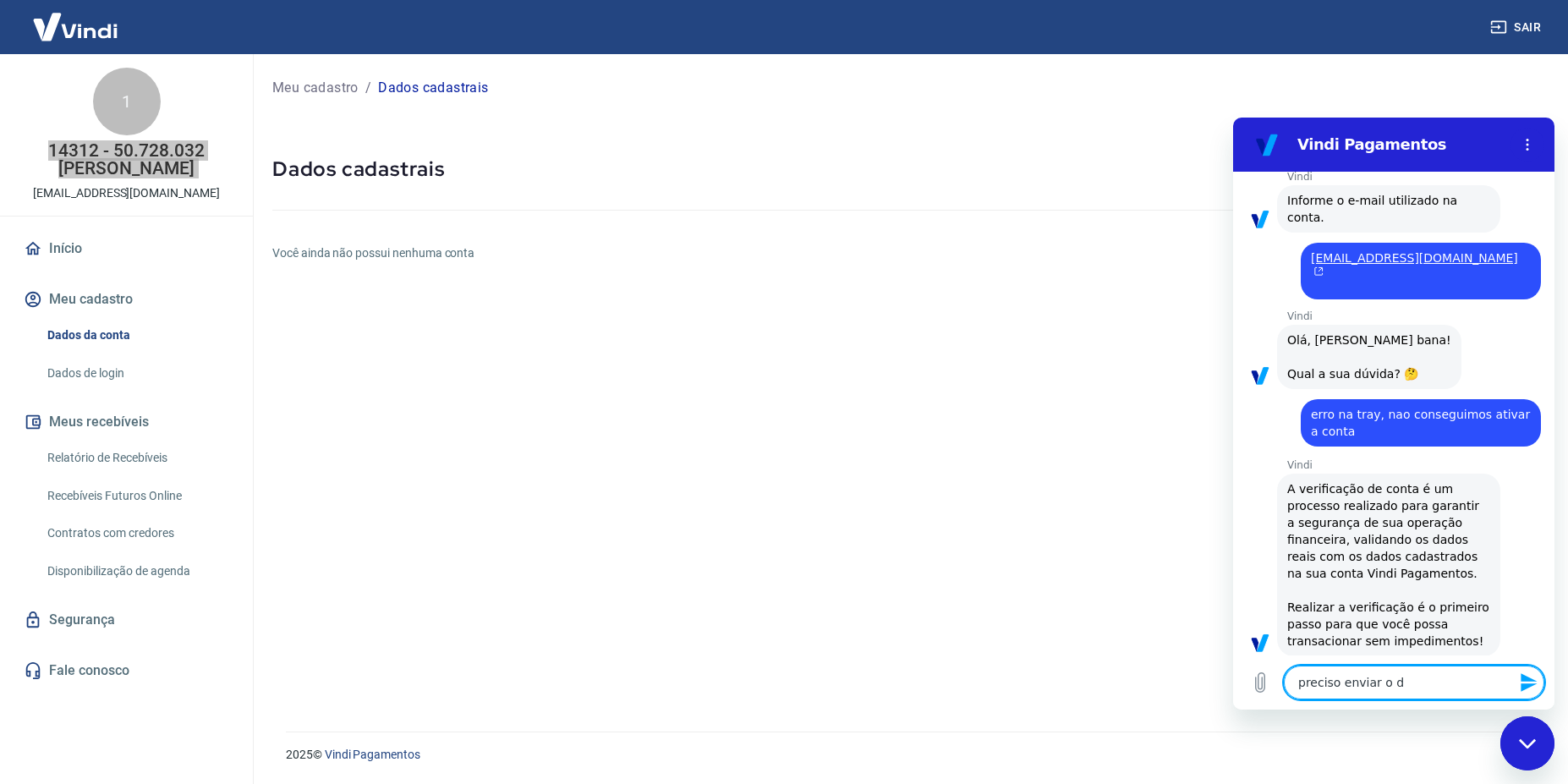
type textarea "preciso enviar o do"
type textarea "x"
type textarea "preciso enviar o doc"
type textarea "x"
type textarea "preciso enviar o docu"
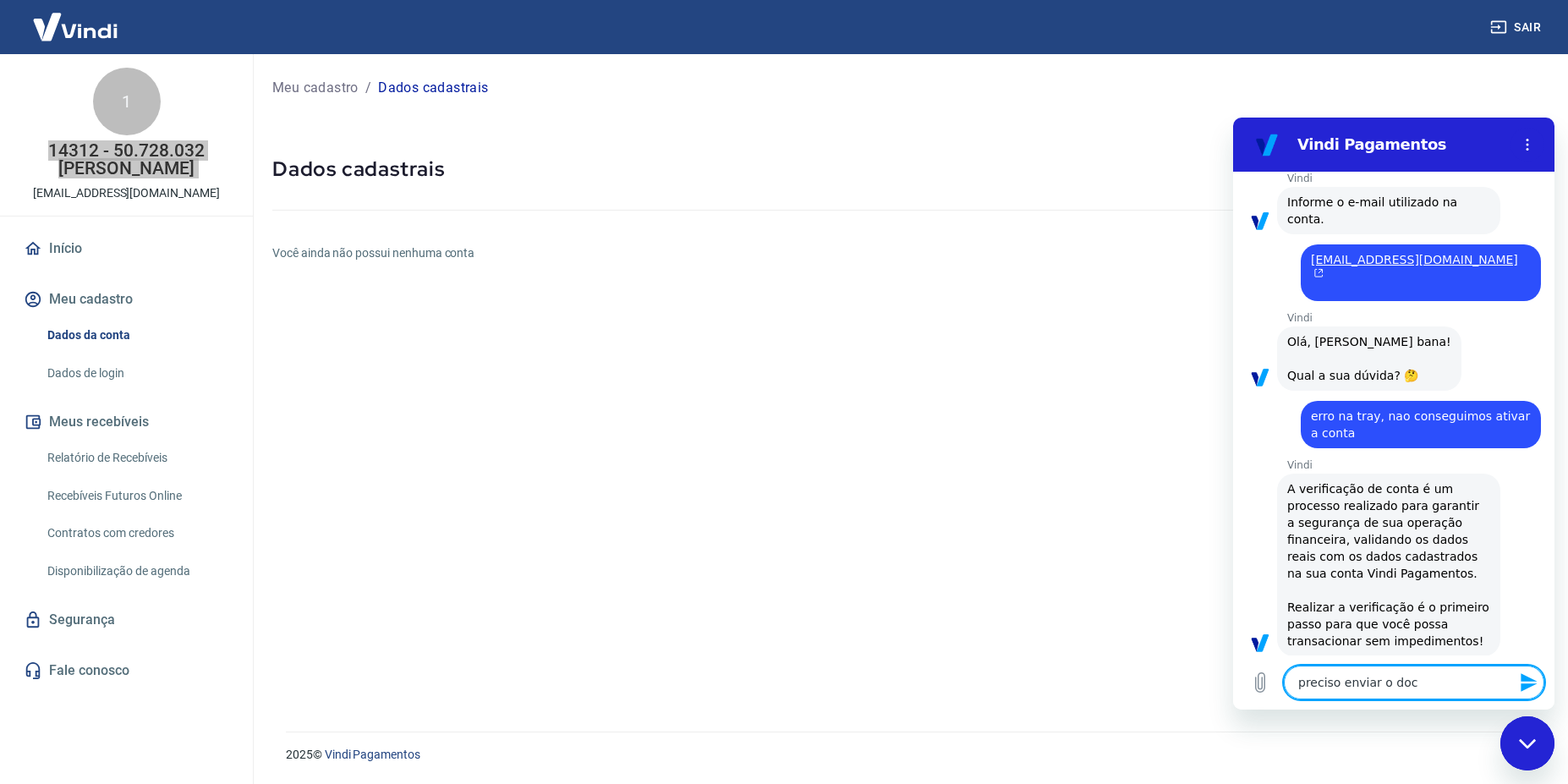
type textarea "x"
type textarea "preciso enviar o docum"
type textarea "x"
type textarea "preciso enviar o docume"
type textarea "x"
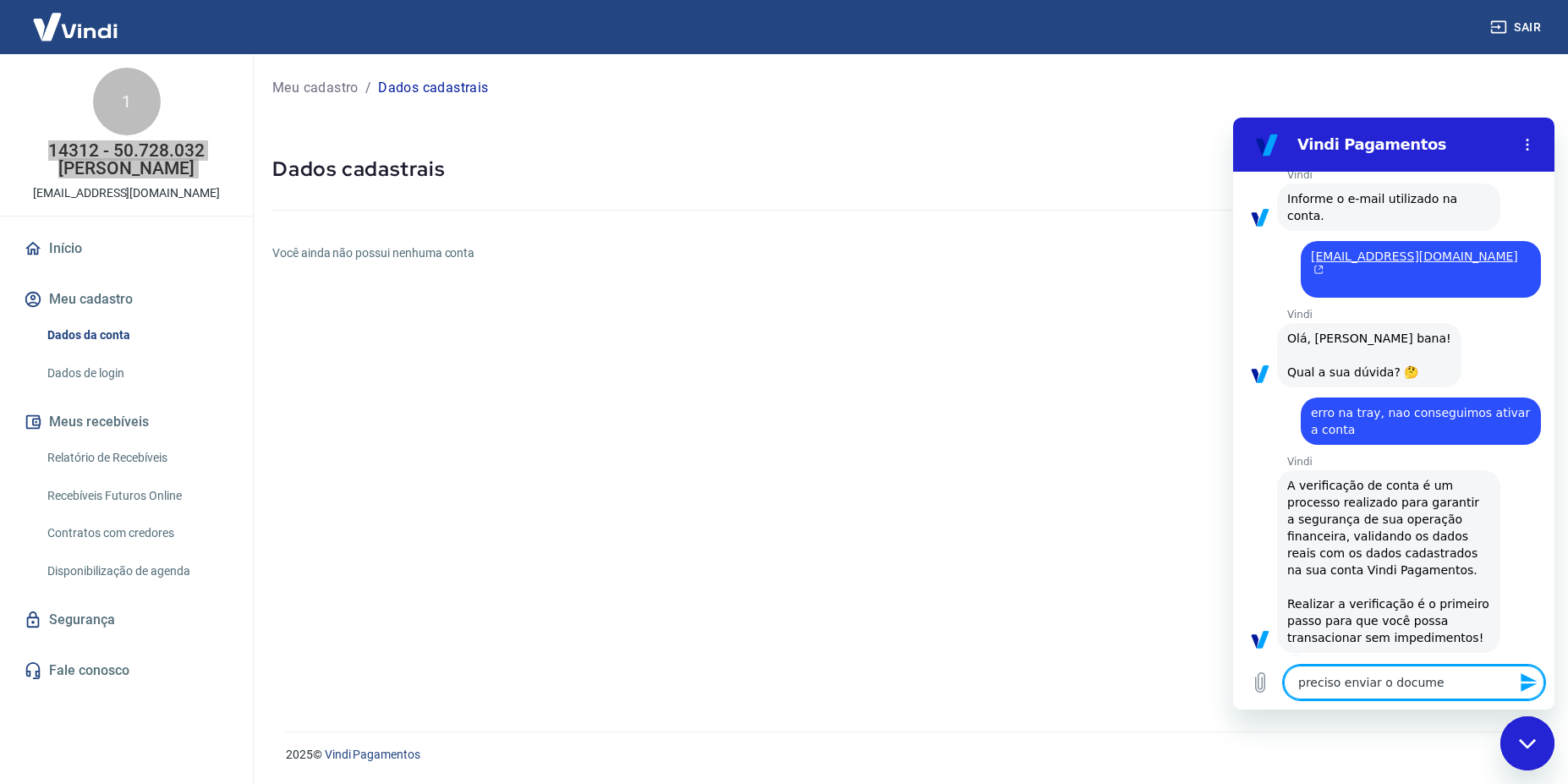
type textarea "preciso enviar o documen"
type textarea "x"
type textarea "preciso enviar o document"
type textarea "x"
type textarea "preciso enviar o documento"
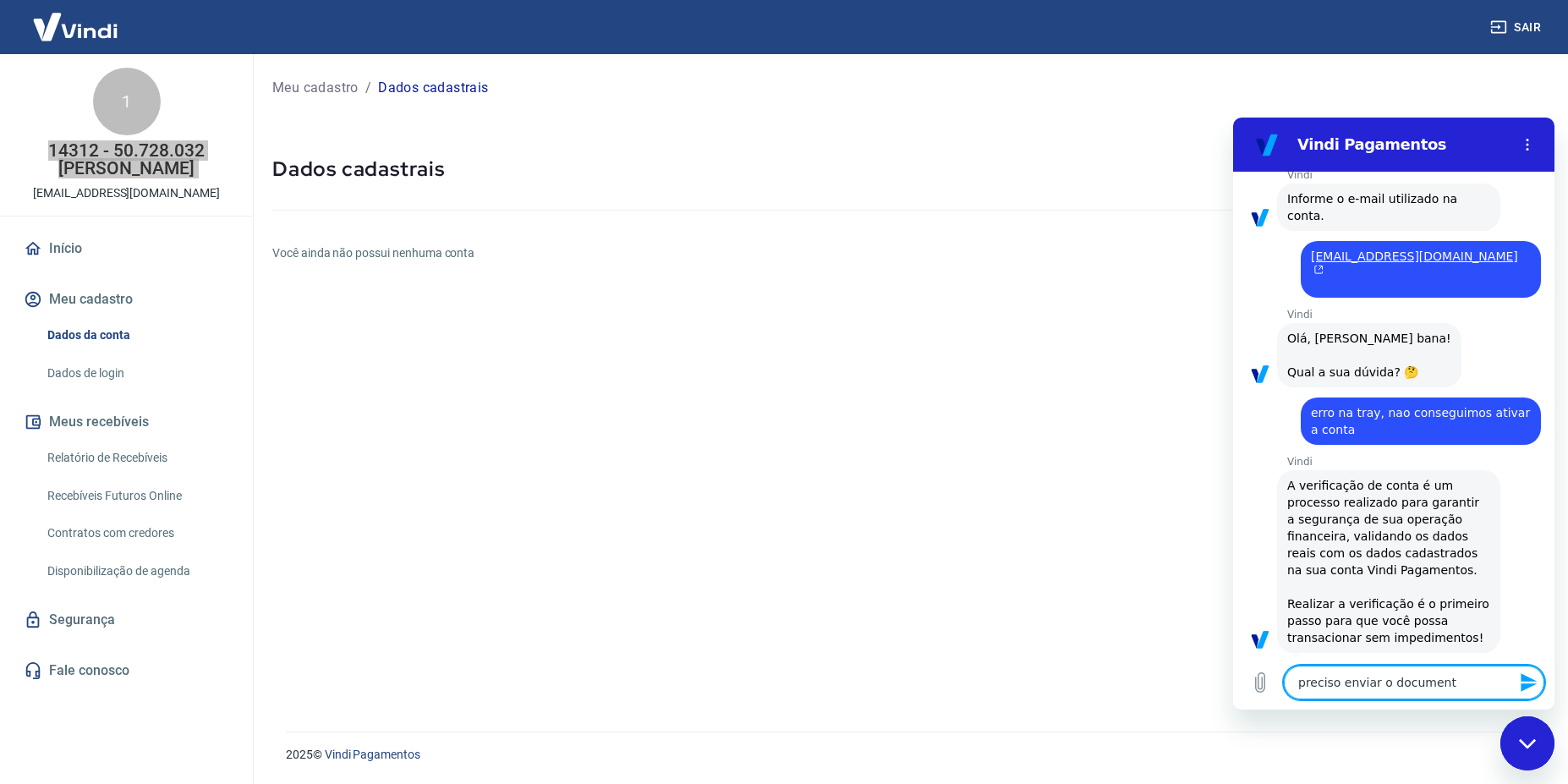
type textarea "x"
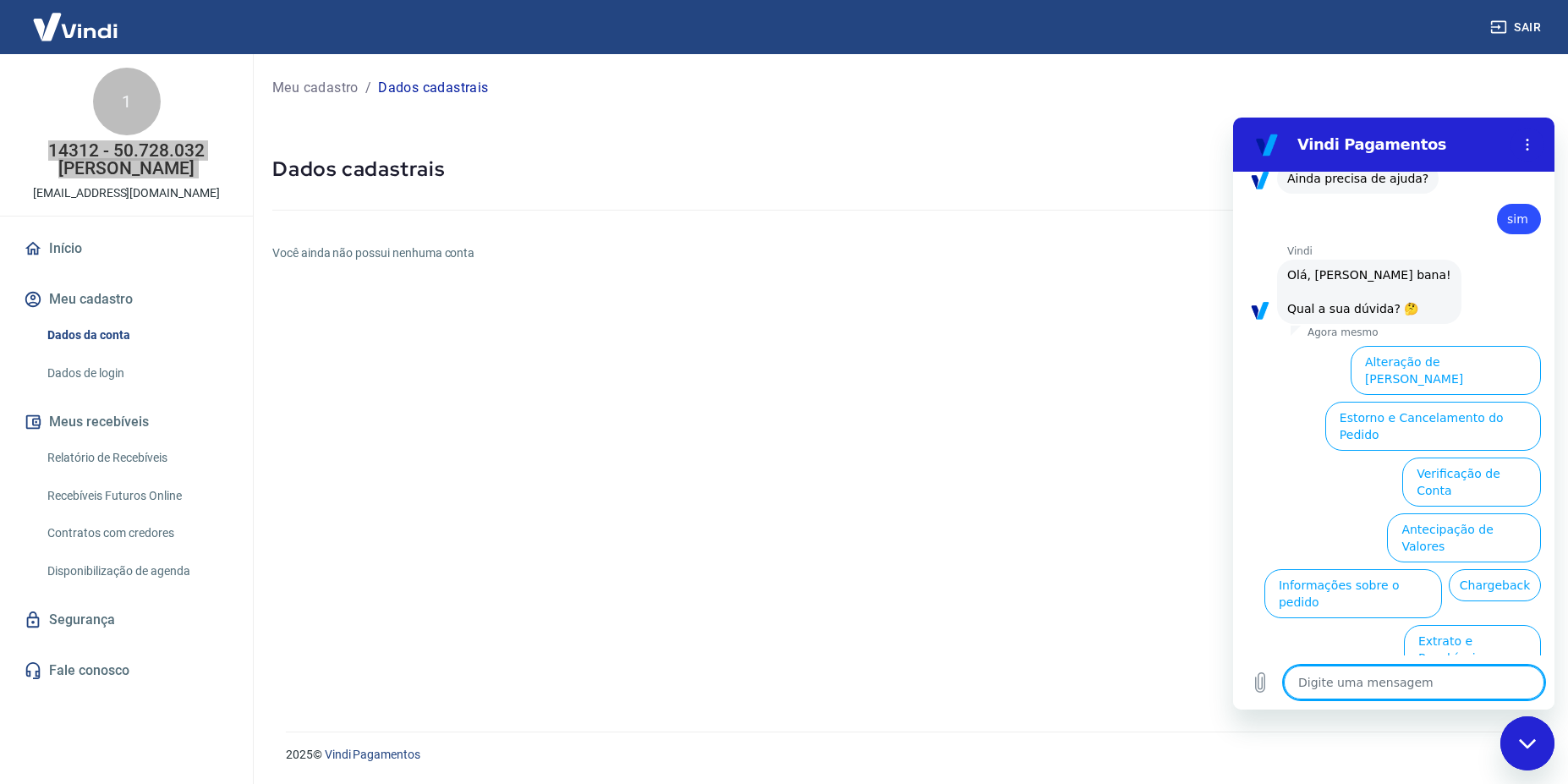
scroll to position [1760, 0]
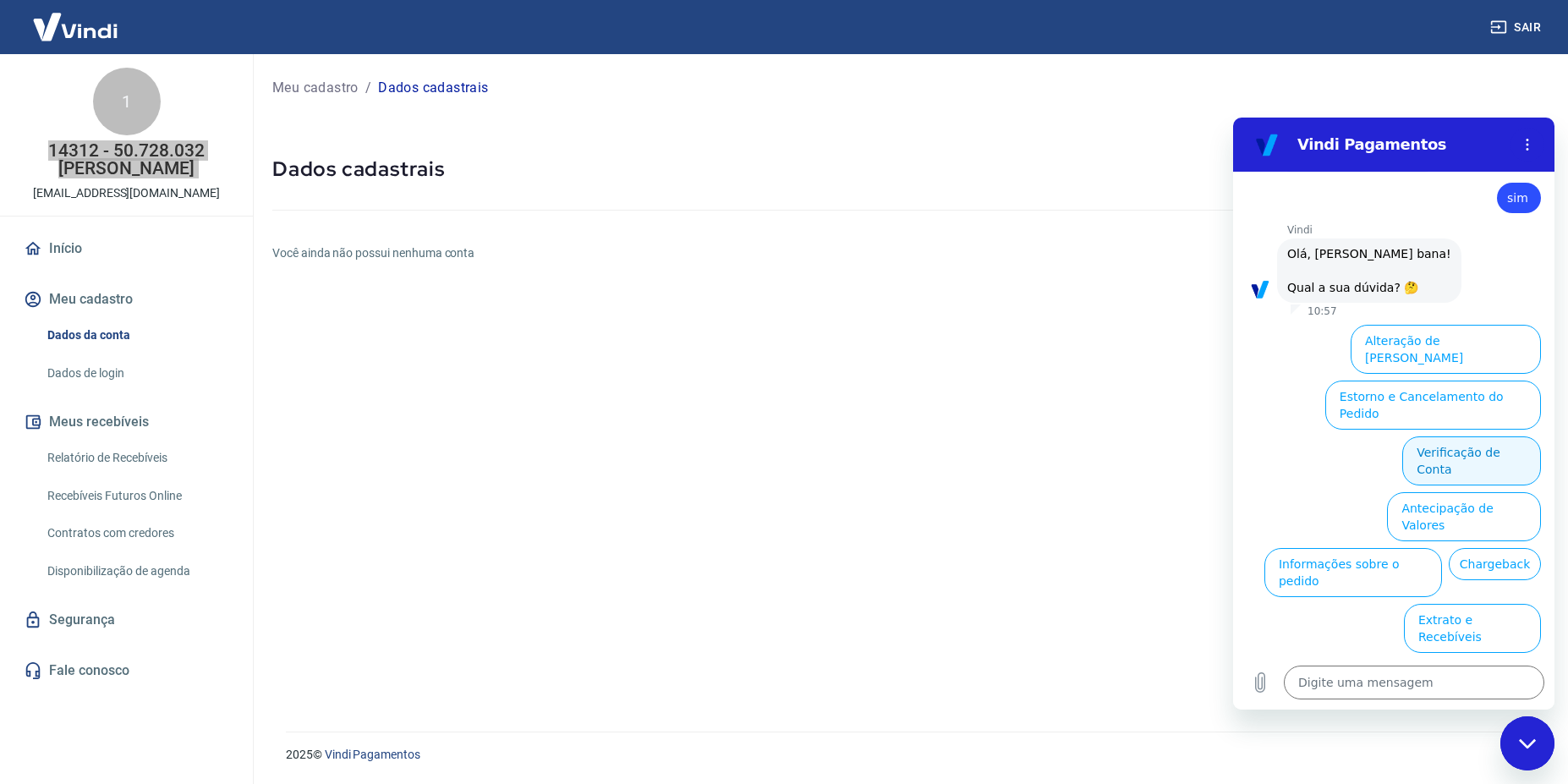
click at [1447, 437] on button "Verificação de Conta" at bounding box center [1472, 461] width 138 height 49
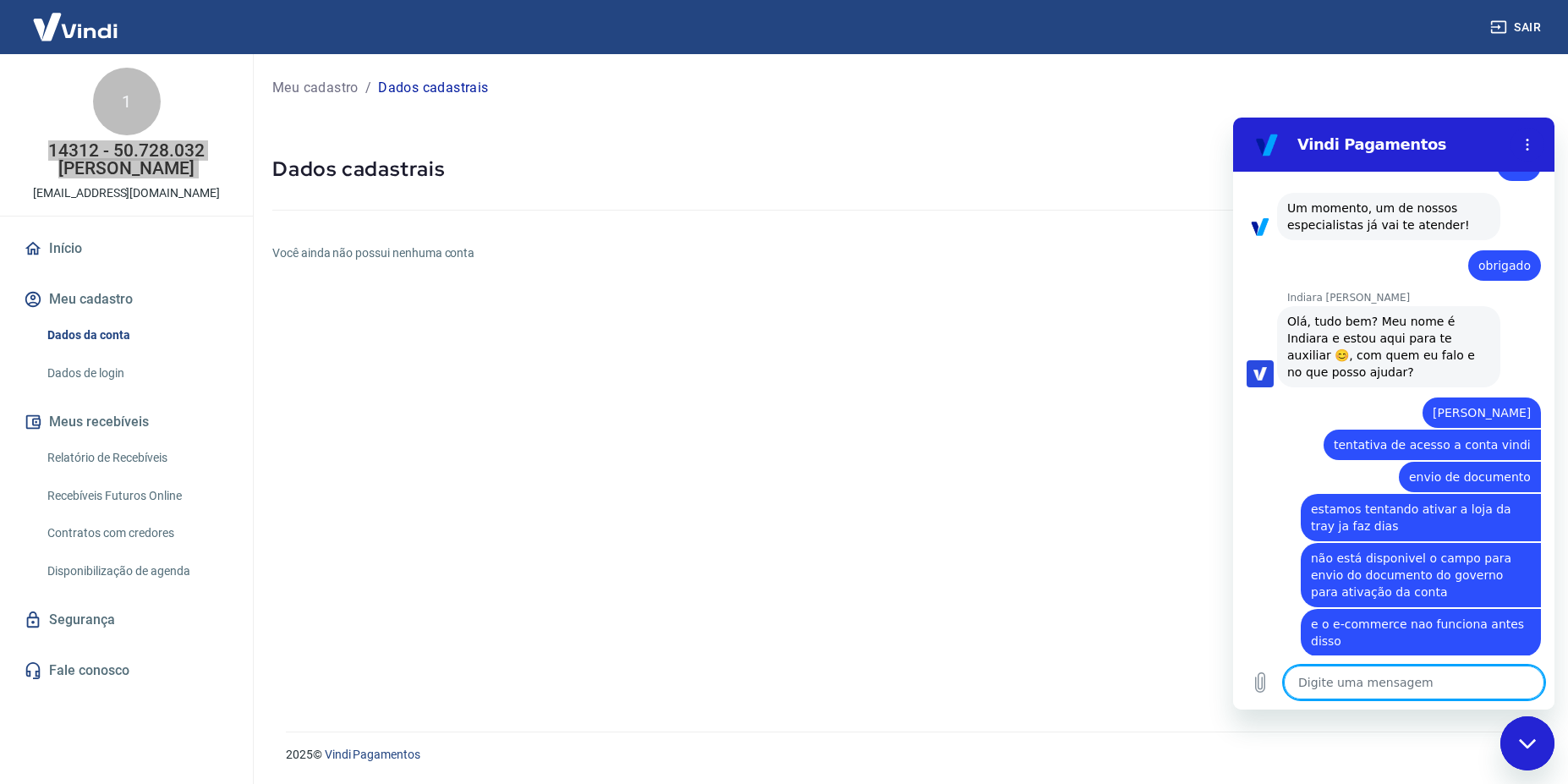
scroll to position [2404, 0]
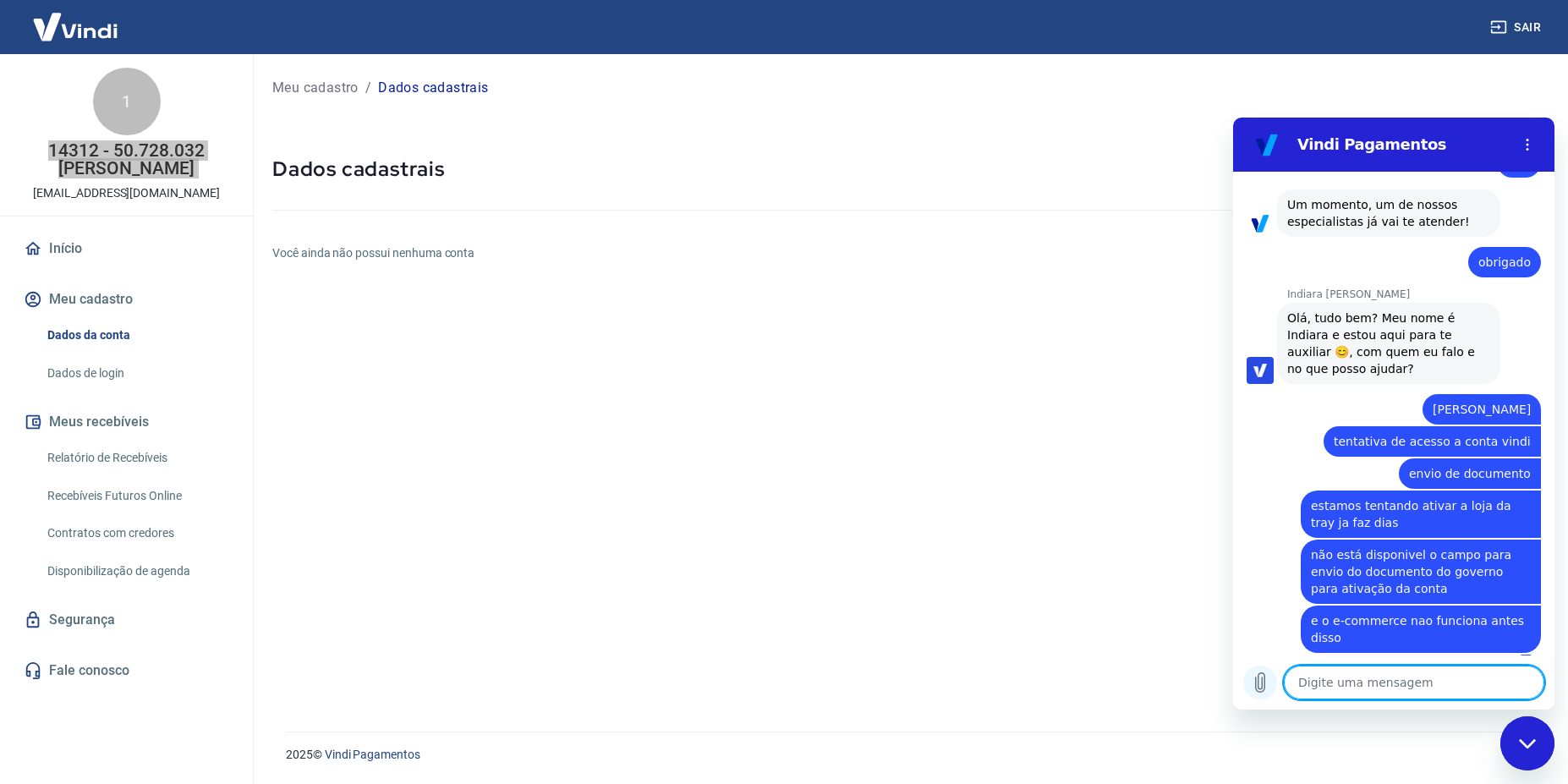
click at [1266, 682] on icon "Carregar arquivo" at bounding box center [1260, 682] width 20 height 20
click at [1260, 689] on icon "Carregar arquivo" at bounding box center [1260, 682] width 20 height 20
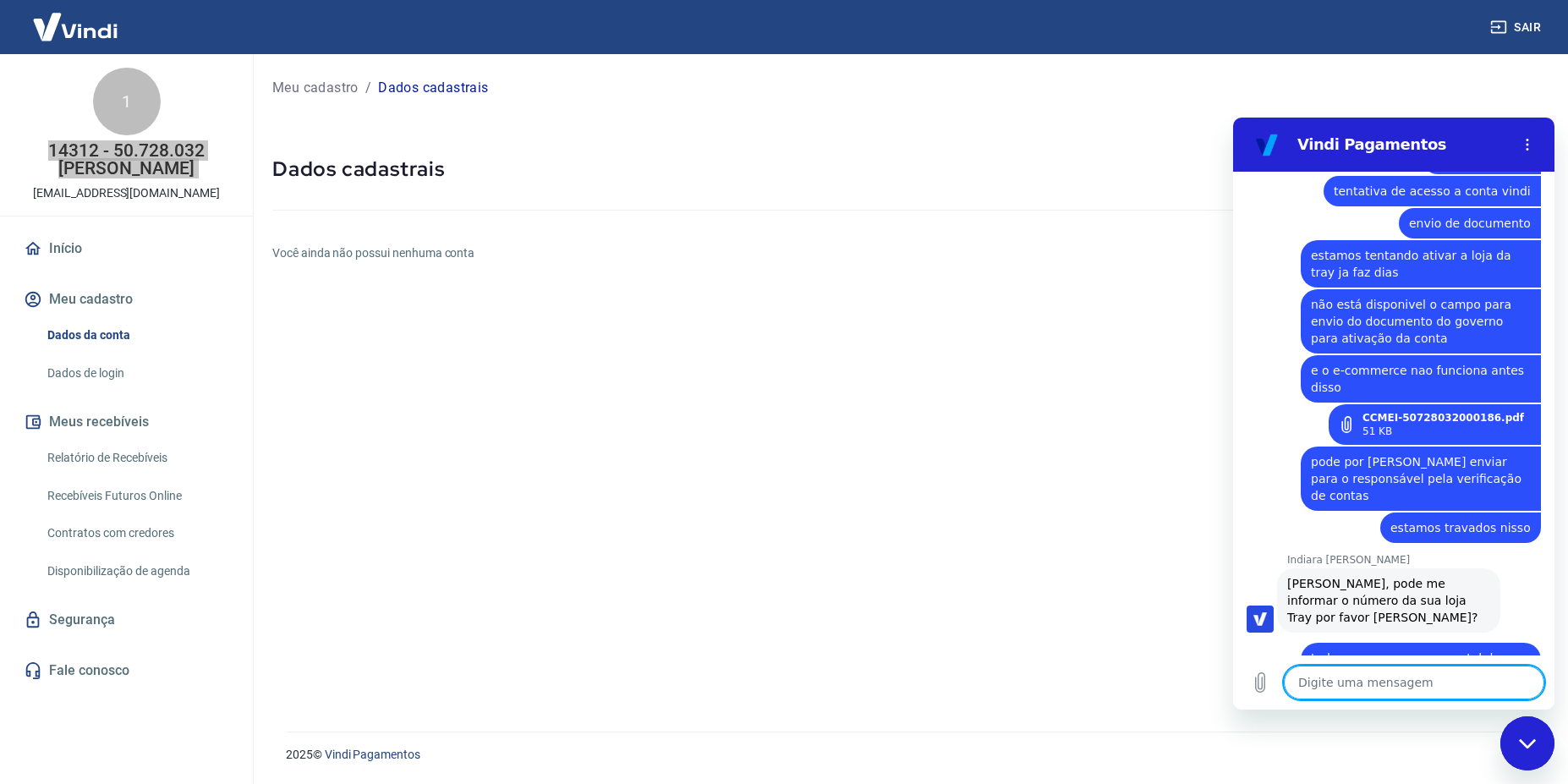
scroll to position [2658, 0]
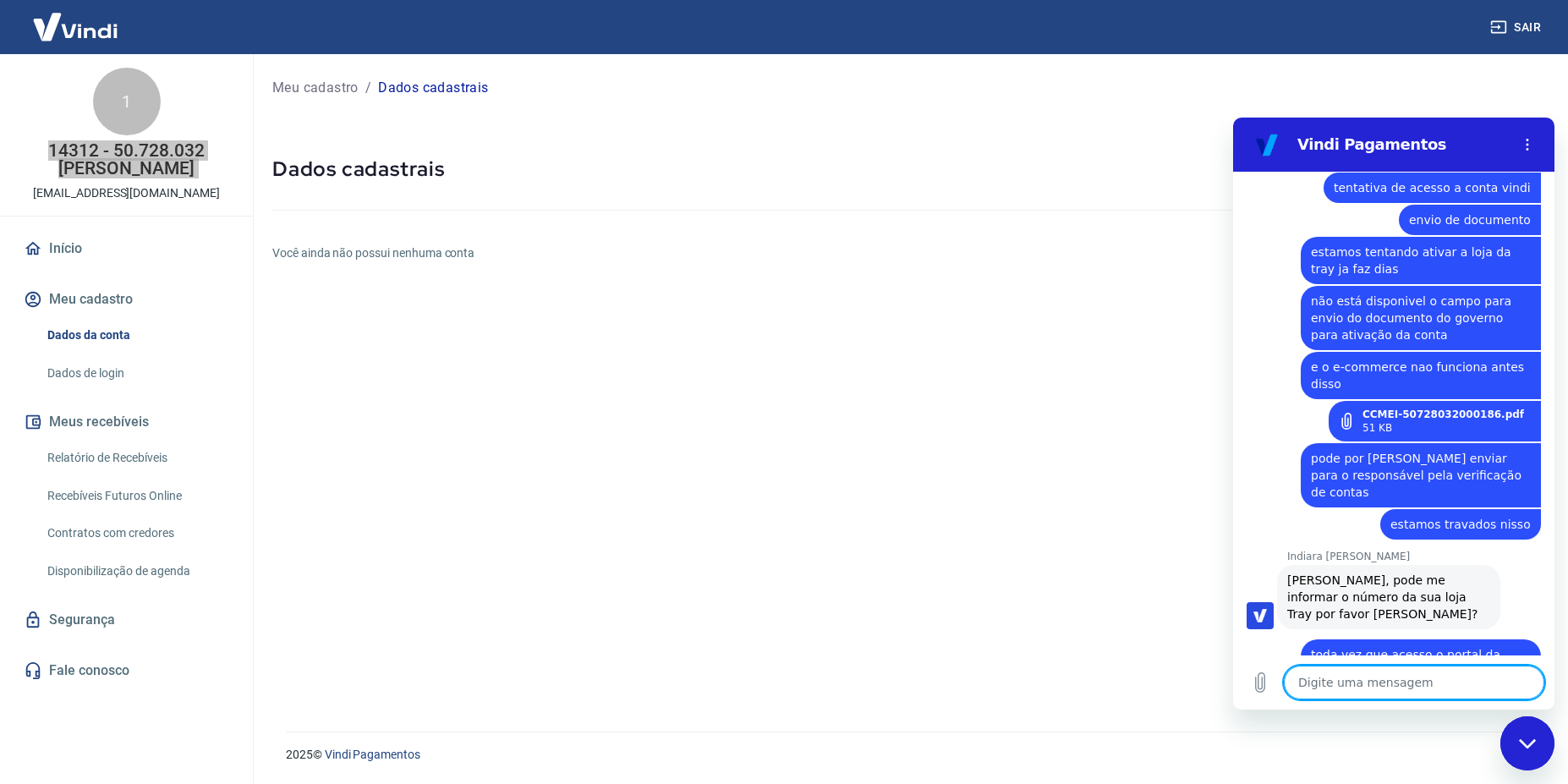
paste textarea "to8ca-rbXh"
paste textarea "LOJA: 1414059"
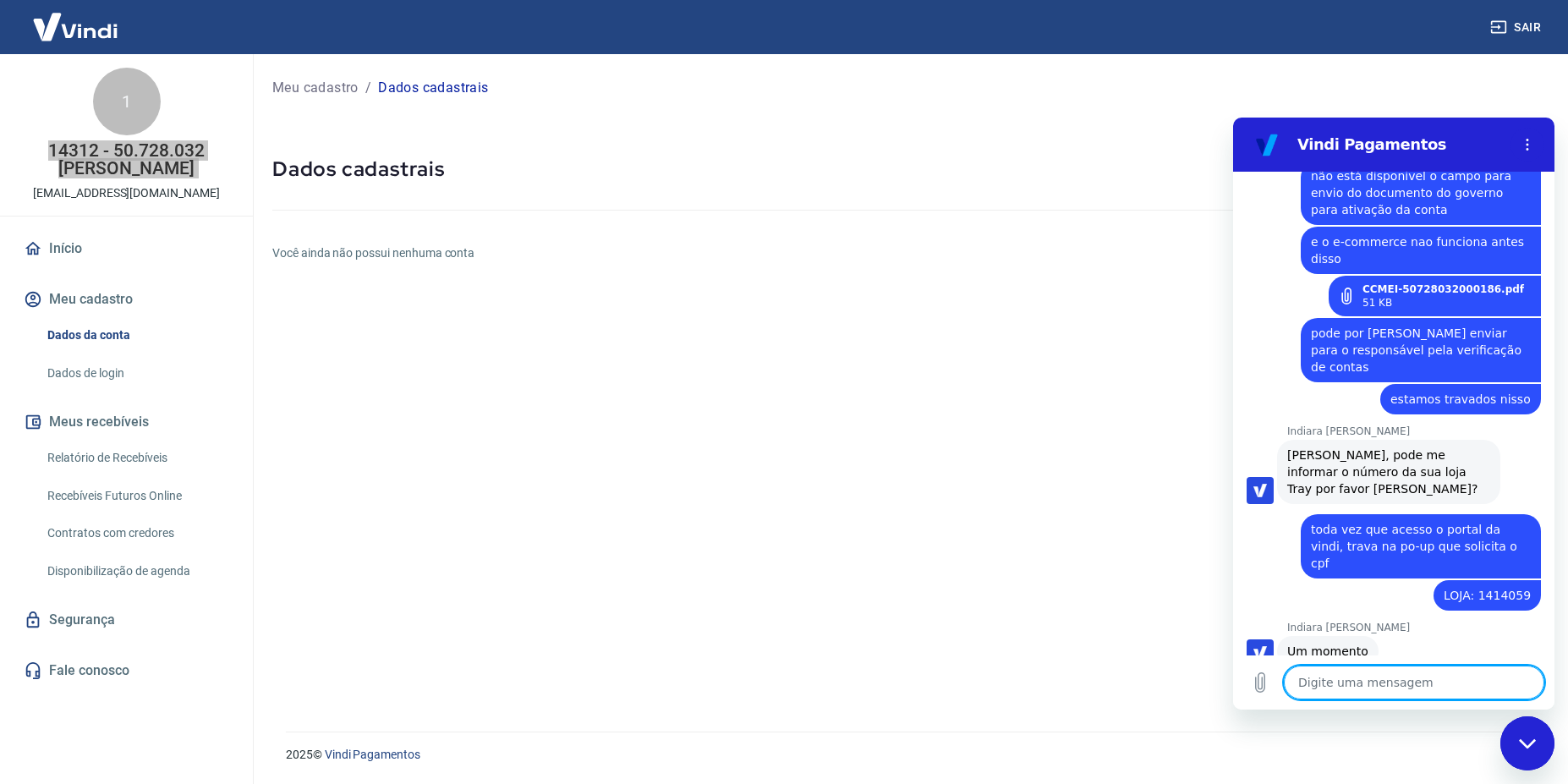
scroll to position [2787, 0]
